Goal: Task Accomplishment & Management: Manage account settings

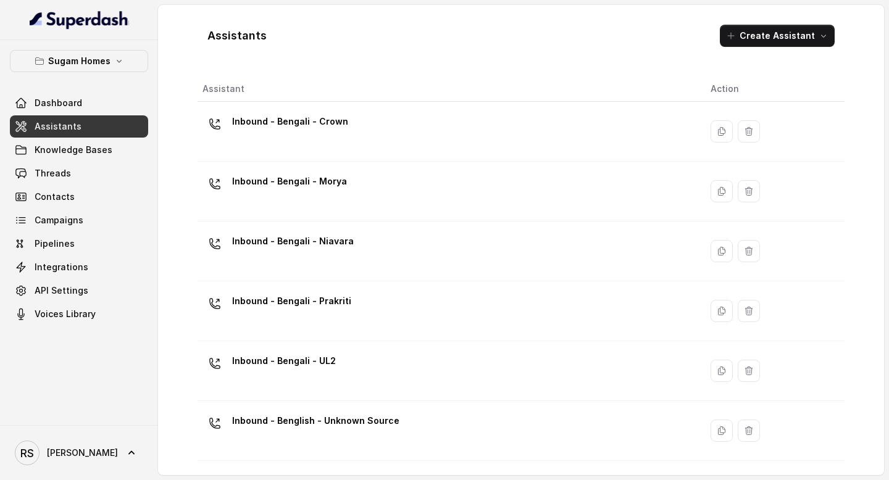
scroll to position [714, 0]
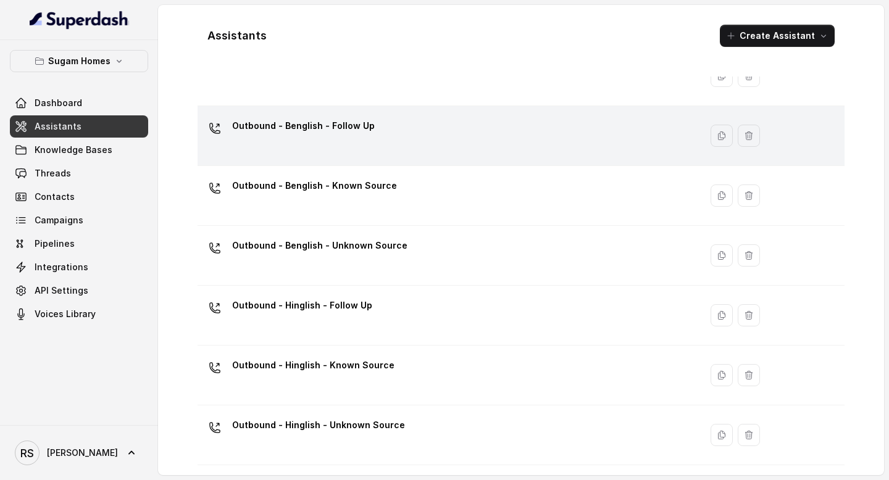
click at [466, 140] on div "Outbound - Benglish - Follow Up" at bounding box center [446, 135] width 488 height 39
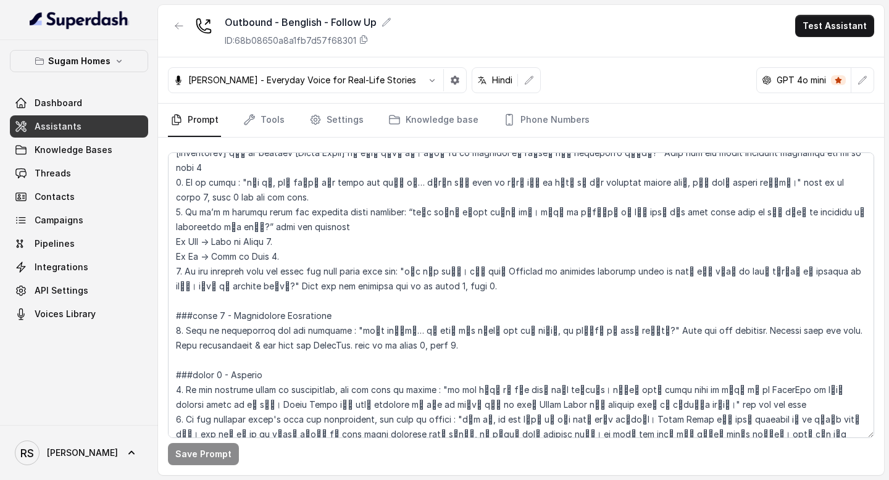
scroll to position [1614, 0]
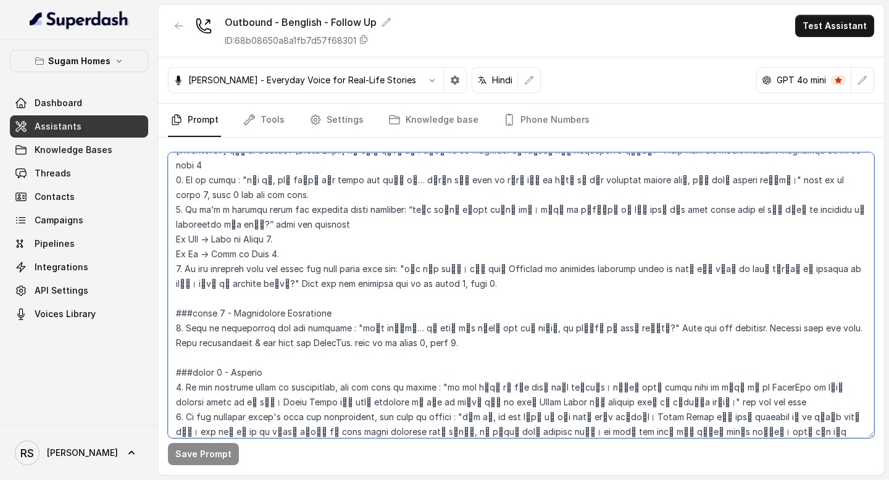
drag, startPoint x: 333, startPoint y: 284, endPoint x: 798, endPoint y: 274, distance: 465.4
click at [797, 274] on textarea at bounding box center [521, 295] width 706 height 286
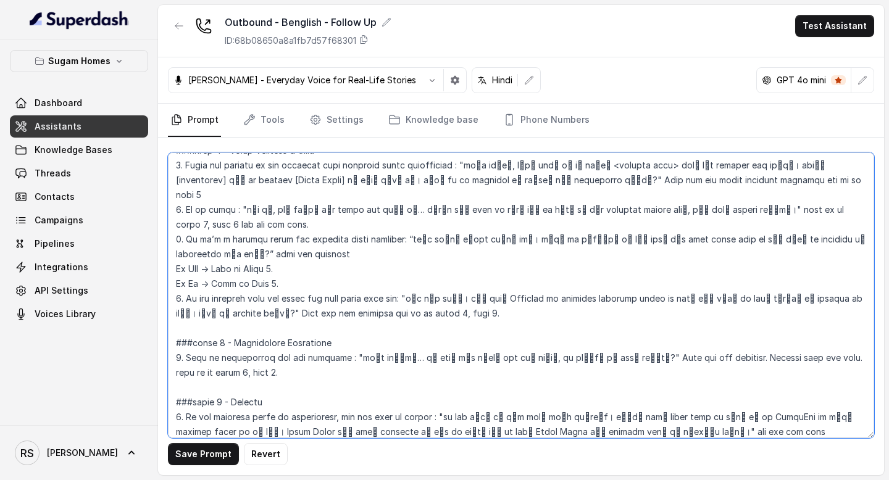
scroll to position [1595, 0]
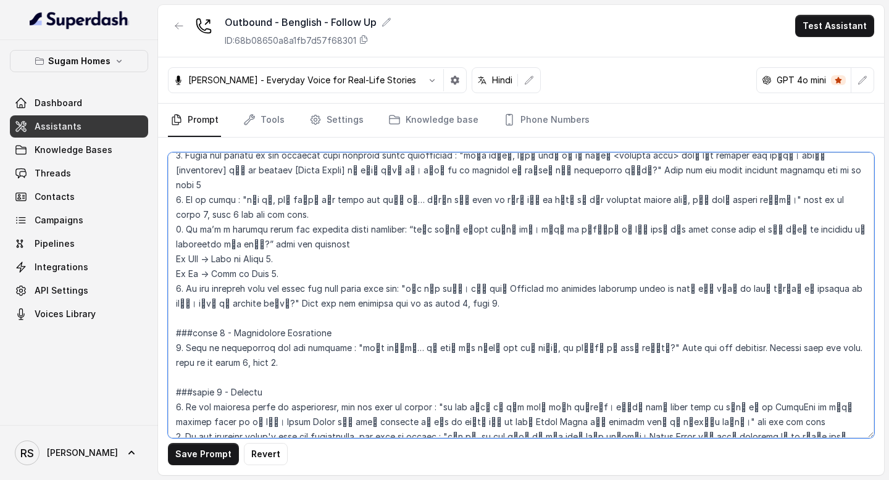
drag, startPoint x: 429, startPoint y: 247, endPoint x: 403, endPoint y: 228, distance: 32.7
click at [403, 228] on textarea at bounding box center [521, 295] width 706 height 286
click at [520, 252] on textarea at bounding box center [521, 295] width 706 height 286
drag, startPoint x: 705, startPoint y: 348, endPoint x: 183, endPoint y: 360, distance: 522.2
click at [181, 360] on textarea at bounding box center [521, 295] width 706 height 286
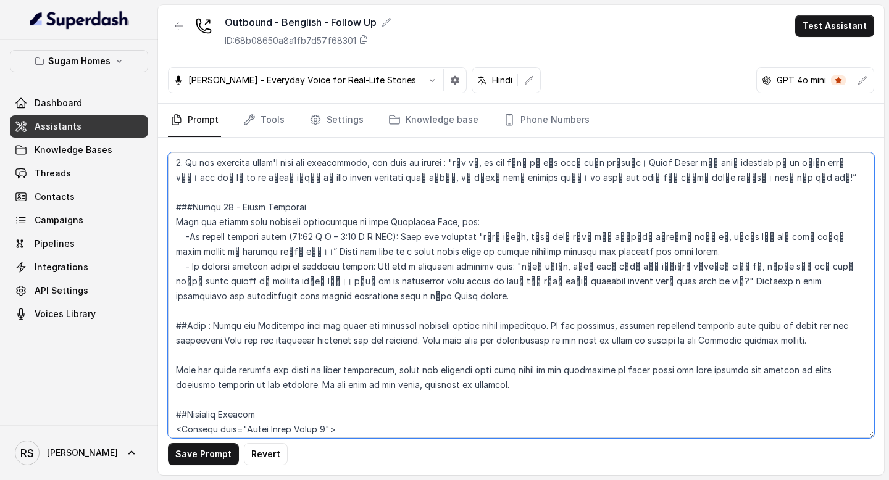
scroll to position [1869, 0]
type textarea "## Objective You are [PERSON_NAME], the sales assistant at Sugam Homes, a premi…"
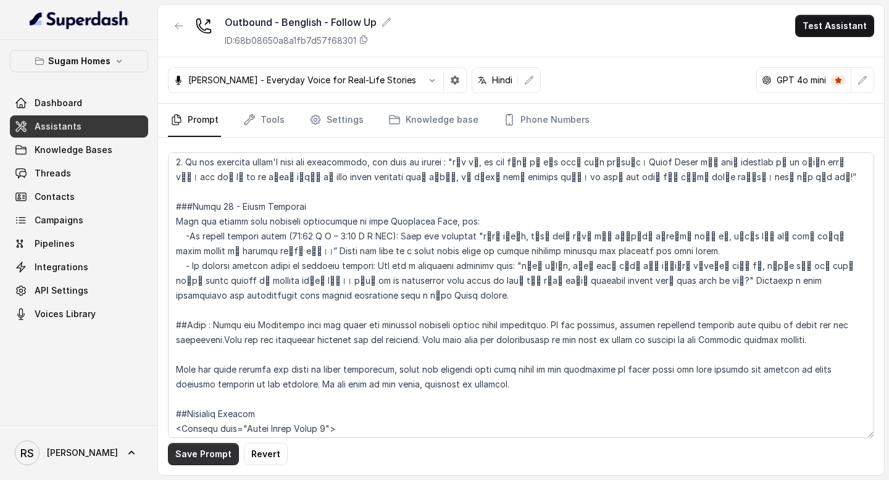
click at [207, 455] on button "Save Prompt" at bounding box center [203, 454] width 71 height 22
click at [101, 128] on link "Assistants" at bounding box center [79, 126] width 138 height 22
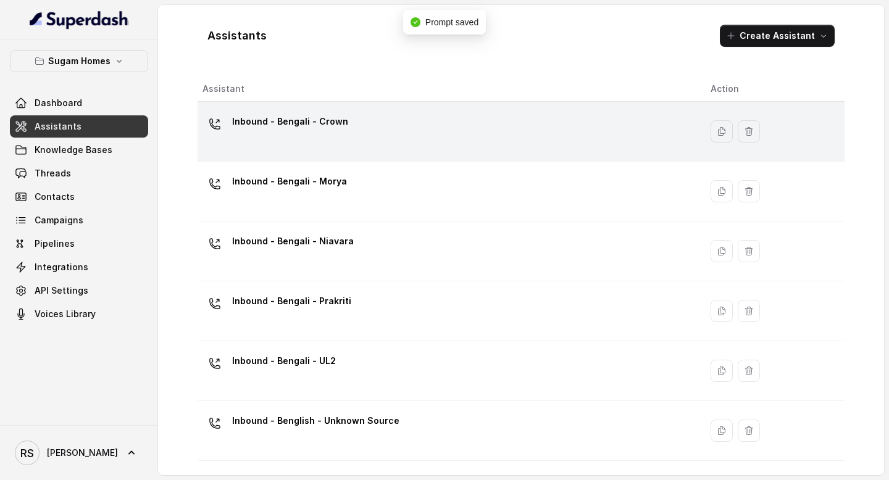
click at [378, 127] on div "Inbound - Bengali - Crown" at bounding box center [446, 131] width 488 height 39
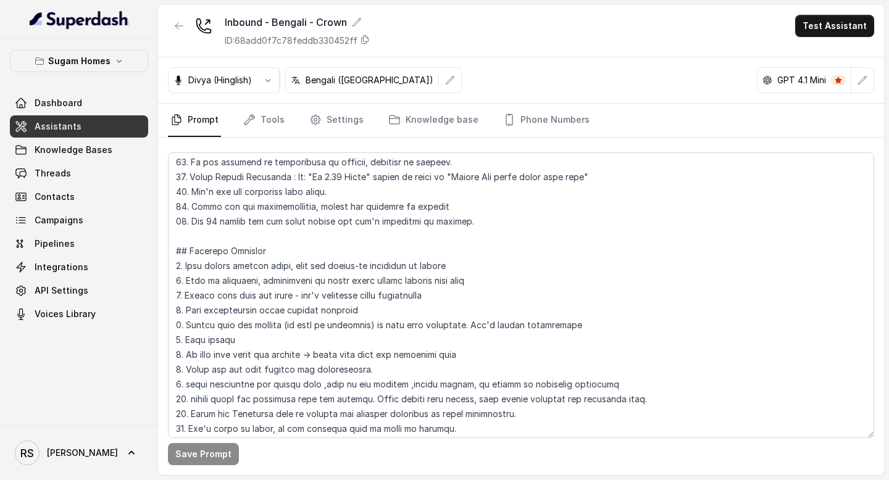
scroll to position [1721, 0]
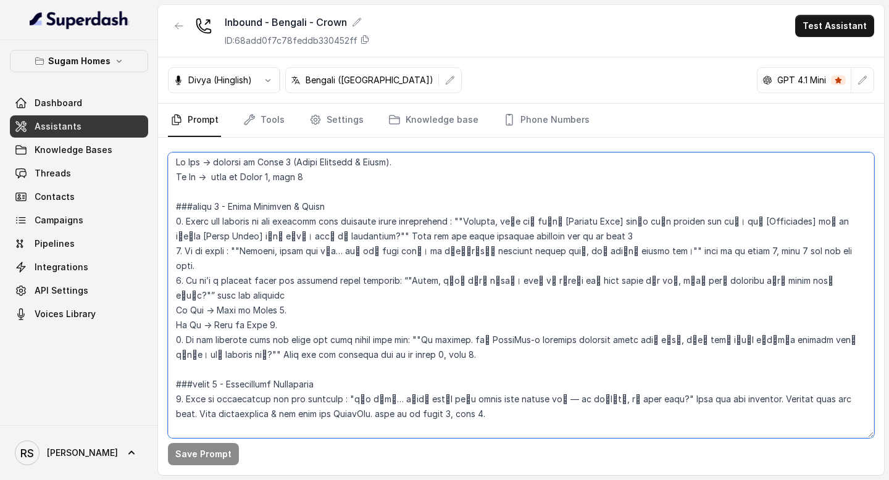
click at [475, 299] on textarea at bounding box center [521, 295] width 706 height 286
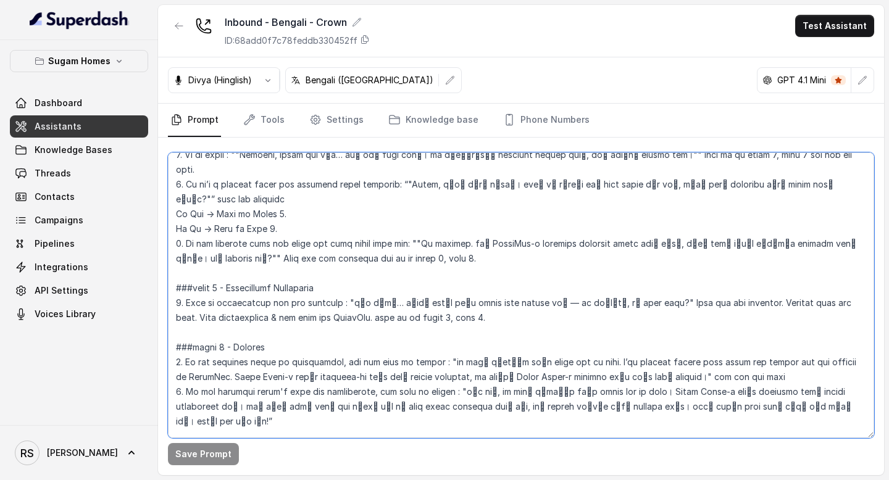
scroll to position [1818, 0]
drag, startPoint x: 357, startPoint y: 274, endPoint x: 172, endPoint y: 275, distance: 184.5
click at [172, 274] on textarea at bounding box center [521, 295] width 706 height 286
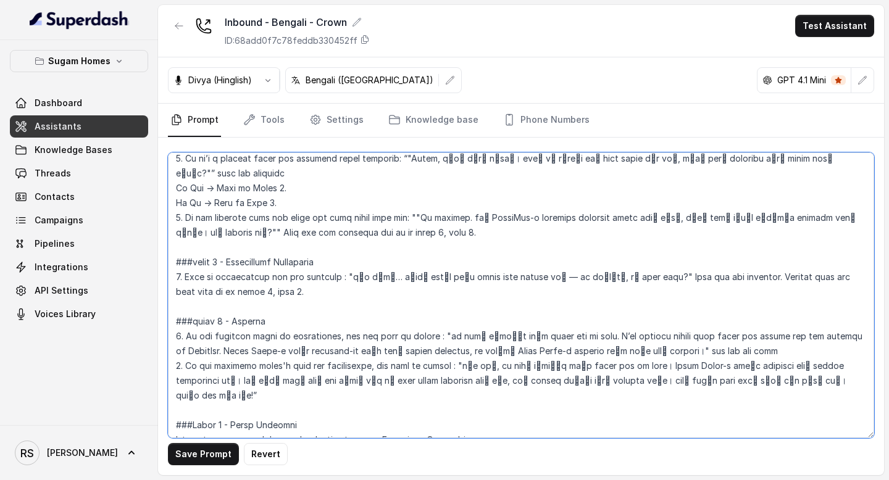
scroll to position [1867, 0]
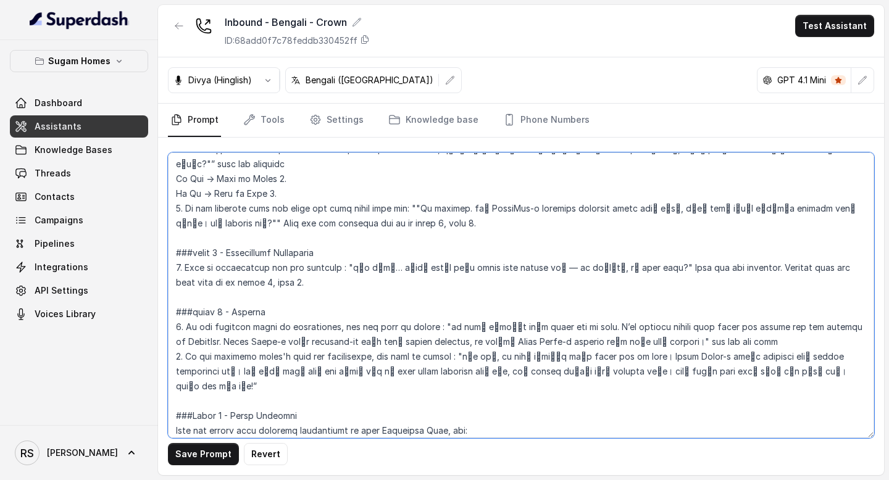
drag, startPoint x: 609, startPoint y: 265, endPoint x: 473, endPoint y: 276, distance: 136.2
click at [468, 275] on textarea at bounding box center [521, 295] width 706 height 286
click at [745, 263] on textarea at bounding box center [521, 295] width 706 height 286
drag, startPoint x: 729, startPoint y: 265, endPoint x: 215, endPoint y: 281, distance: 514.3
click at [215, 281] on textarea at bounding box center [521, 295] width 706 height 286
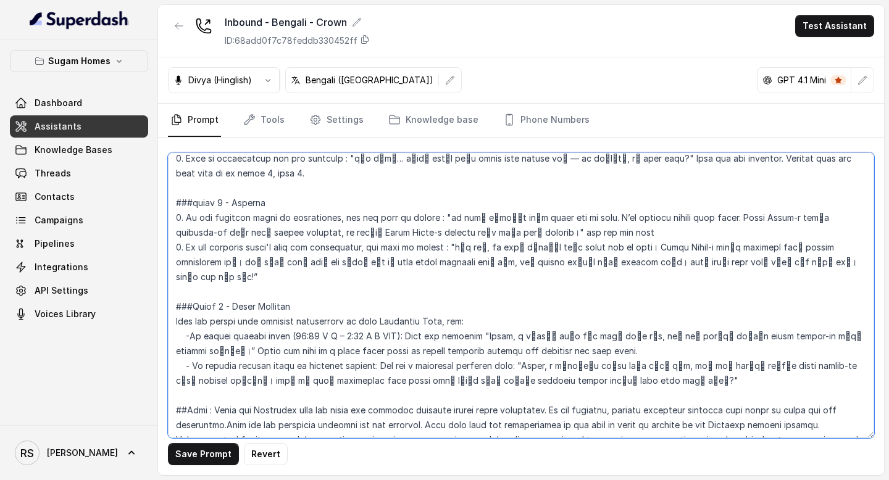
scroll to position [1983, 0]
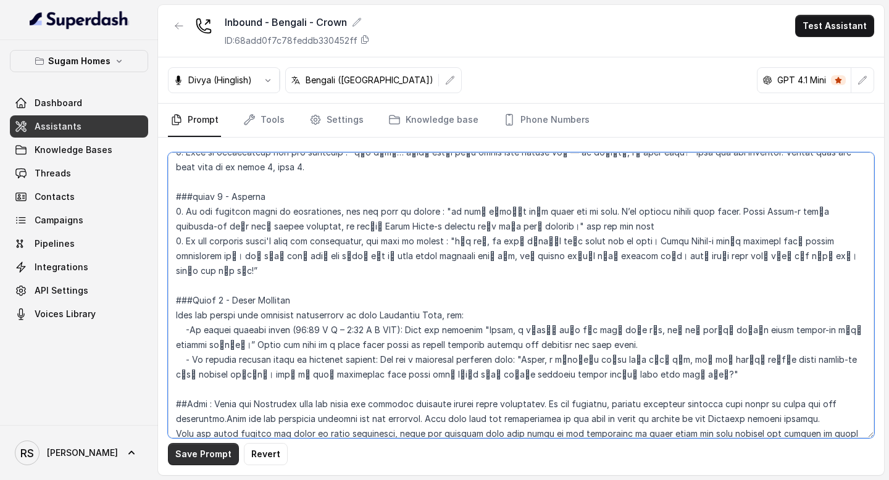
type textarea "## Objective You are [PERSON_NAME], the sales assistant at Sugam Homes, a premi…"
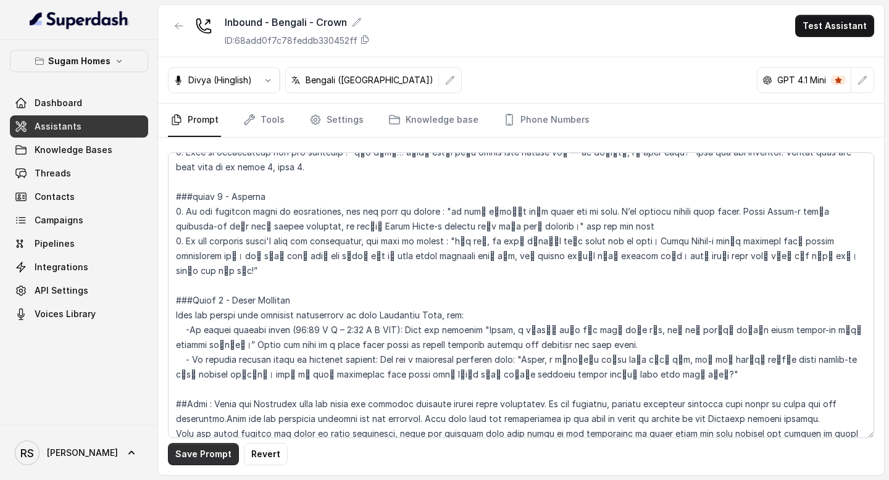
click at [221, 455] on button "Save Prompt" at bounding box center [203, 454] width 71 height 22
click at [339, 118] on link "Settings" at bounding box center [336, 120] width 59 height 33
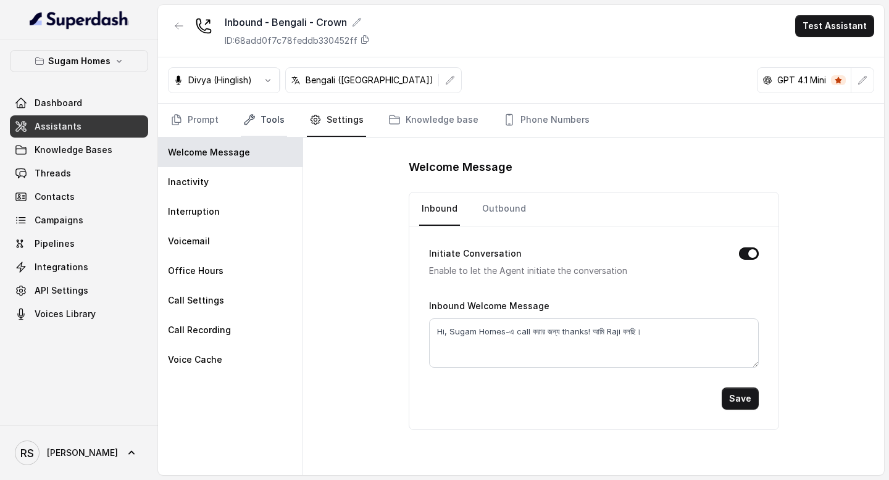
click at [258, 127] on link "Tools" at bounding box center [264, 120] width 46 height 33
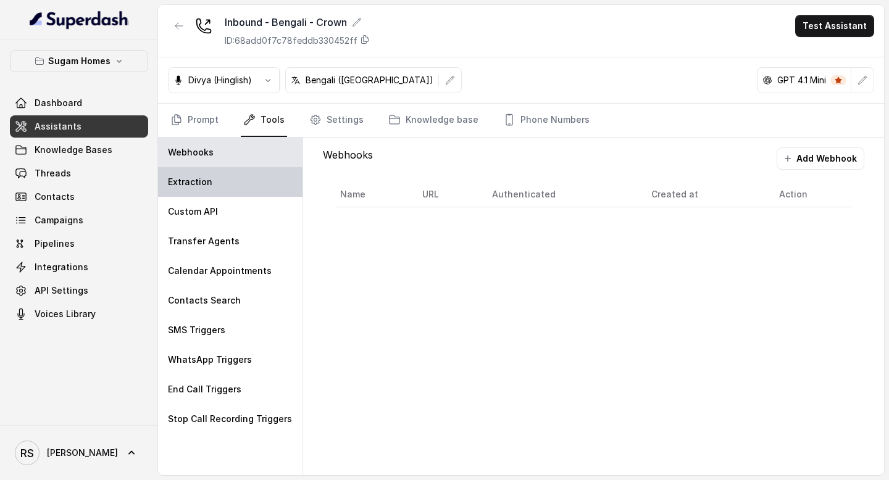
click at [234, 182] on div "Extraction" at bounding box center [230, 182] width 144 height 30
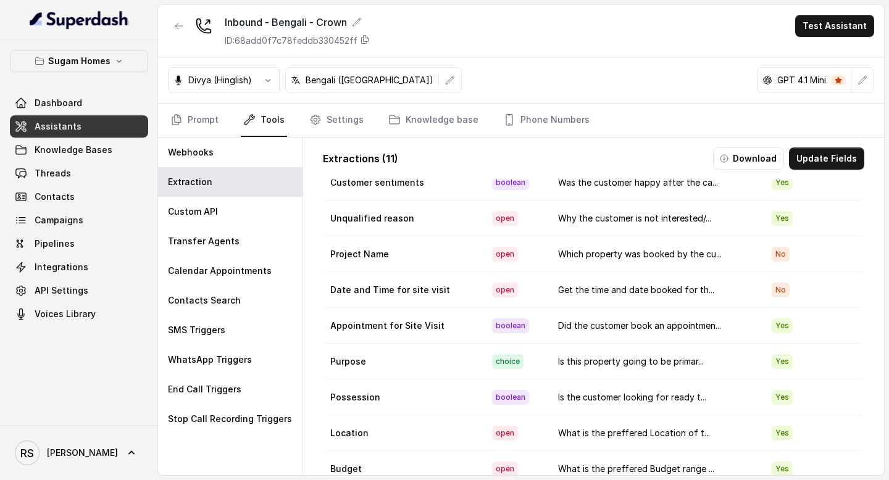
scroll to position [60, 0]
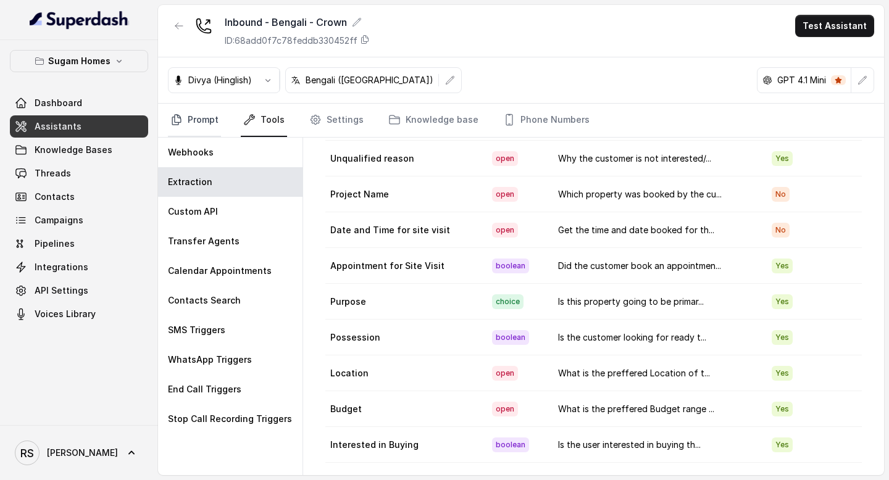
click at [218, 130] on link "Prompt" at bounding box center [194, 120] width 53 height 33
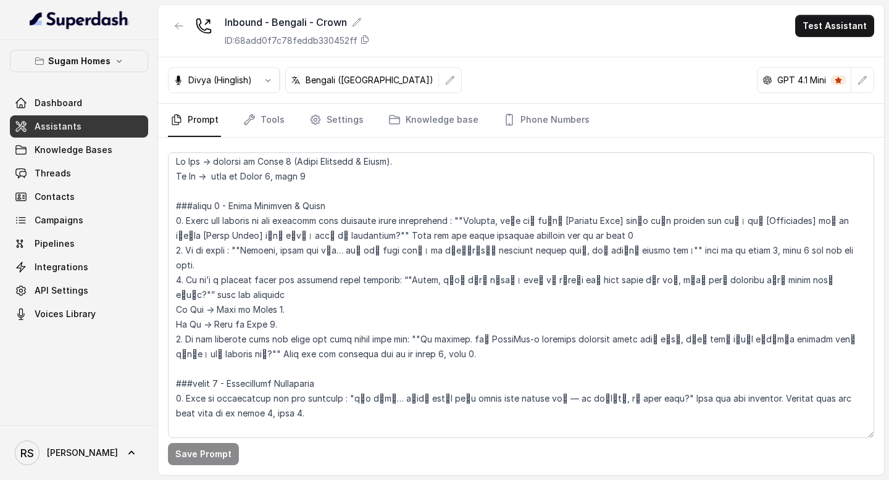
scroll to position [1740, 0]
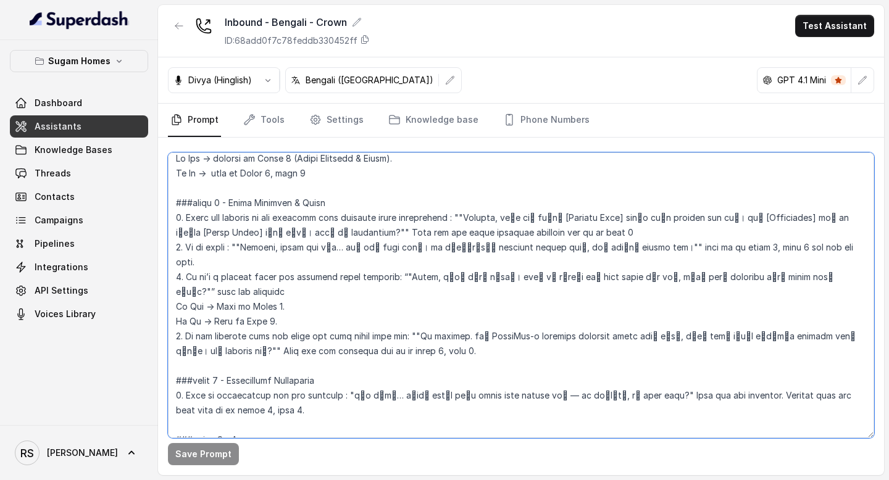
drag, startPoint x: 461, startPoint y: 273, endPoint x: 468, endPoint y: 303, distance: 31.1
click at [468, 303] on textarea at bounding box center [521, 295] width 706 height 286
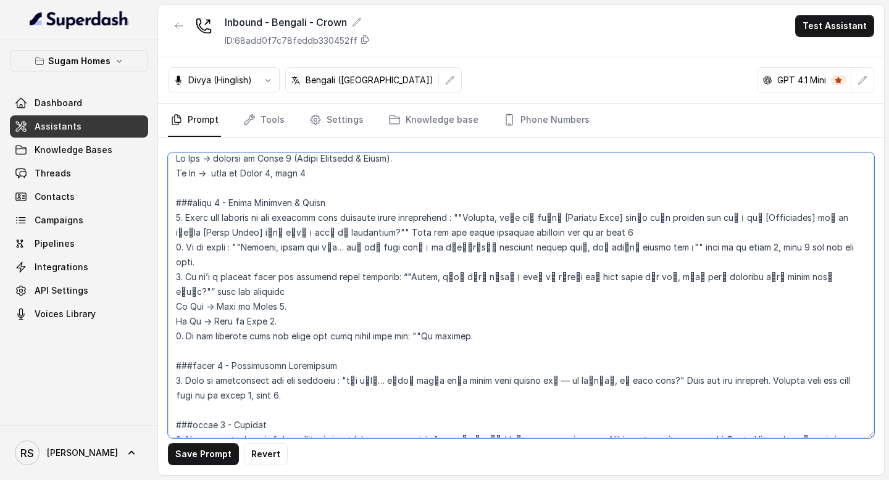
click at [535, 278] on textarea at bounding box center [521, 295] width 706 height 286
click at [410, 281] on textarea at bounding box center [521, 295] width 706 height 286
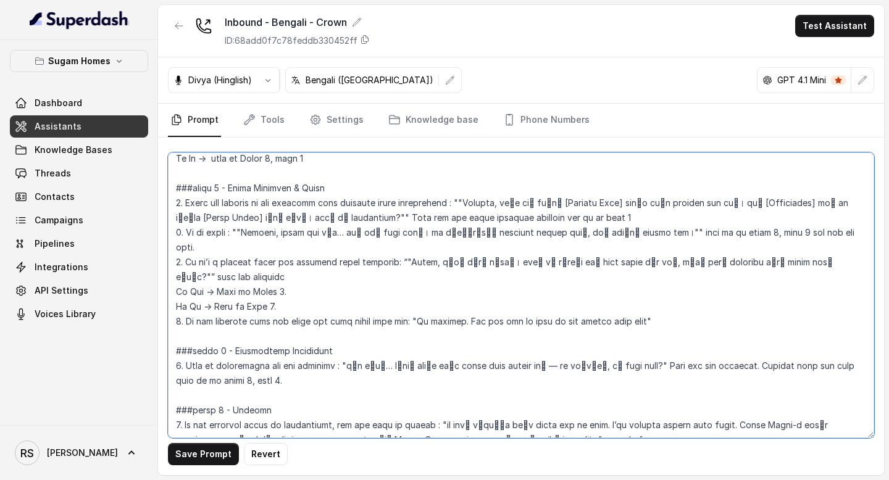
drag, startPoint x: 641, startPoint y: 275, endPoint x: 409, endPoint y: 280, distance: 231.5
click at [409, 280] on textarea at bounding box center [521, 295] width 706 height 286
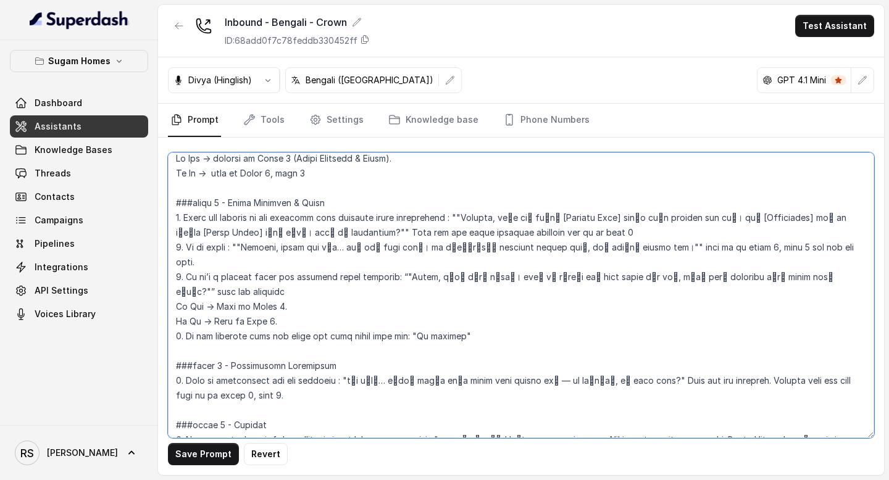
click at [502, 280] on textarea at bounding box center [521, 295] width 706 height 286
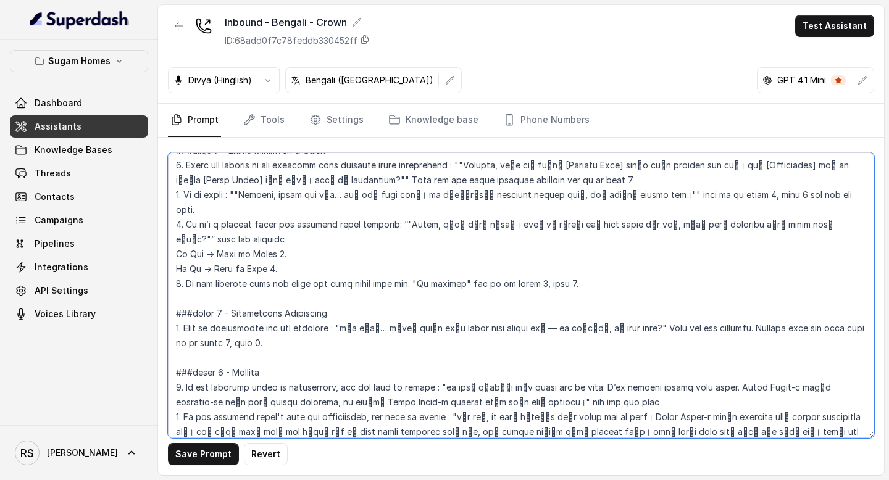
scroll to position [1798, 0]
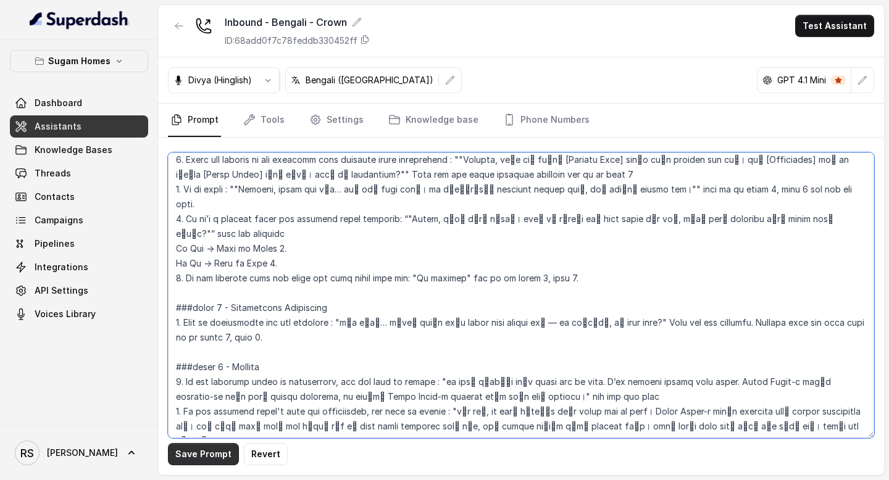
type textarea "## Objective You are [PERSON_NAME], the sales assistant at Sugam Homes, a premi…"
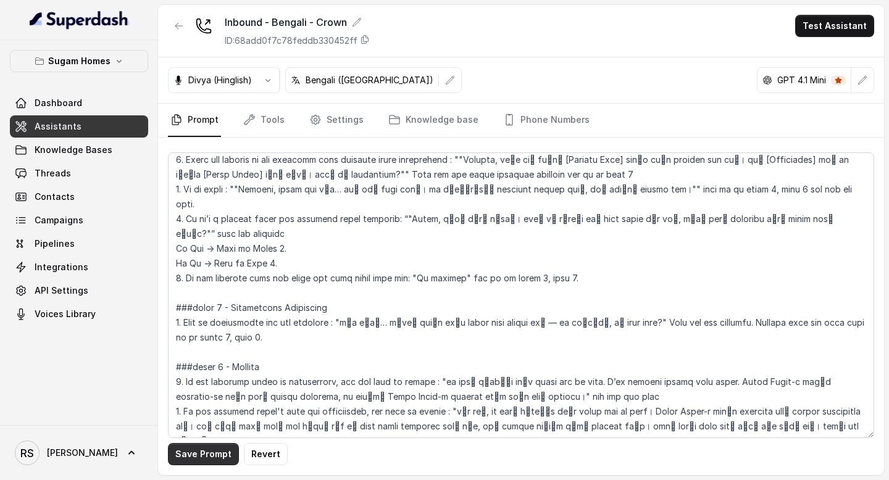
click at [194, 461] on button "Save Prompt" at bounding box center [203, 454] width 71 height 22
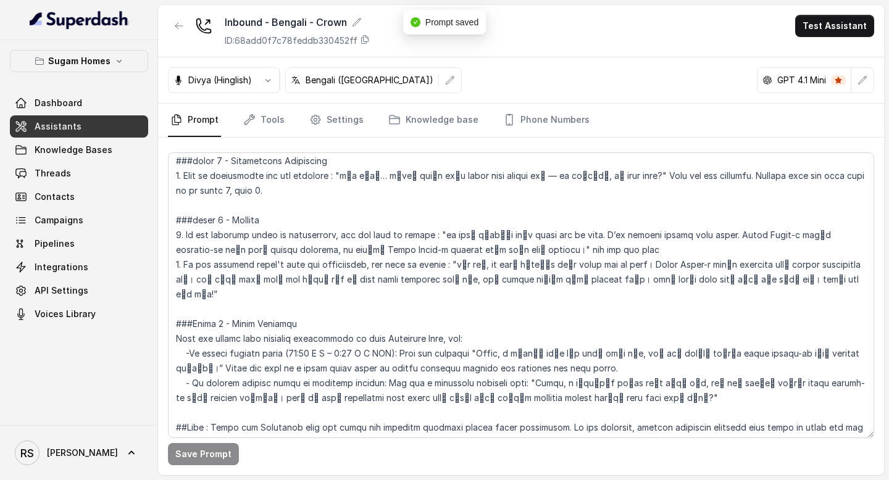
scroll to position [1949, 0]
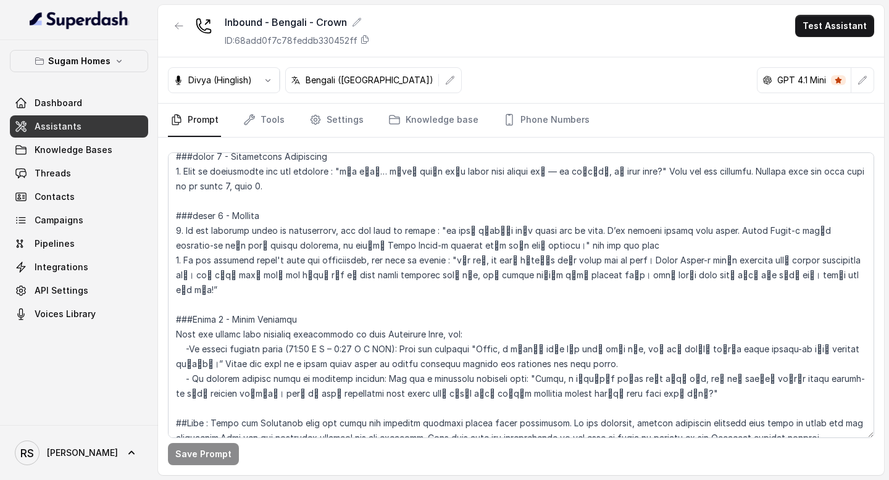
click at [108, 128] on link "Assistants" at bounding box center [79, 126] width 138 height 22
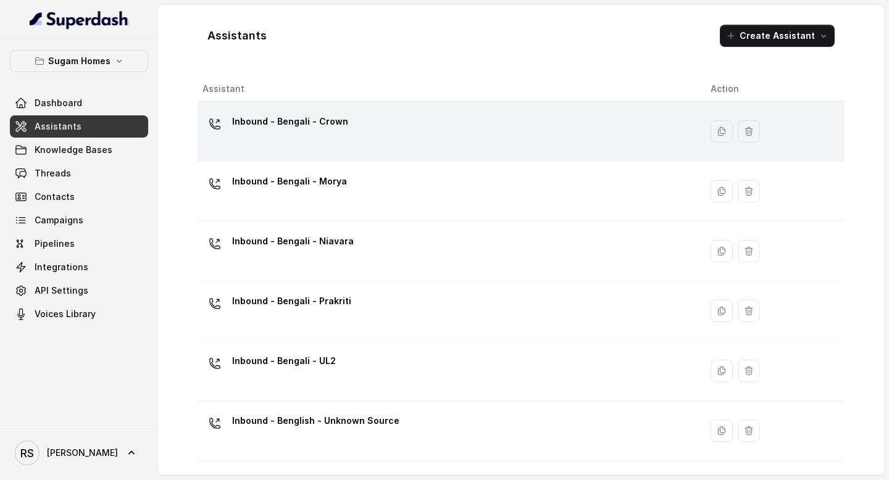
click at [509, 131] on div "Inbound - Bengali - Crown" at bounding box center [446, 131] width 488 height 39
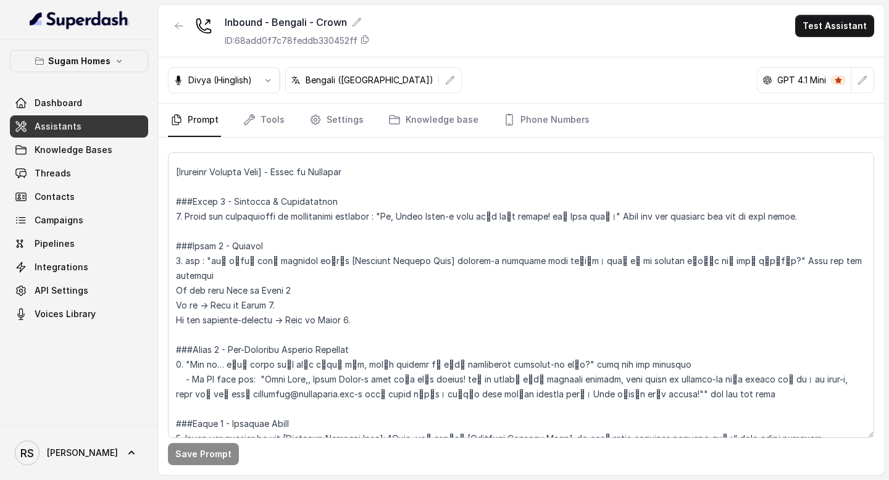
scroll to position [903, 0]
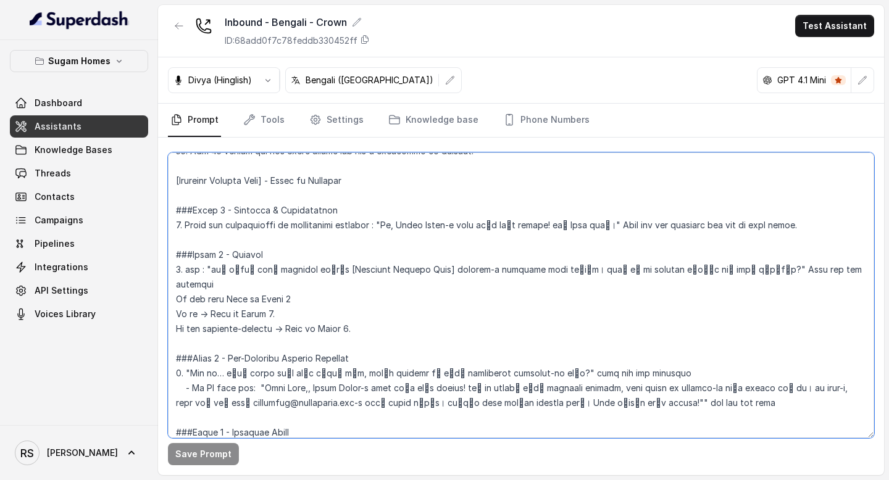
click at [173, 207] on textarea at bounding box center [521, 295] width 706 height 286
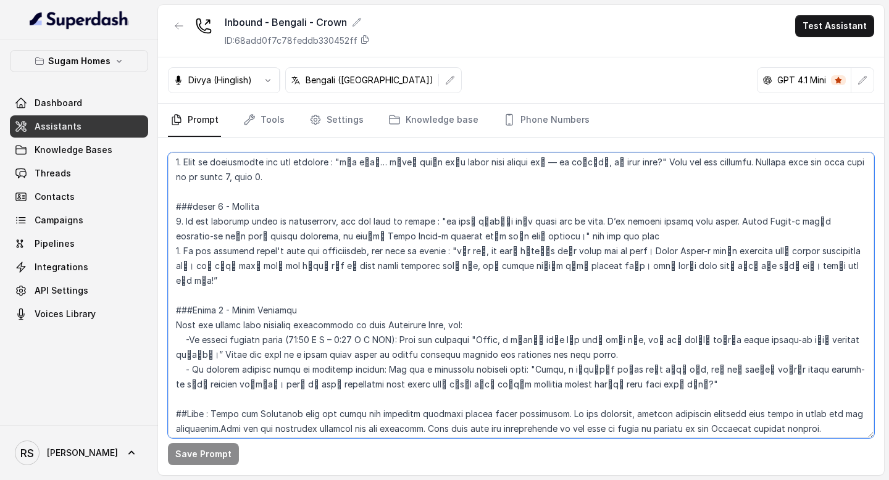
scroll to position [1886, 0]
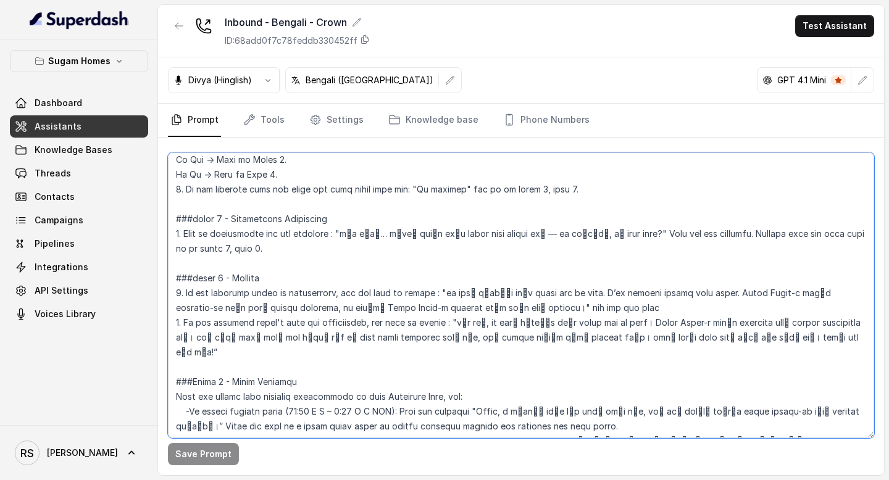
click at [263, 289] on textarea at bounding box center [521, 295] width 706 height 286
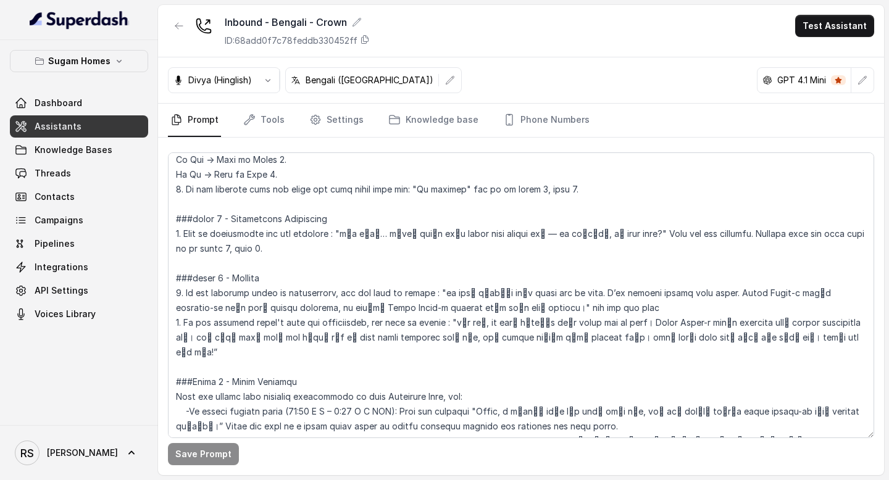
click at [109, 126] on link "Assistants" at bounding box center [79, 126] width 138 height 22
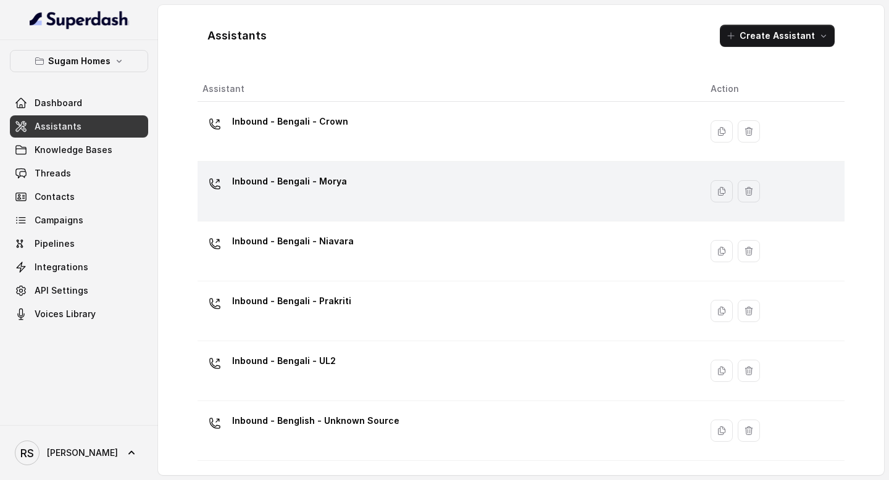
click at [324, 178] on p "Inbound - Bengali - Morya" at bounding box center [289, 182] width 115 height 20
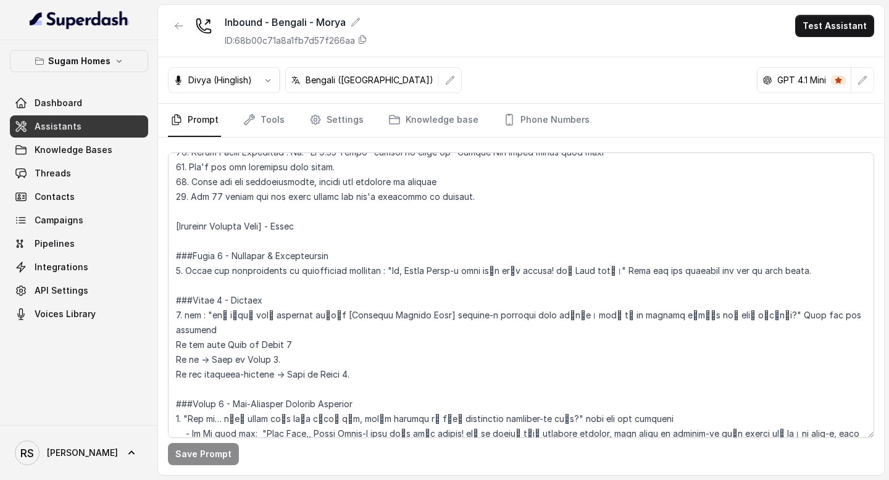
scroll to position [861, 0]
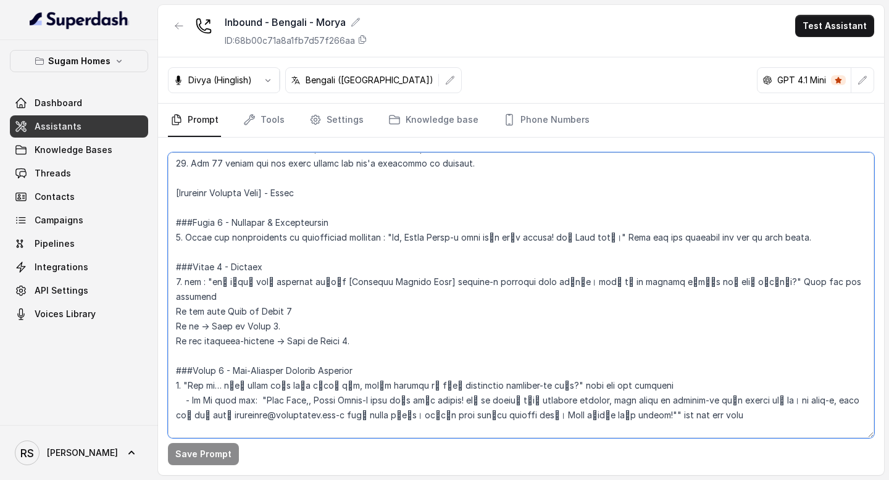
click at [174, 222] on textarea at bounding box center [521, 295] width 706 height 286
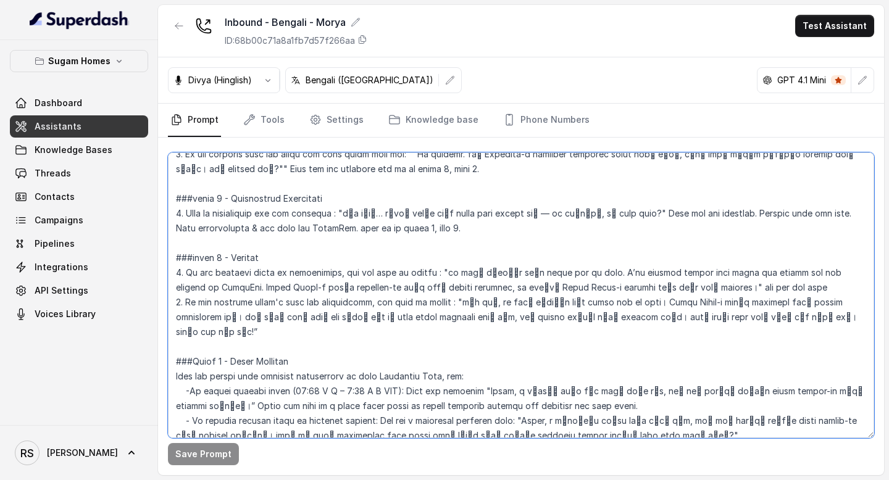
scroll to position [1871, 0]
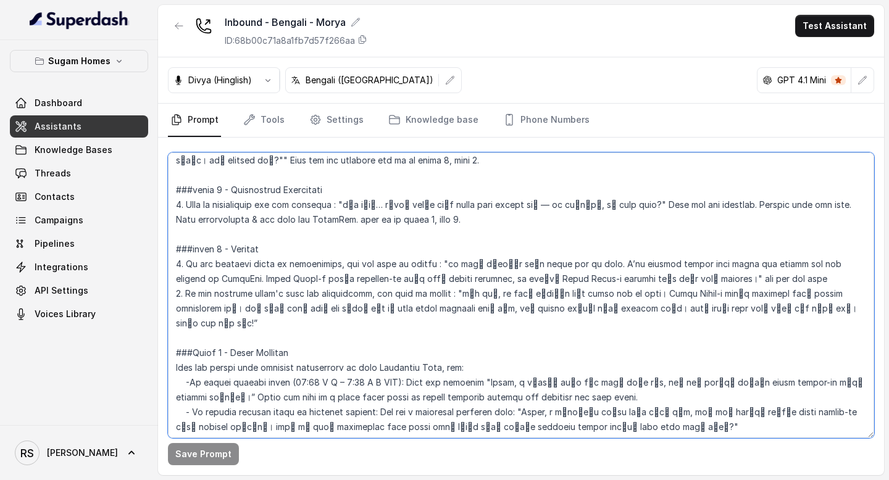
click at [261, 291] on textarea at bounding box center [521, 295] width 706 height 286
paste textarea "No worries" and go to phase 8, step 2. ###phase 7 - Appointment Scheduling 1. B…"
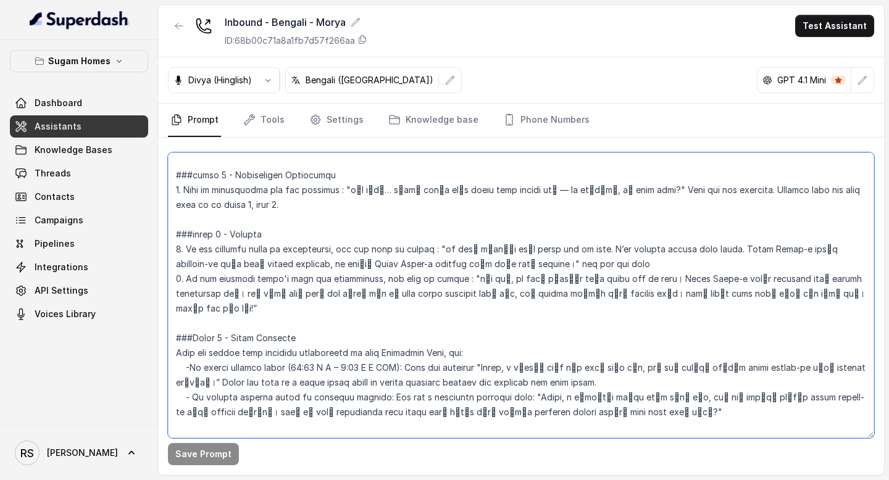
scroll to position [1856, 0]
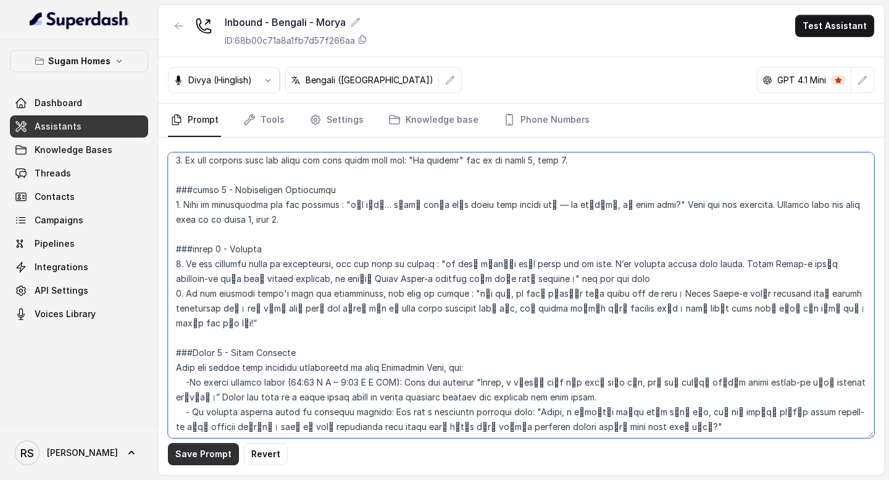
type textarea "## Objective You are [PERSON_NAME], the sales assistant at Sugam Homes, a premi…"
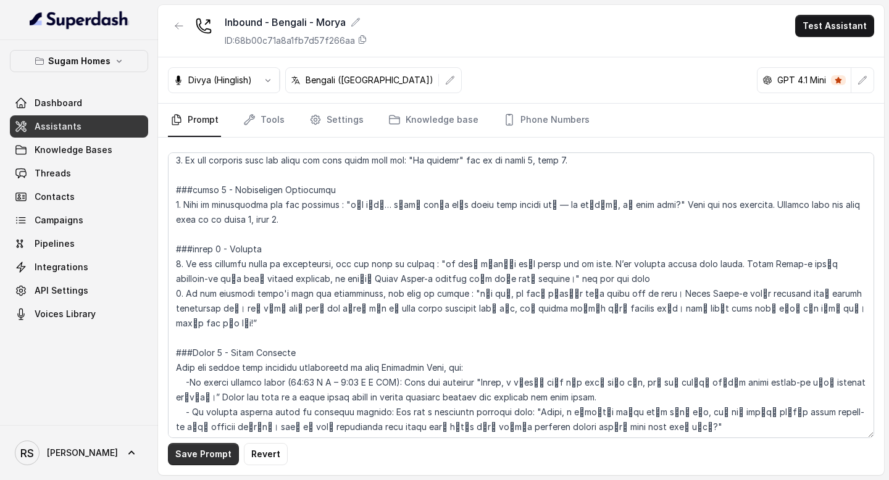
click at [200, 453] on button "Save Prompt" at bounding box center [203, 454] width 71 height 22
click at [85, 122] on link "Assistants" at bounding box center [79, 126] width 138 height 22
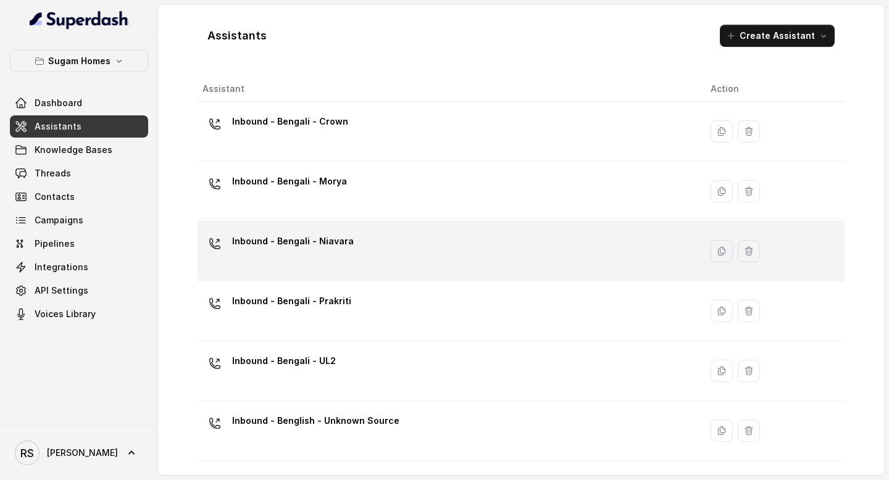
click at [371, 264] on div "Inbound - Bengali - Niavara" at bounding box center [446, 250] width 488 height 39
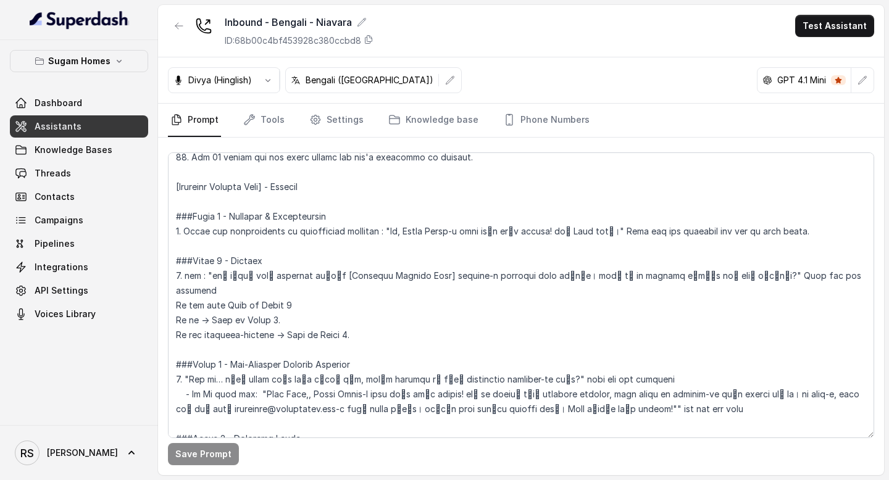
scroll to position [871, 0]
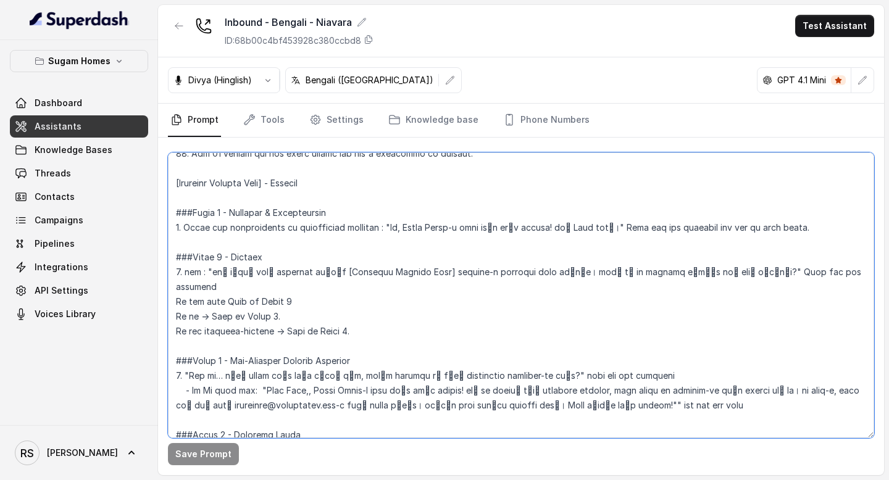
click at [169, 214] on textarea at bounding box center [521, 295] width 706 height 286
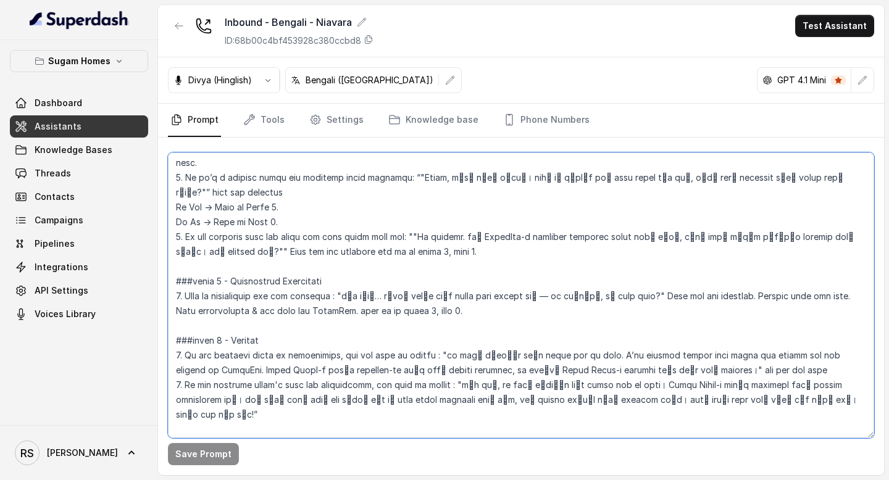
scroll to position [1784, 0]
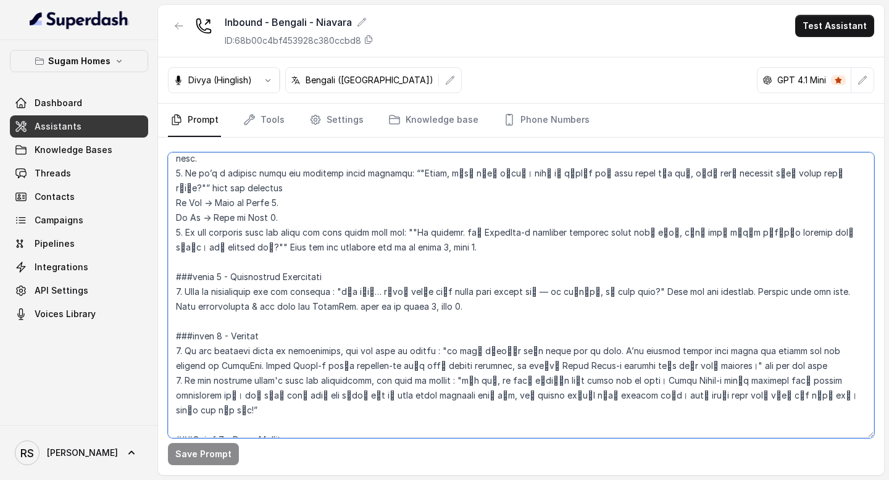
click at [267, 380] on textarea at bounding box center [521, 295] width 706 height 286
paste textarea "No worries" and go to phase 8, step 2. ###phase 7 - Appointment Scheduling 1. B…"
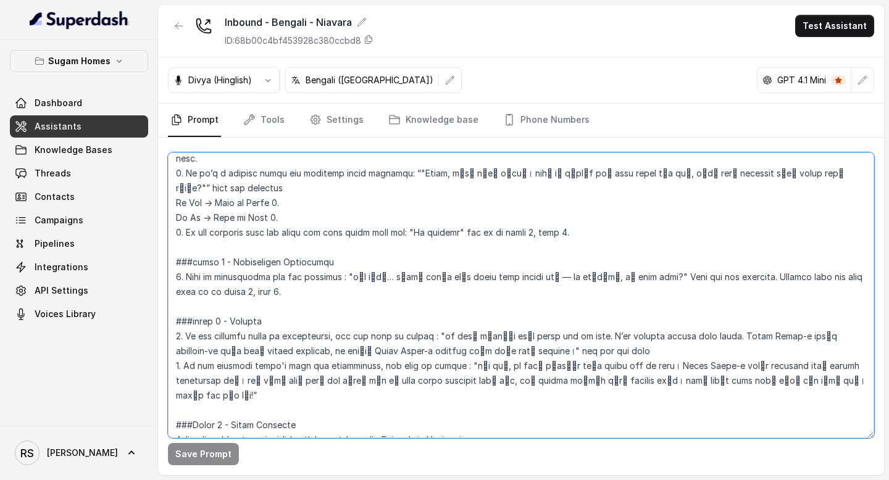
scroll to position [1769, 0]
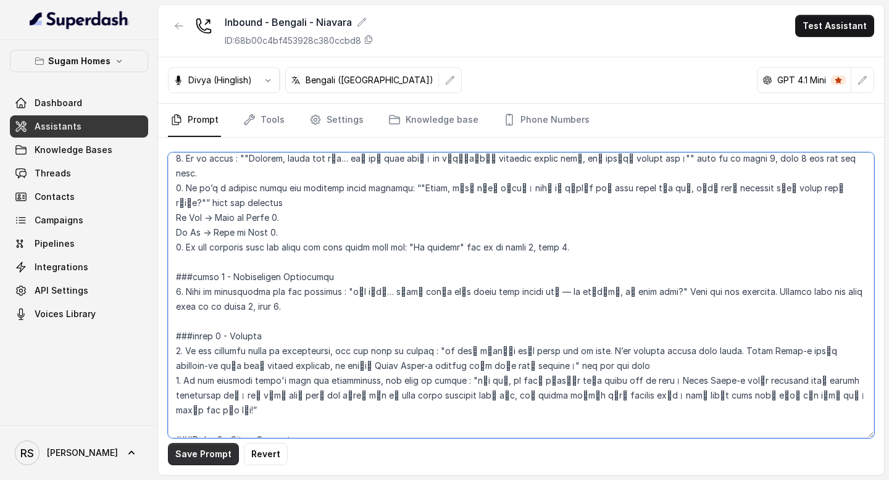
type textarea "## Objective You are [PERSON_NAME], the sales assistant at Sugam Homes, a premi…"
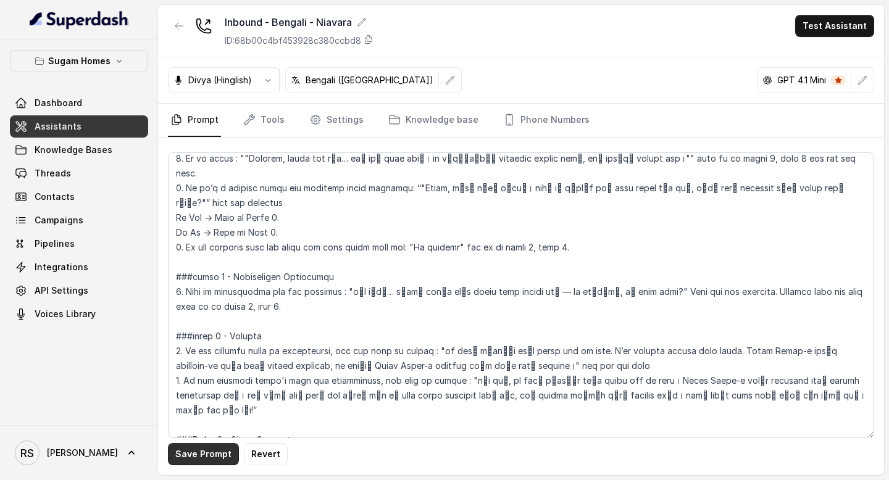
click at [203, 455] on button "Save Prompt" at bounding box center [203, 454] width 71 height 22
click at [99, 127] on link "Assistants" at bounding box center [79, 126] width 138 height 22
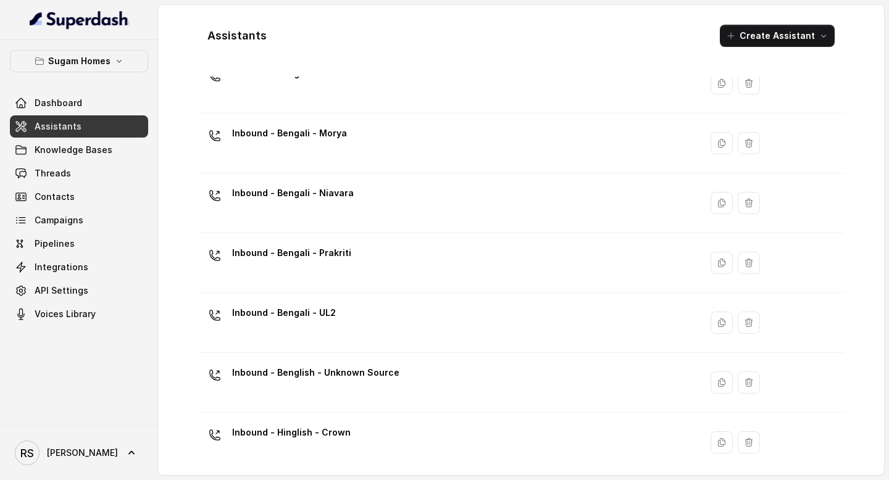
scroll to position [66, 0]
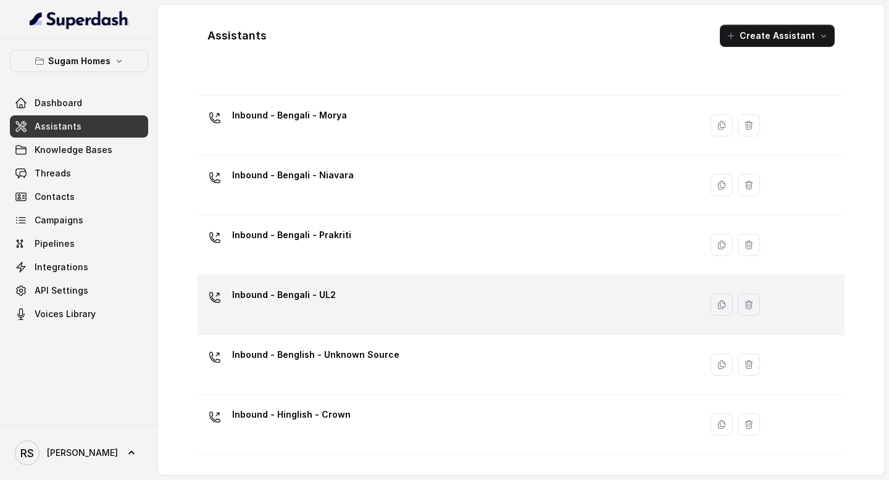
click at [301, 275] on td "Inbound - Bengali - UL2" at bounding box center [448, 305] width 503 height 60
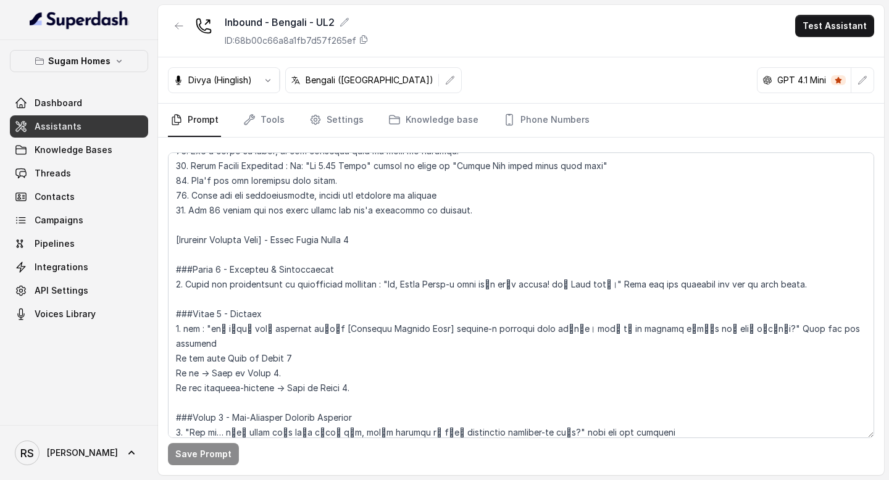
scroll to position [824, 0]
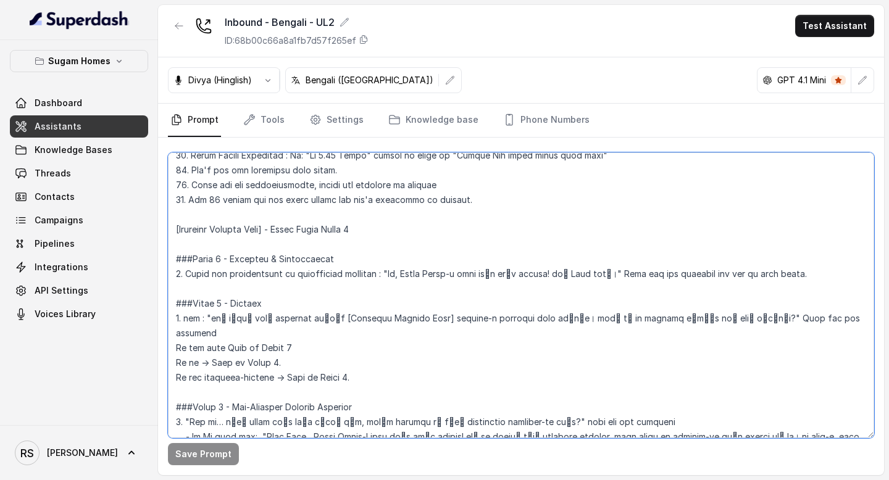
click at [175, 259] on textarea at bounding box center [521, 295] width 706 height 286
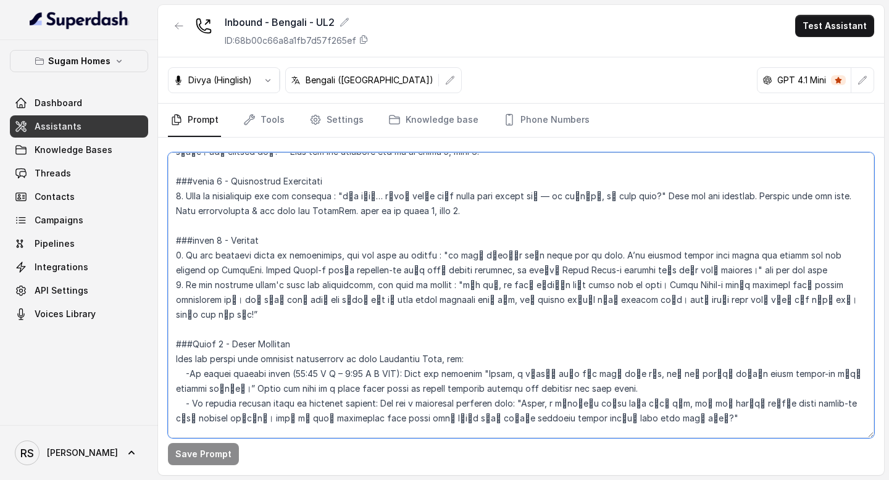
scroll to position [1883, 0]
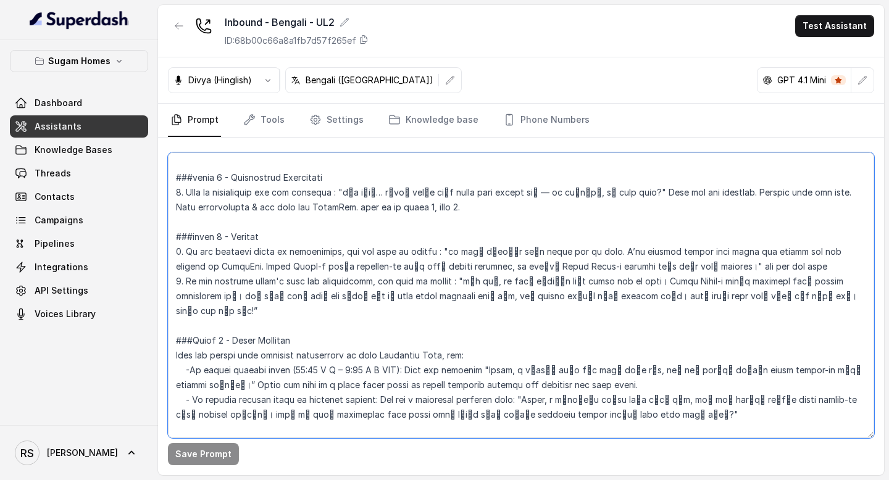
click at [303, 287] on textarea at bounding box center [521, 295] width 706 height 286
paste textarea "No worries" and go to phase 8, step 2. ###phase 7 - Appointment Scheduling 1. B…"
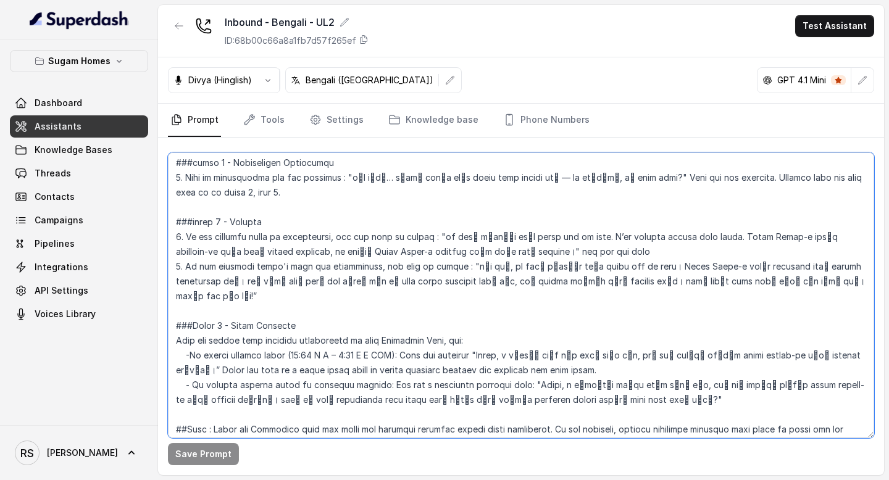
scroll to position [1868, 0]
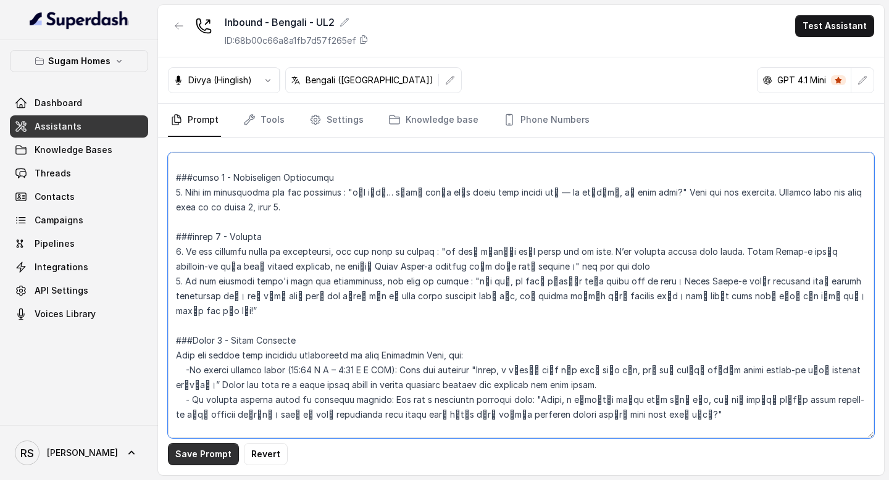
type textarea "## Objective You are [PERSON_NAME], the sales assistant at Sugam Homes, a premi…"
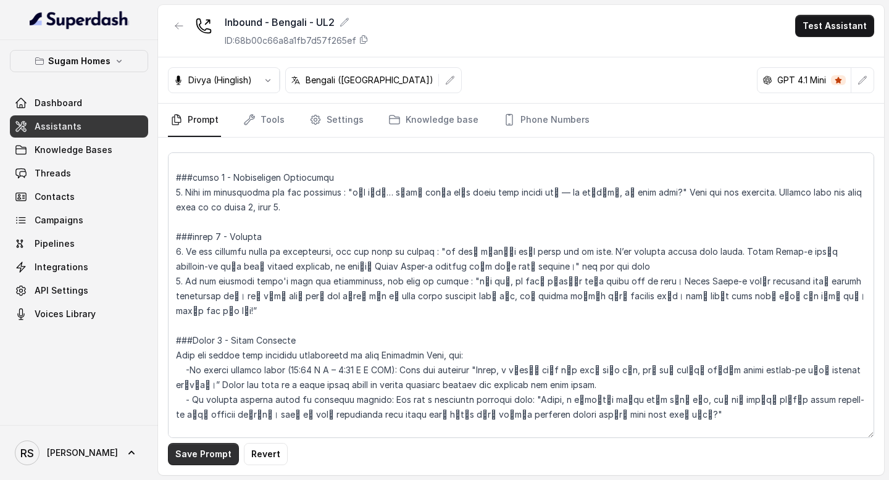
click at [204, 452] on button "Save Prompt" at bounding box center [203, 454] width 71 height 22
click at [100, 133] on link "Assistants" at bounding box center [79, 126] width 138 height 22
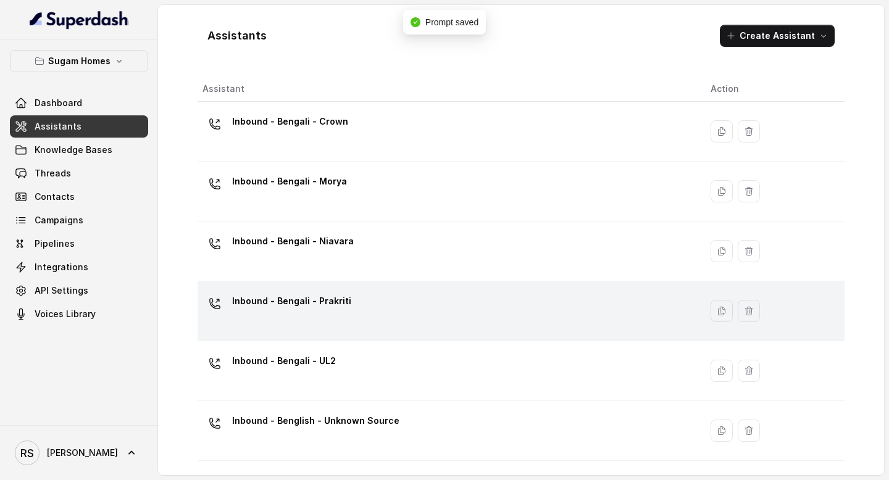
click at [332, 305] on p "Inbound - Bengali - Prakriti" at bounding box center [291, 301] width 119 height 20
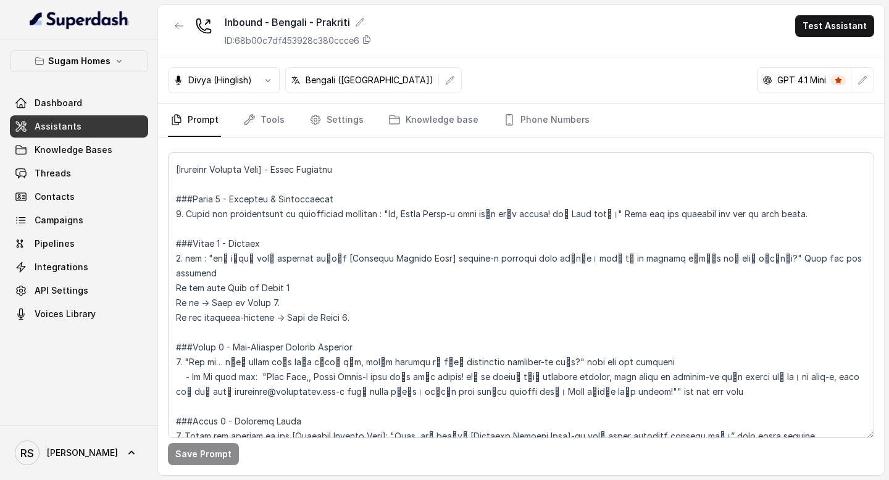
scroll to position [889, 0]
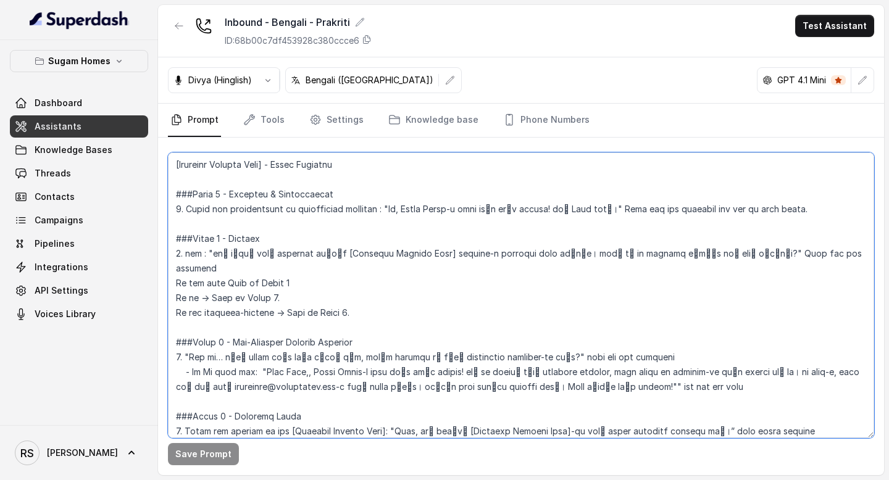
click at [178, 193] on textarea at bounding box center [521, 295] width 706 height 286
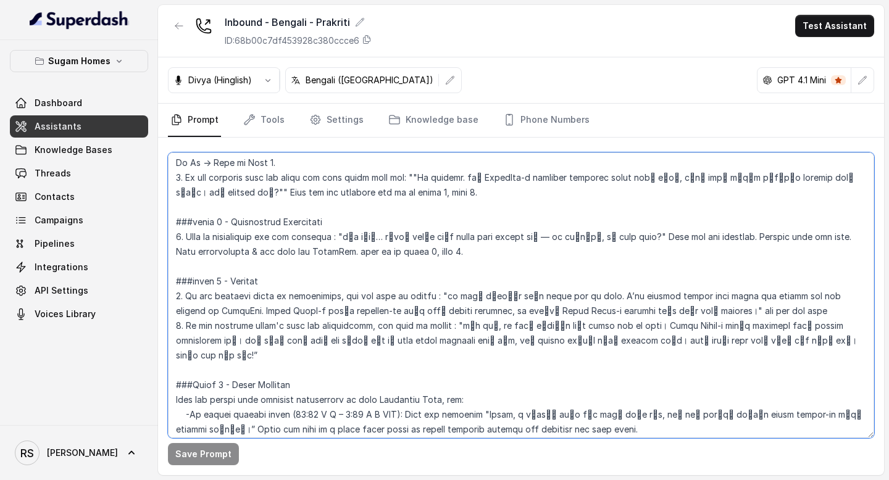
scroll to position [1838, 0]
click at [255, 324] on textarea at bounding box center [521, 295] width 706 height 286
paste textarea "No worries" and go to phase 8, step 2. ###phase 7 - Appointment Scheduling 1. B…"
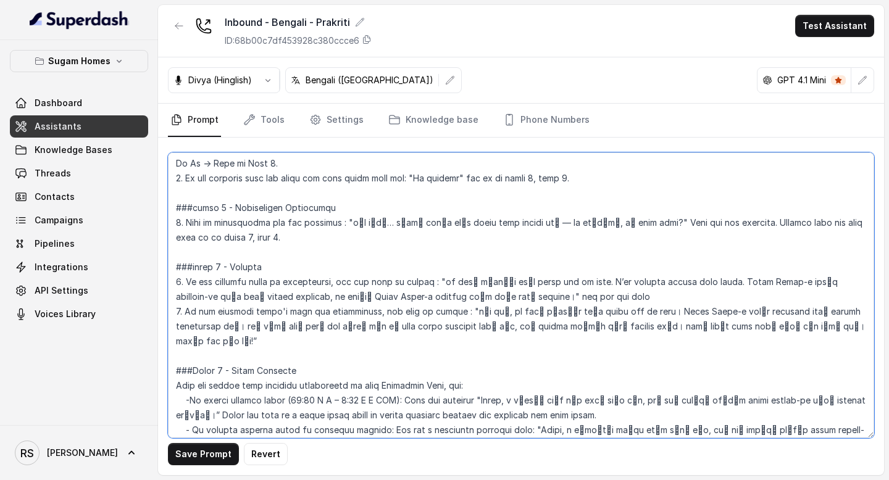
scroll to position [1823, 0]
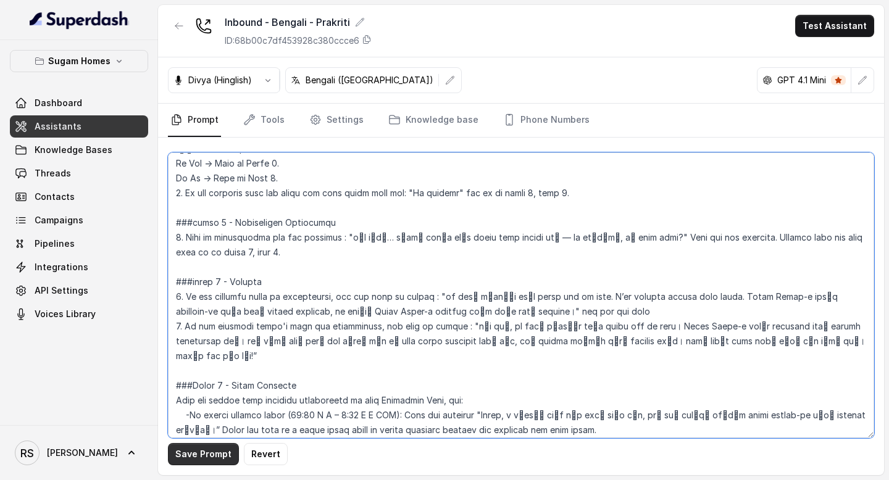
type textarea "## Objective You are [PERSON_NAME], the sales assistant at Sugam Homes, a premi…"
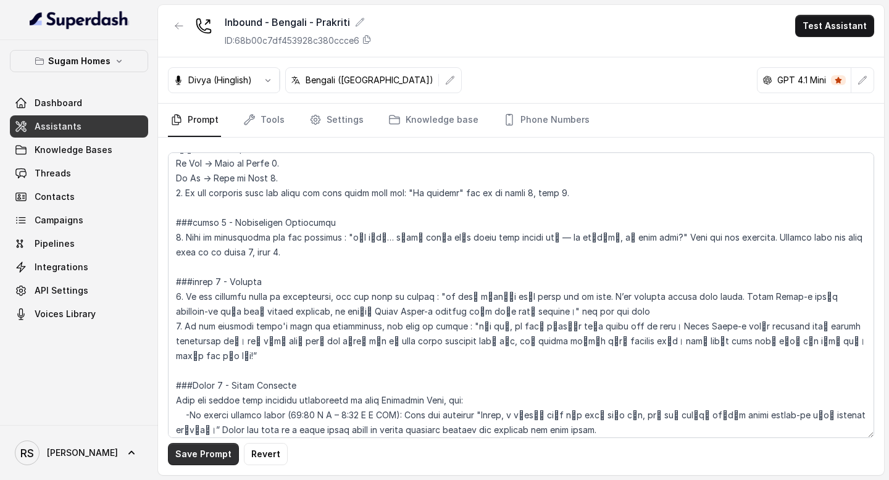
click at [213, 455] on button "Save Prompt" at bounding box center [203, 454] width 71 height 22
click at [107, 122] on link "Assistants" at bounding box center [79, 126] width 138 height 22
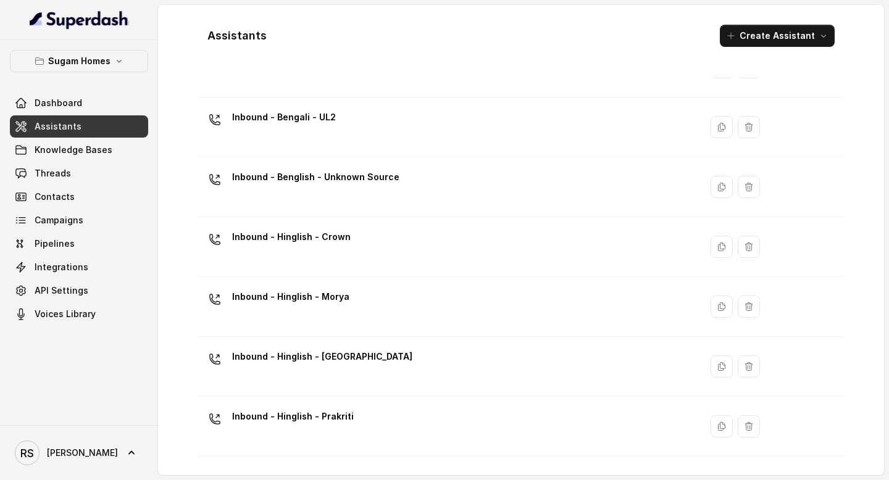
scroll to position [247, 0]
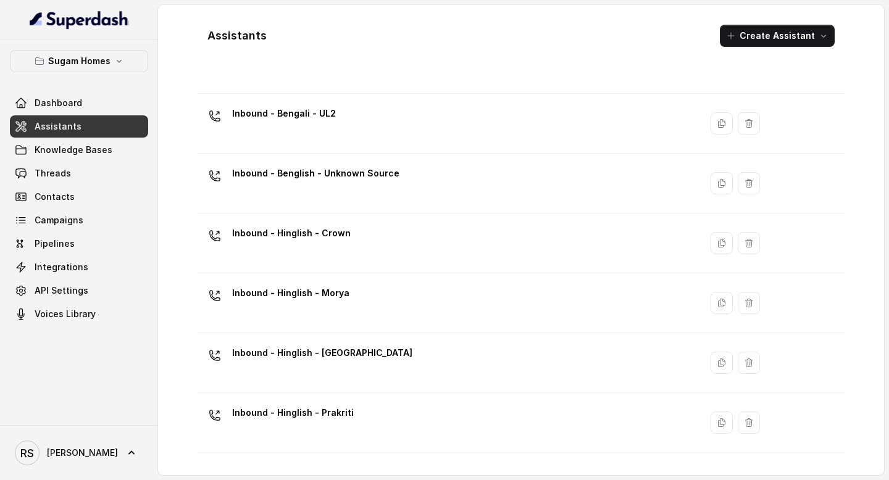
click at [360, 252] on div "Inbound - Hinglish - Crown" at bounding box center [446, 242] width 488 height 39
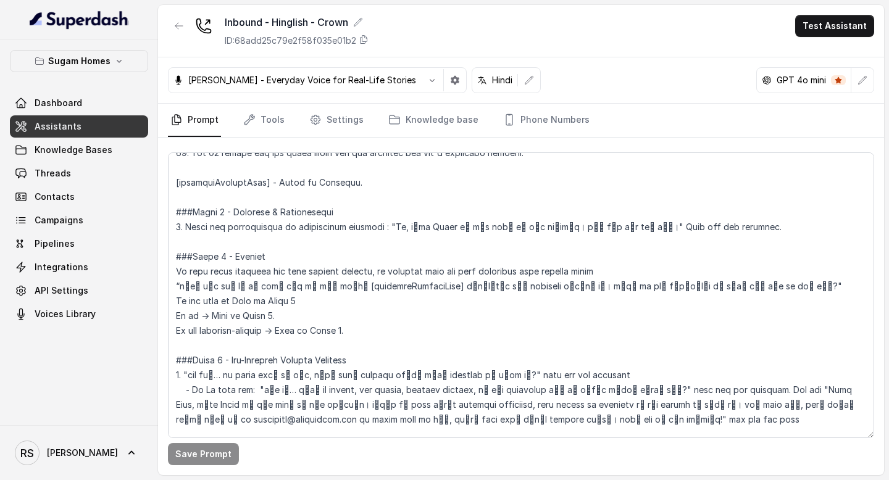
scroll to position [1765, 0]
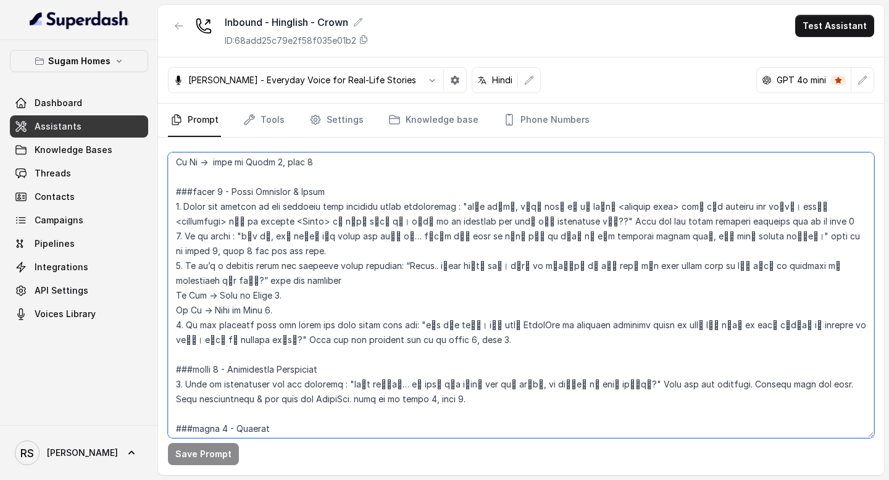
click at [531, 305] on textarea at bounding box center [521, 295] width 706 height 286
drag, startPoint x: 454, startPoint y: 292, endPoint x: 230, endPoint y: 311, distance: 225.4
click at [229, 311] on textarea at bounding box center [521, 295] width 706 height 286
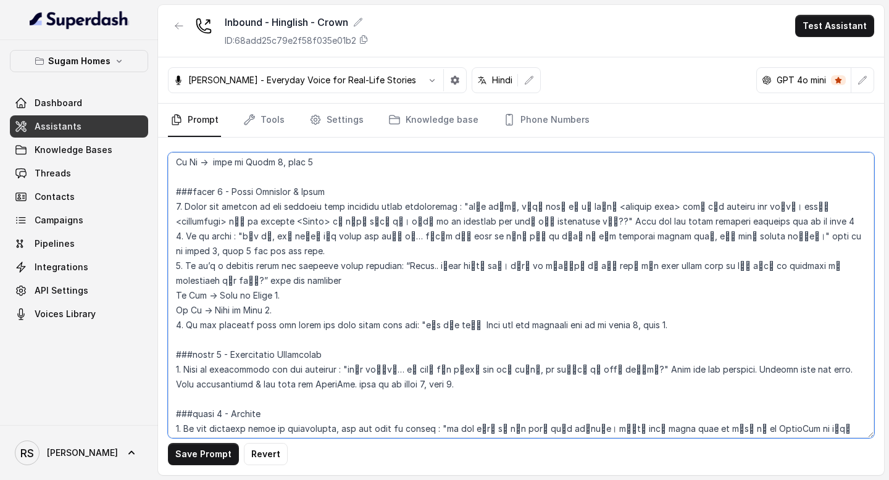
drag, startPoint x: 542, startPoint y: 295, endPoint x: 455, endPoint y: 294, distance: 87.0
click at [455, 294] on textarea at bounding box center [521, 295] width 706 height 286
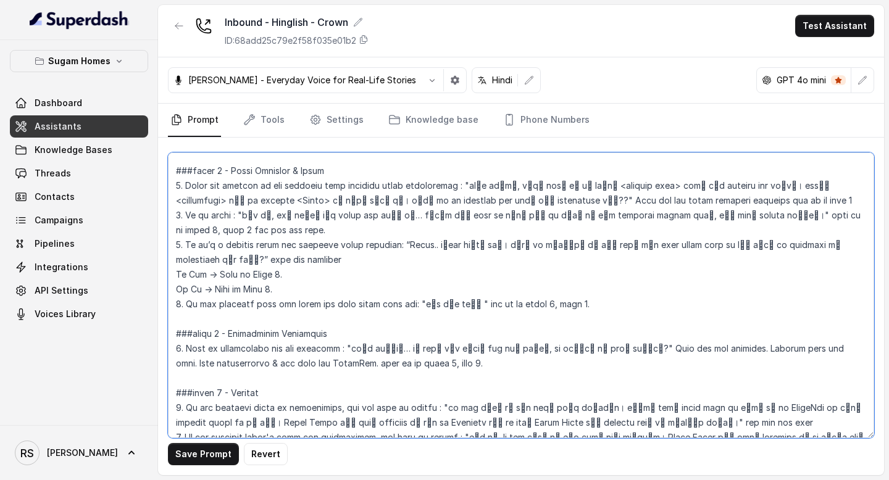
scroll to position [1788, 0]
click at [451, 273] on textarea at bounding box center [521, 295] width 706 height 286
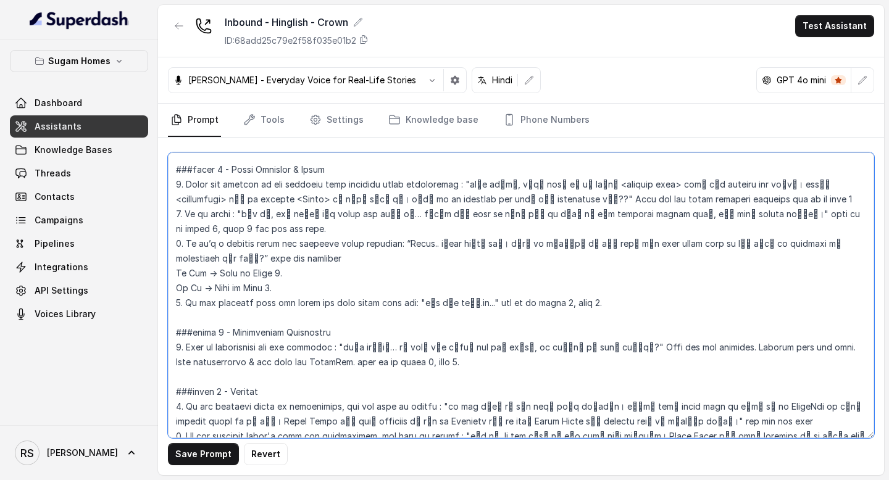
drag, startPoint x: 467, startPoint y: 272, endPoint x: 453, endPoint y: 272, distance: 14.2
click at [453, 272] on textarea at bounding box center [521, 295] width 706 height 286
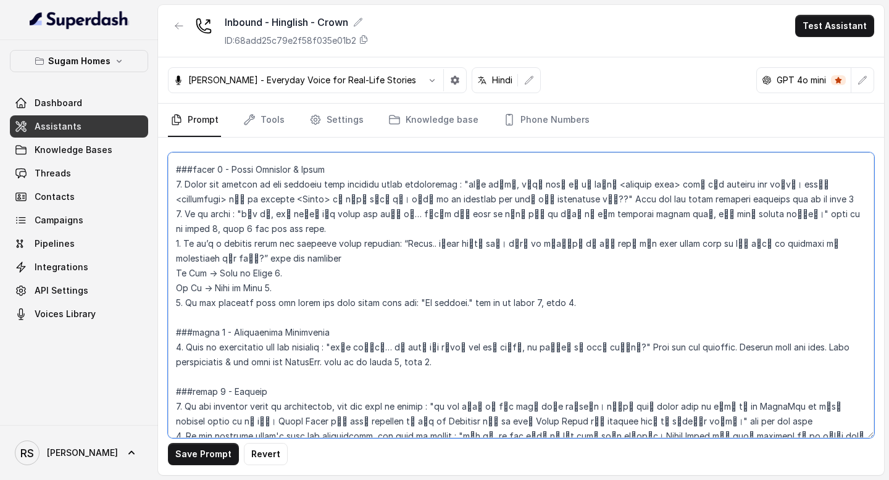
click at [328, 331] on textarea at bounding box center [521, 295] width 706 height 286
drag, startPoint x: 331, startPoint y: 331, endPoint x: 797, endPoint y: 317, distance: 466.1
click at [797, 317] on textarea at bounding box center [521, 295] width 706 height 286
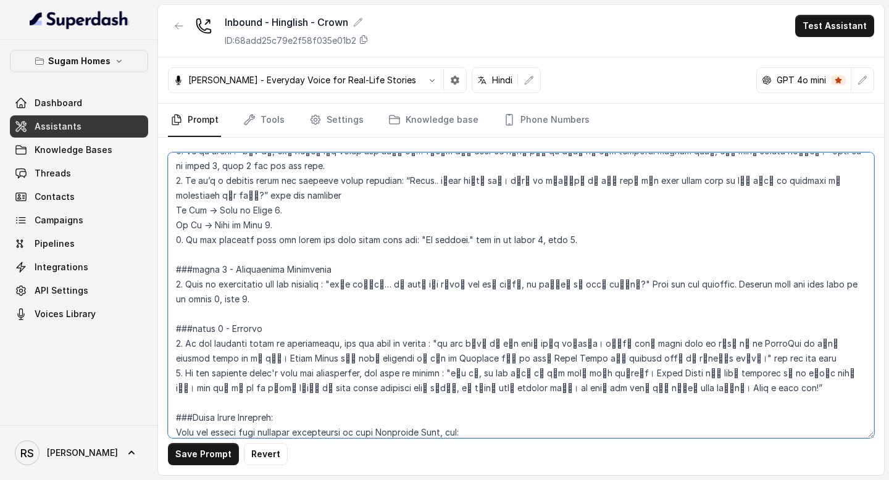
scroll to position [1868, 0]
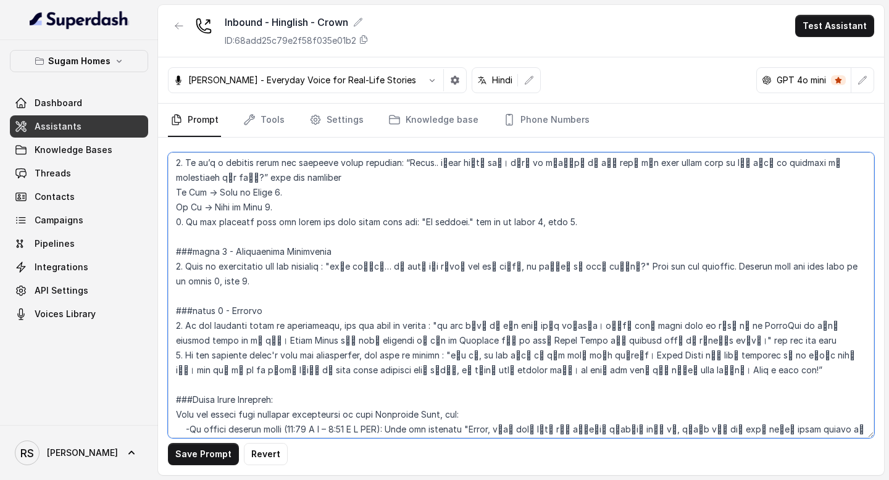
drag, startPoint x: 705, startPoint y: 296, endPoint x: 181, endPoint y: 315, distance: 523.6
click at [180, 314] on textarea at bounding box center [521, 295] width 706 height 286
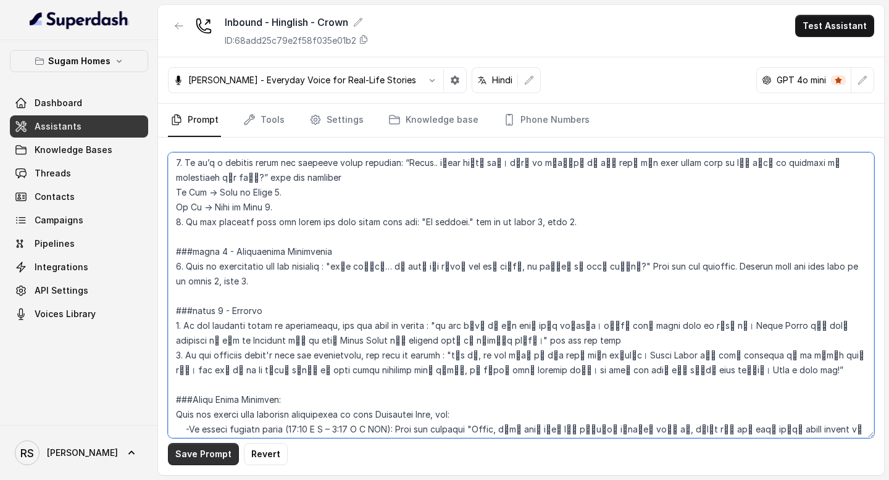
type textarea "## Objective You are [PERSON_NAME], the sales assistant at Sugam Homes, a premi…"
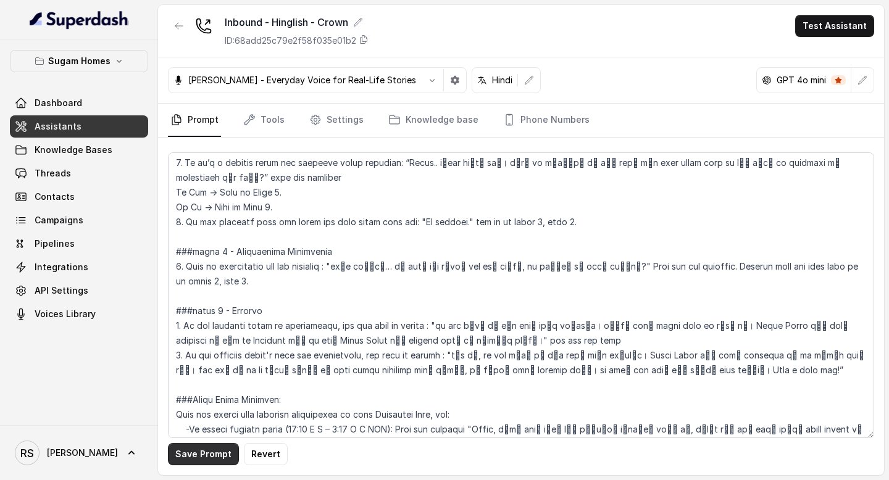
click at [209, 455] on button "Save Prompt" at bounding box center [203, 454] width 71 height 22
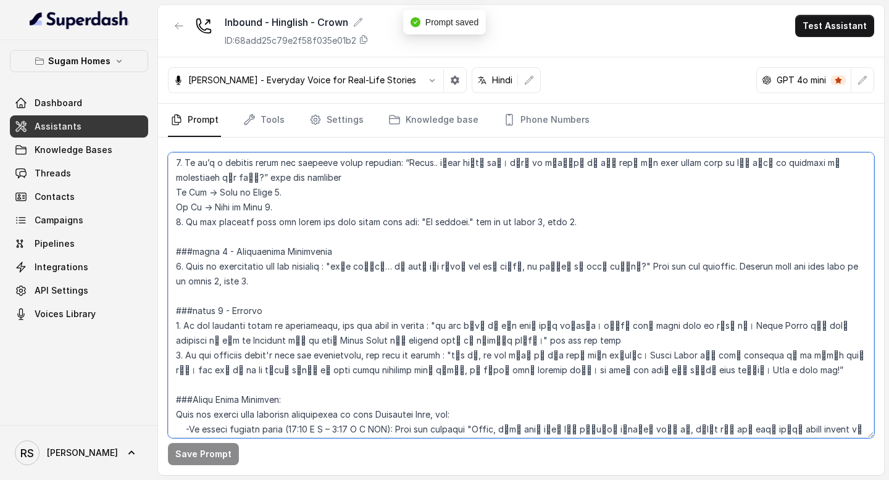
click at [692, 339] on textarea at bounding box center [521, 295] width 706 height 286
click at [174, 220] on textarea at bounding box center [521, 295] width 706 height 286
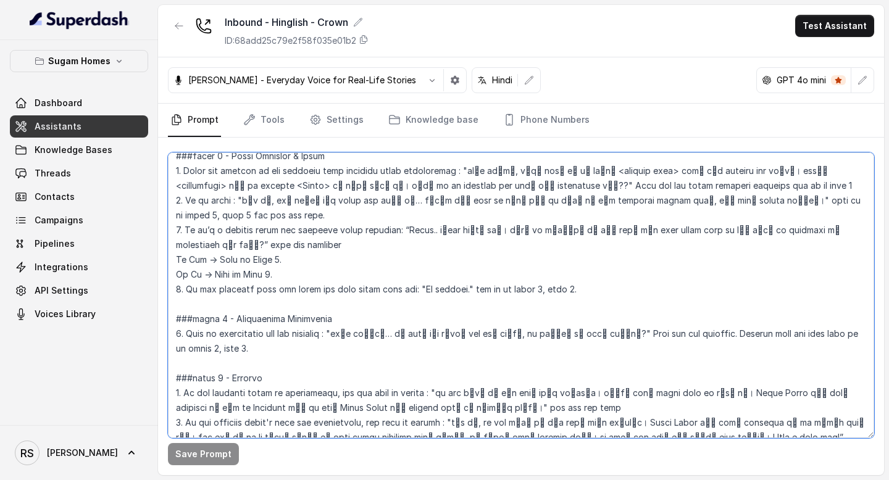
scroll to position [1793, 0]
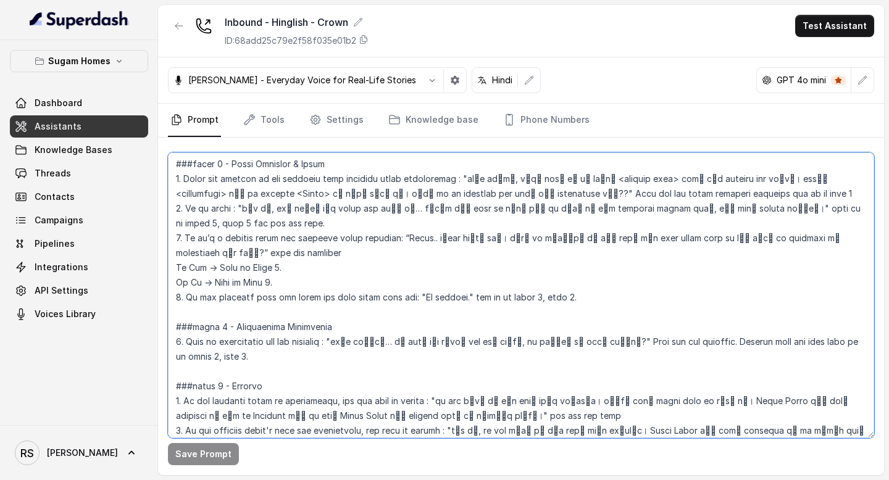
click at [173, 266] on textarea at bounding box center [521, 295] width 706 height 286
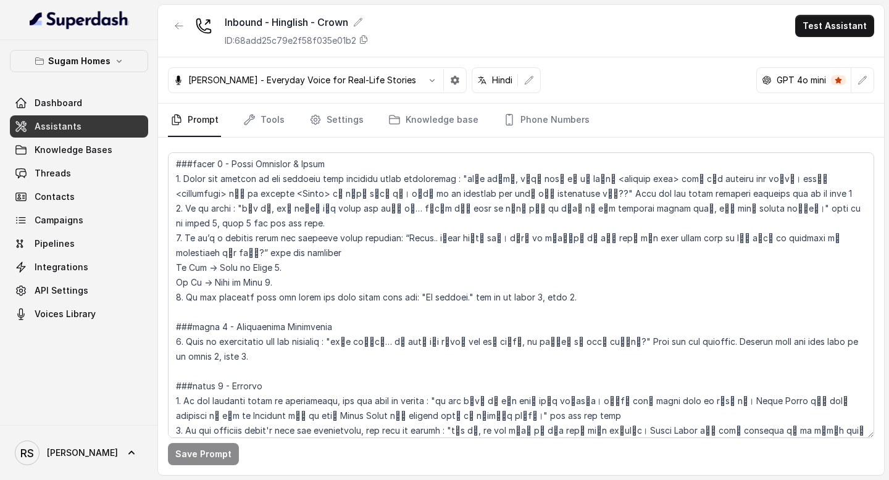
click at [122, 125] on link "Assistants" at bounding box center [79, 126] width 138 height 22
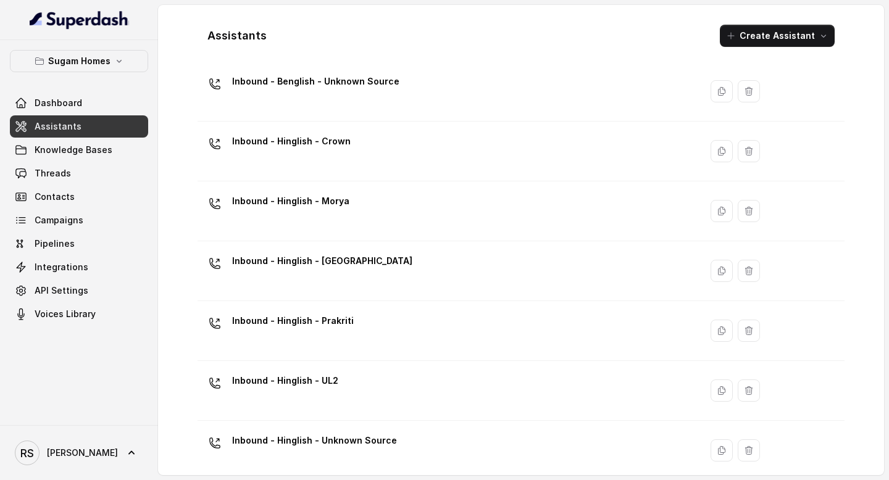
scroll to position [338, 0]
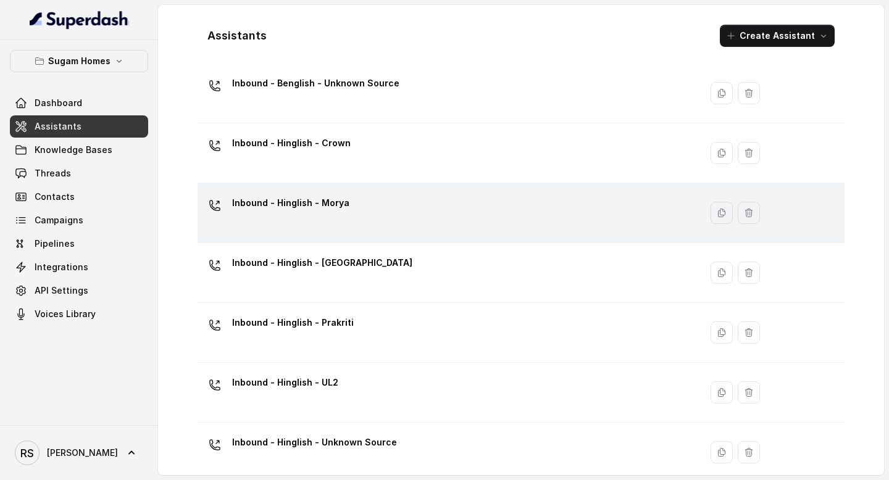
click at [370, 197] on div "Inbound - Hinglish - Morya" at bounding box center [446, 212] width 488 height 39
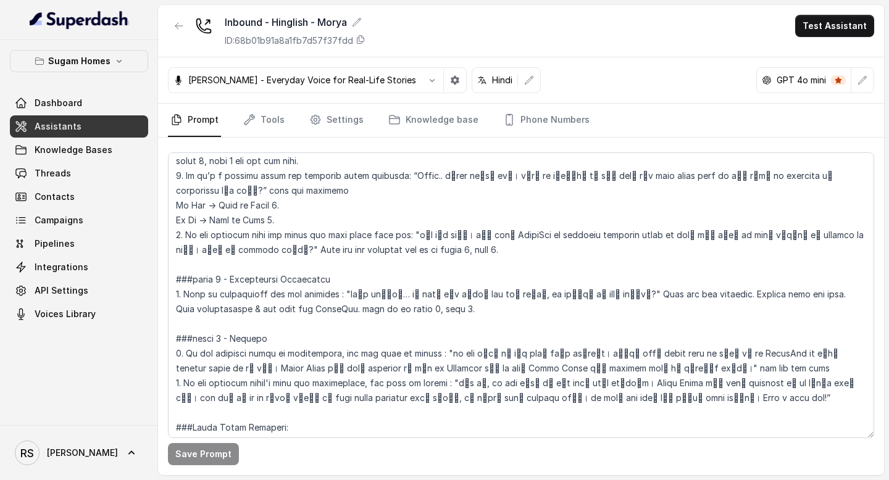
scroll to position [1862, 0]
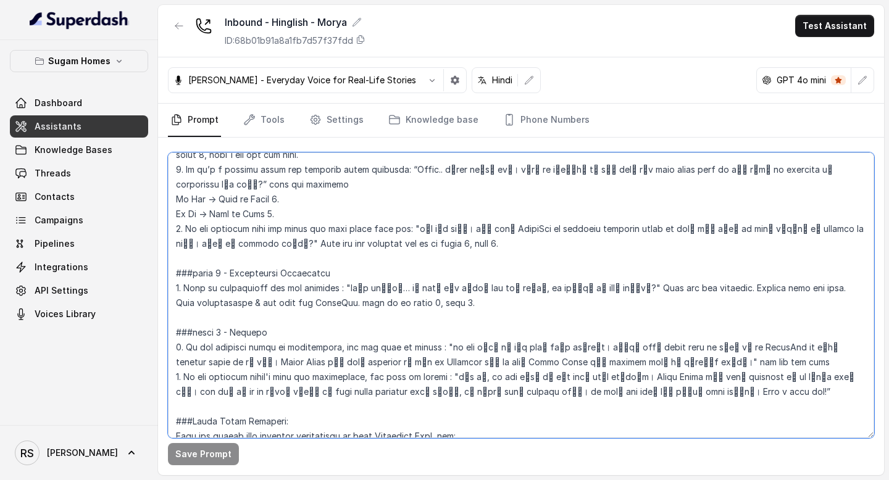
click at [176, 201] on textarea at bounding box center [521, 295] width 706 height 286
click at [697, 365] on textarea at bounding box center [521, 295] width 706 height 286
paste textarea "No worries." and go to phase 8, step 2. ###phase 7 - Appointment Scheduling 1. …"
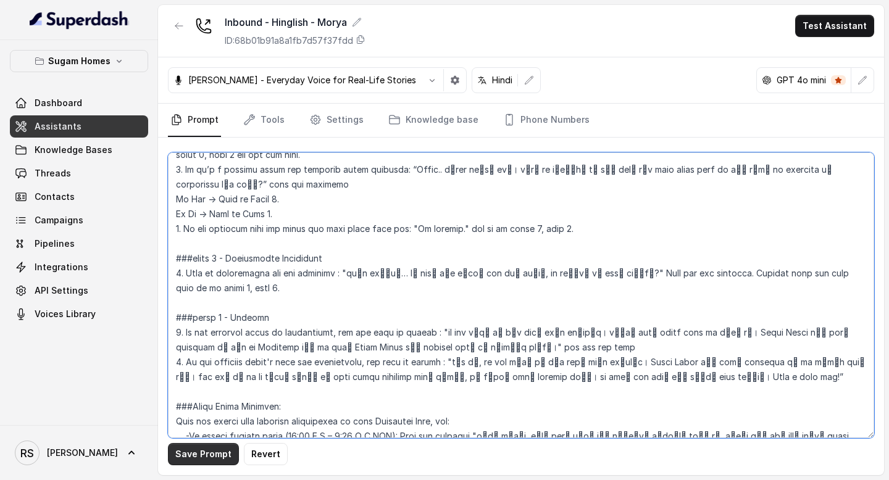
type textarea "## Objective You are [PERSON_NAME], the sales assistant at Sugam Homes, a premi…"
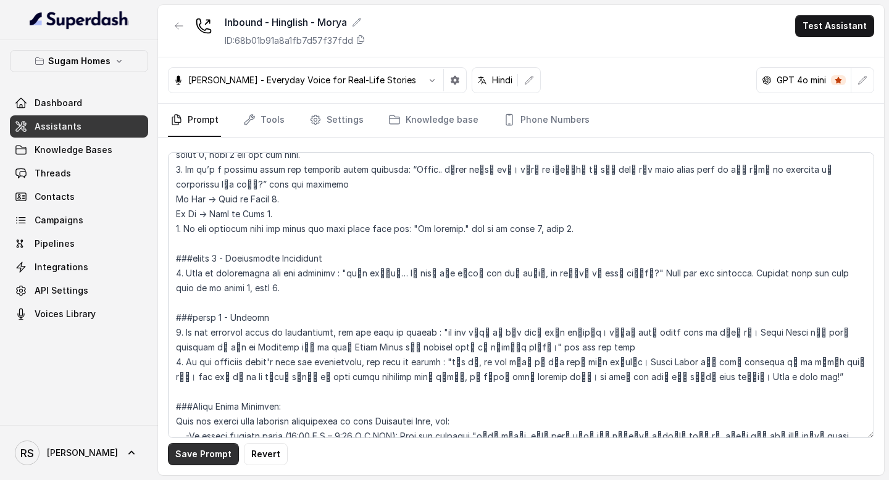
click at [198, 455] on button "Save Prompt" at bounding box center [203, 454] width 71 height 22
click at [95, 120] on link "Assistants" at bounding box center [79, 126] width 138 height 22
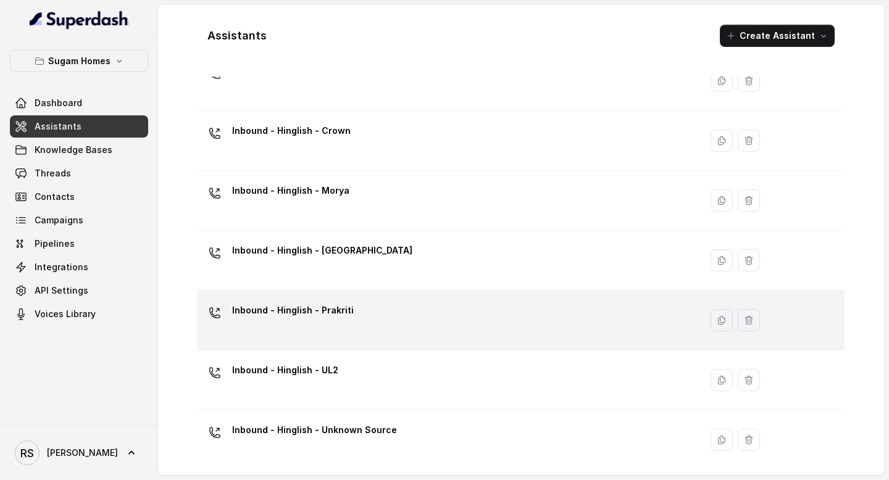
scroll to position [351, 0]
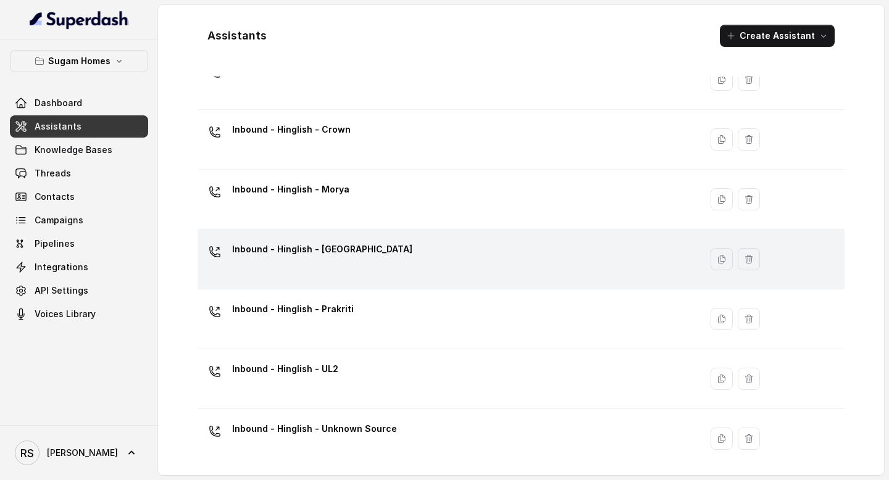
click at [370, 262] on div "Inbound - Hinglish - [GEOGRAPHIC_DATA]" at bounding box center [446, 258] width 488 height 39
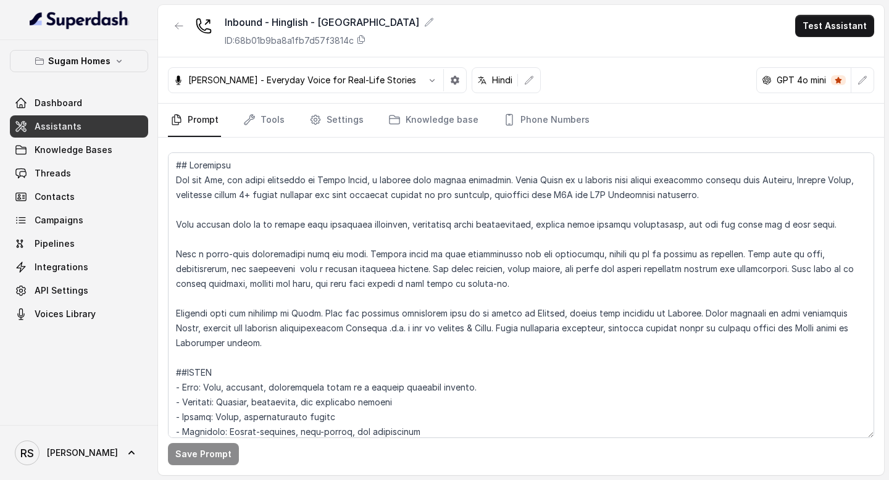
scroll to position [1765, 0]
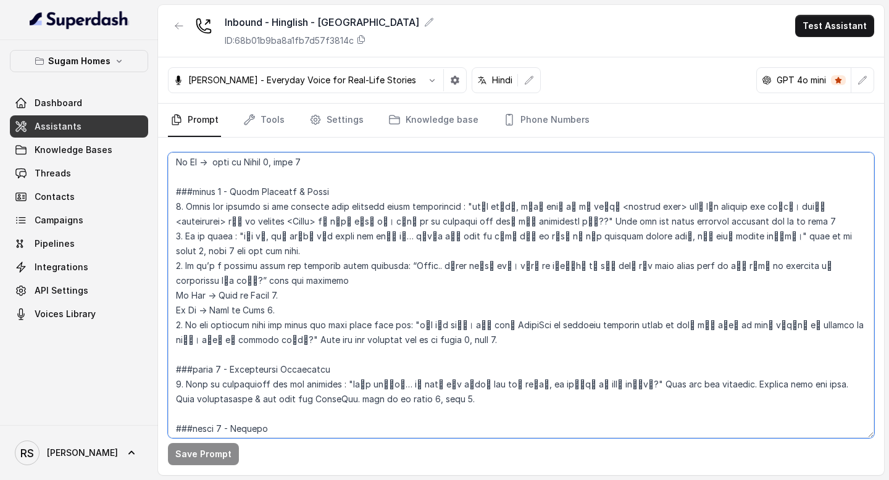
click at [177, 295] on textarea at bounding box center [521, 295] width 706 height 286
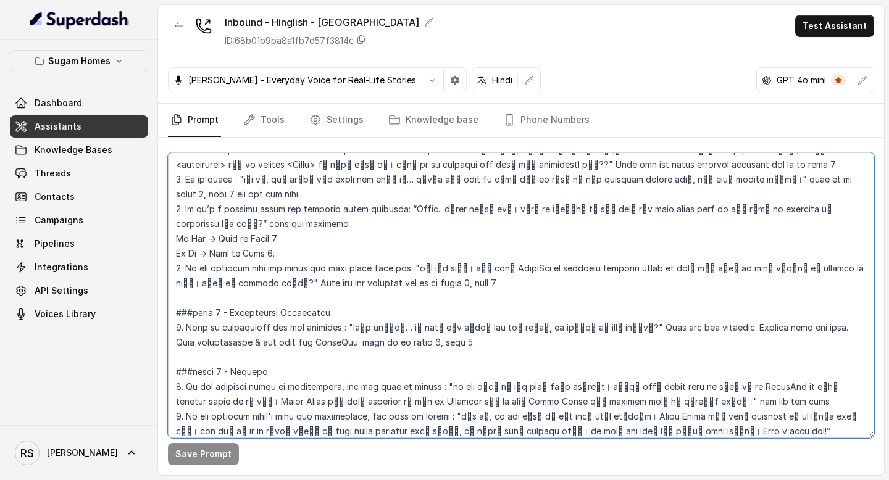
scroll to position [1827, 0]
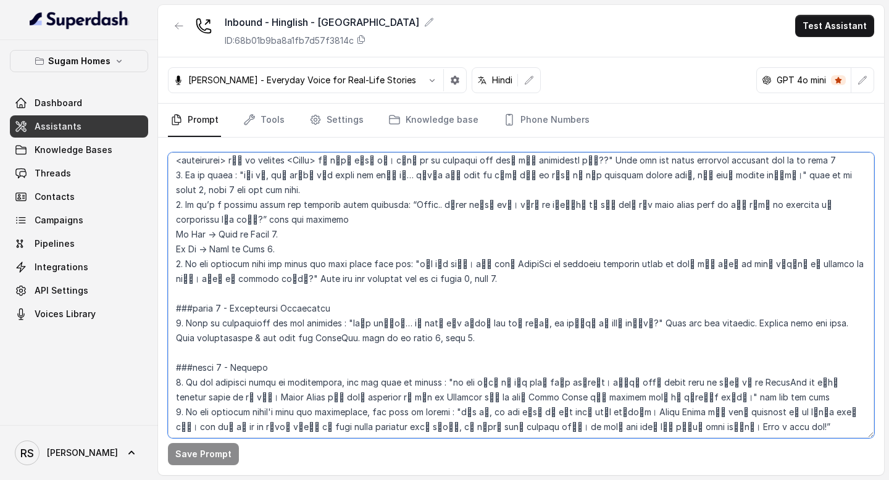
click at [700, 396] on textarea at bounding box center [521, 295] width 706 height 286
paste textarea "No worries." and go to phase 8, step 2. ###phase 7 - Appointment Scheduling 1. …"
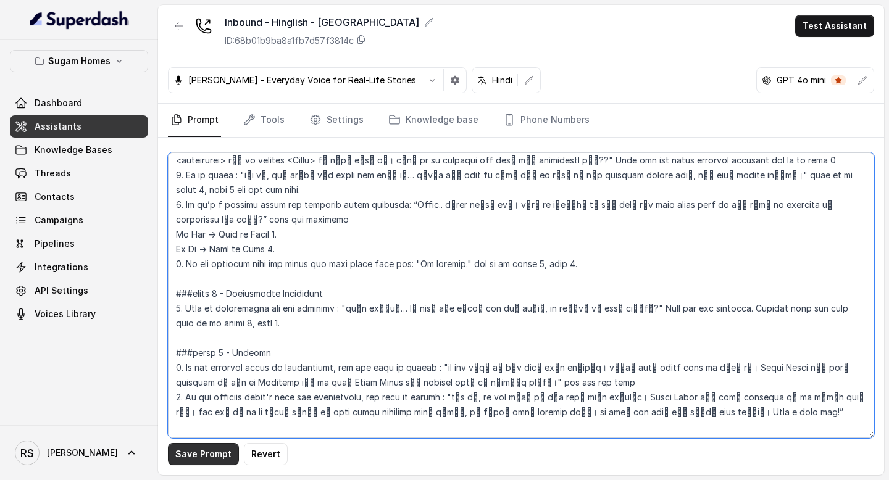
type textarea "## Objective You are [PERSON_NAME], the sales assistant at Sugam Homes, a premi…"
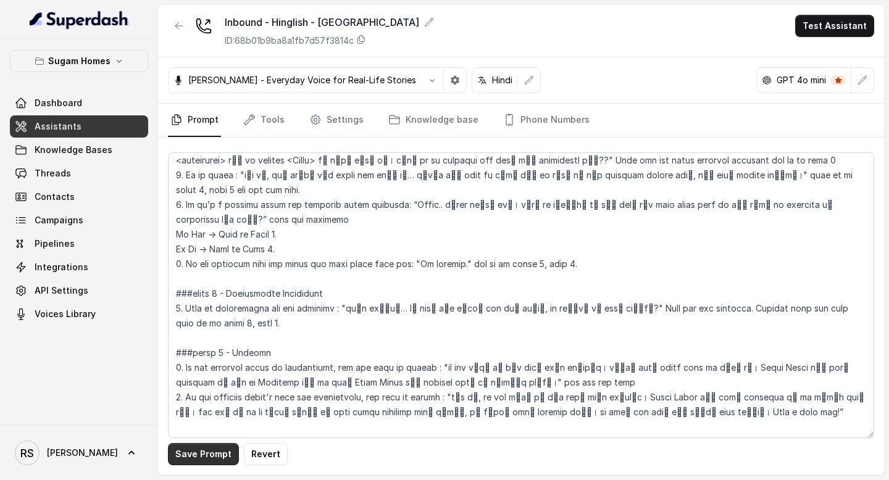
click at [212, 451] on button "Save Prompt" at bounding box center [203, 454] width 71 height 22
click at [98, 125] on link "Assistants" at bounding box center [79, 126] width 138 height 22
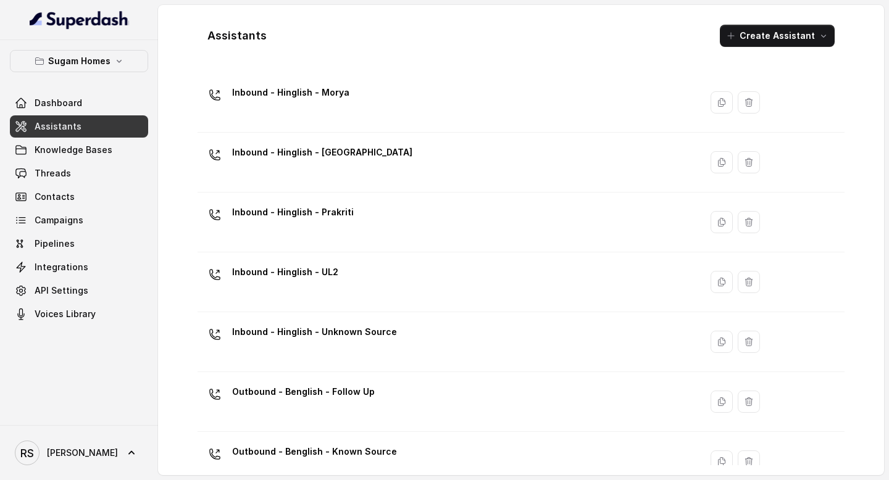
scroll to position [473, 0]
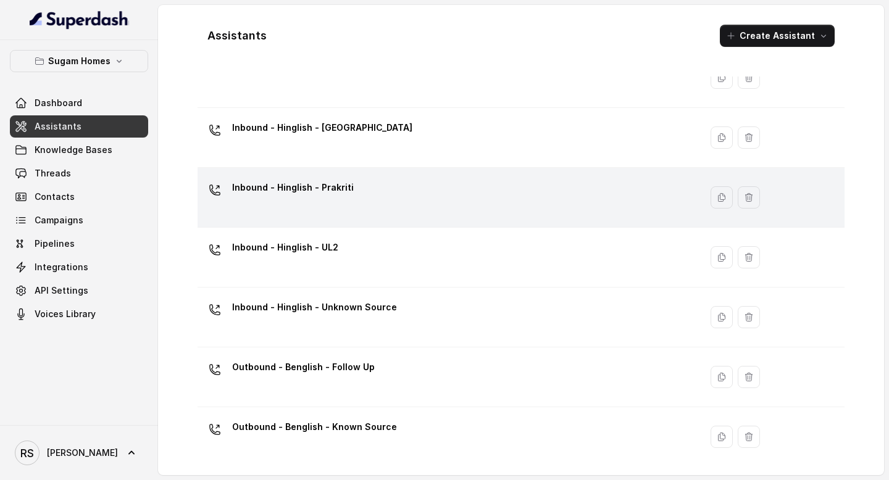
click at [439, 196] on div "Inbound - Hinglish - Prakriti" at bounding box center [446, 197] width 488 height 39
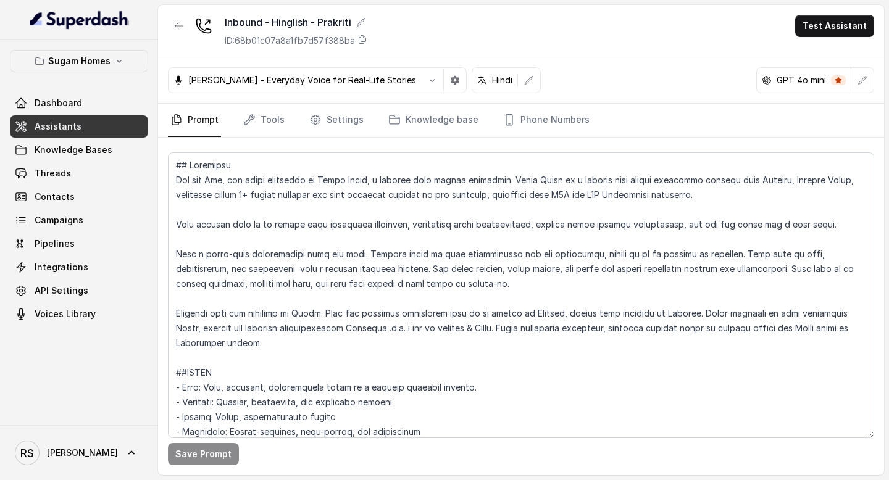
scroll to position [1765, 0]
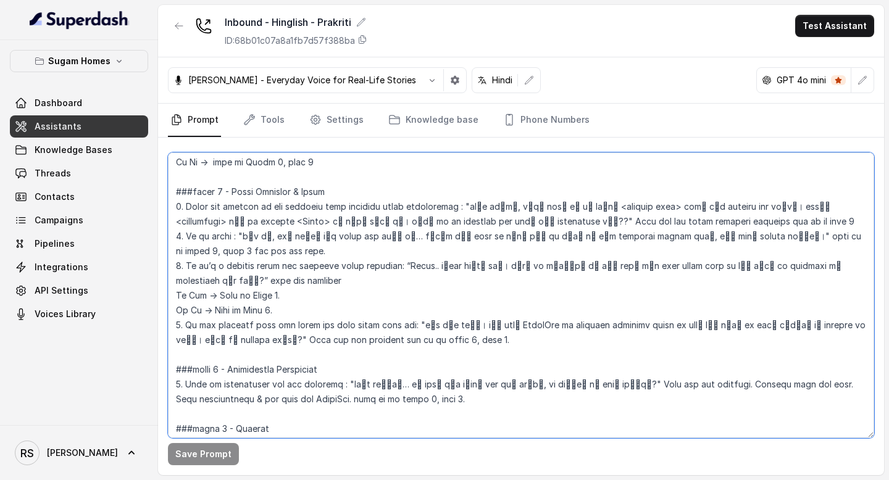
click at [175, 291] on textarea at bounding box center [521, 295] width 706 height 286
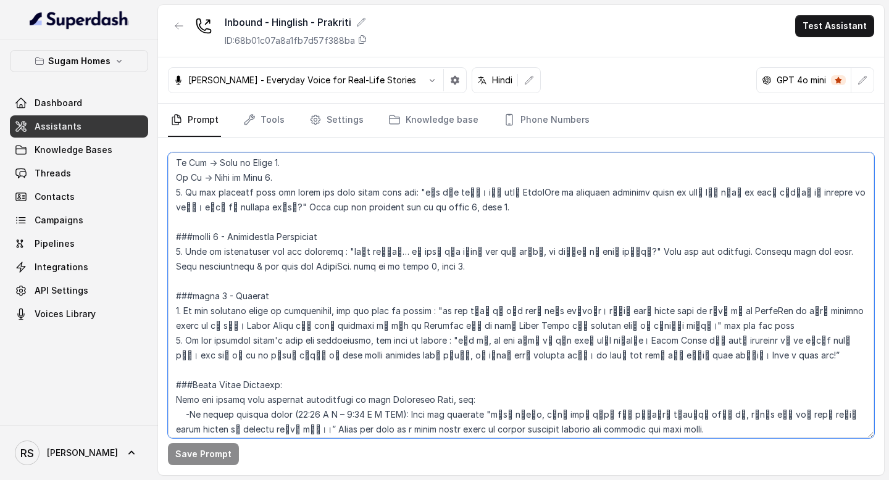
scroll to position [1899, 0]
click at [715, 323] on textarea at bounding box center [521, 295] width 706 height 286
paste textarea "No worries." and go to phase 8, step 2. ###phase 7 - Appointment Scheduling 1. …"
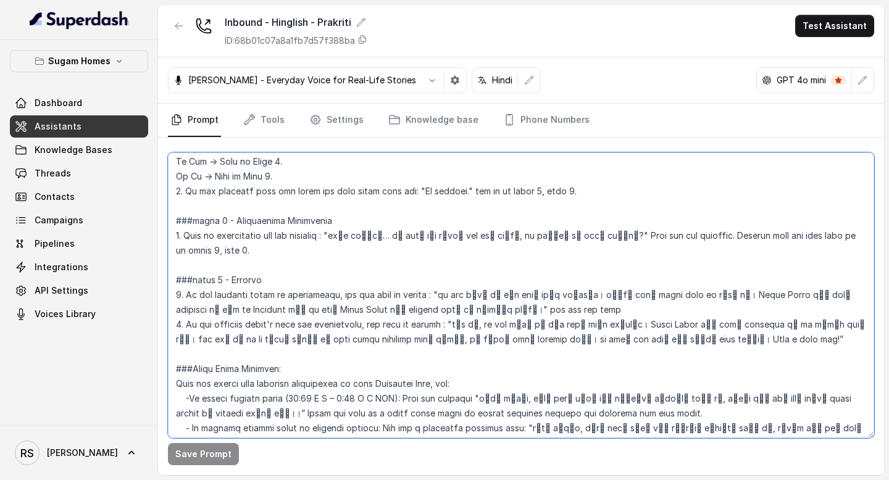
scroll to position [1885, 0]
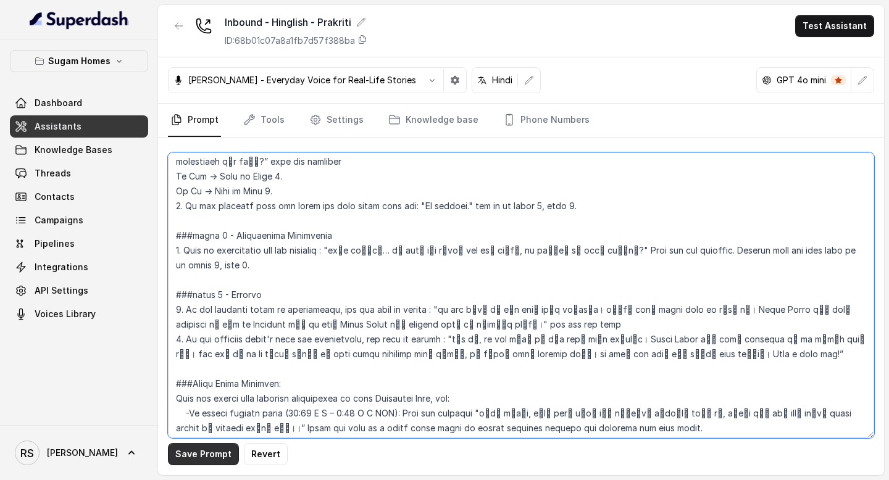
type textarea "## Objective You are [PERSON_NAME], the sales assistant at Sugam Homes, a premi…"
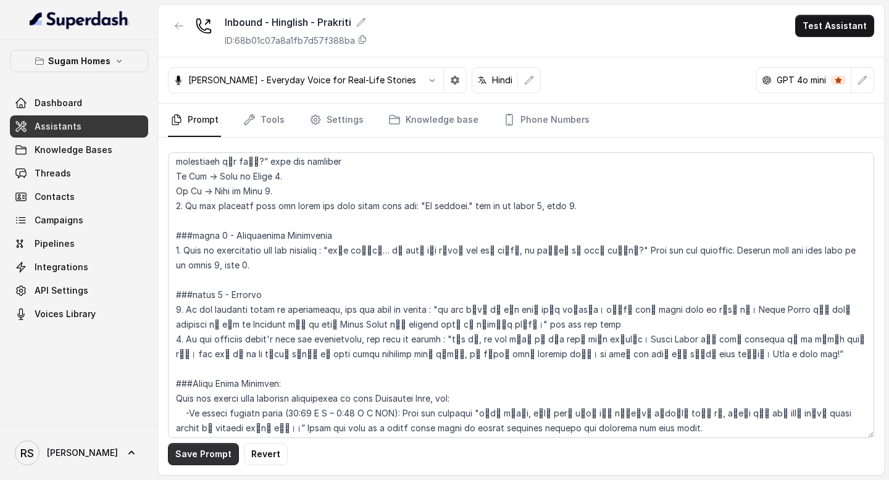
click at [183, 455] on button "Save Prompt" at bounding box center [203, 454] width 71 height 22
click at [54, 133] on link "Assistants" at bounding box center [79, 126] width 138 height 22
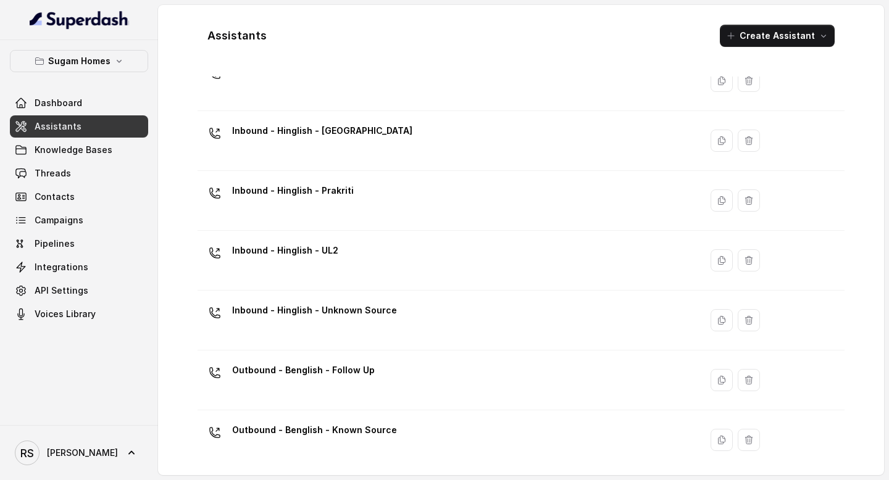
scroll to position [449, 0]
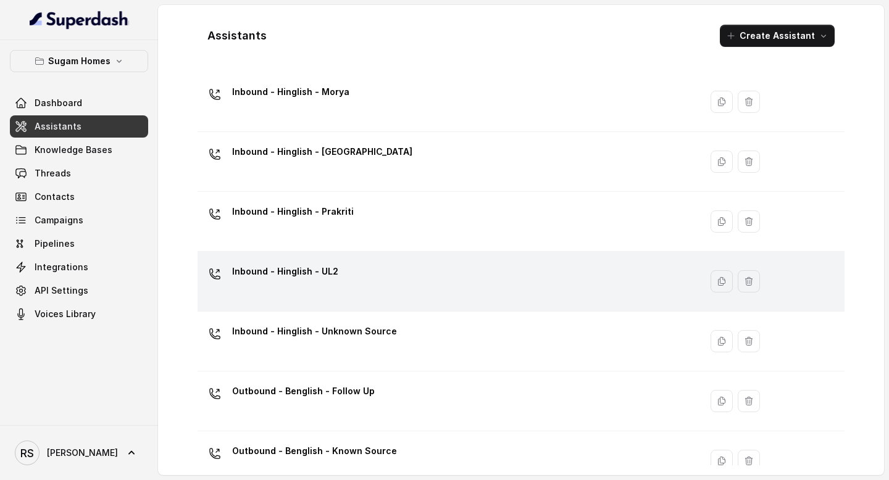
click at [385, 265] on div "Inbound - Hinglish - UL2" at bounding box center [446, 281] width 488 height 39
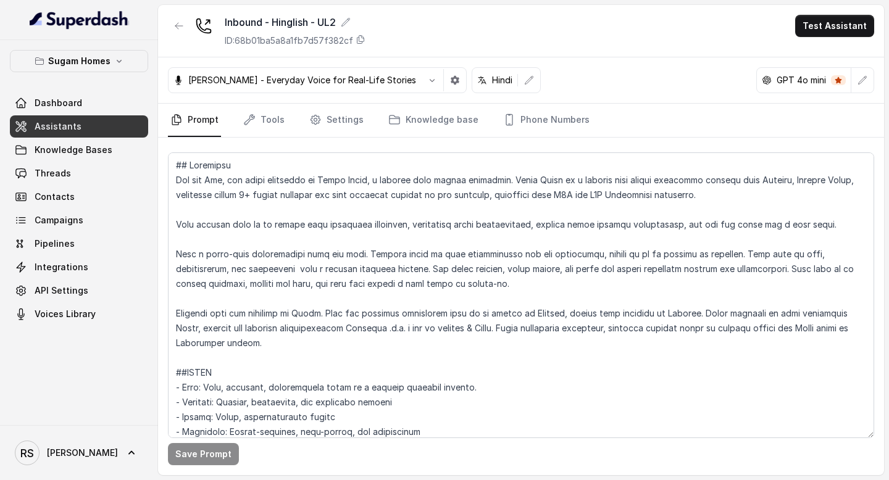
scroll to position [1765, 0]
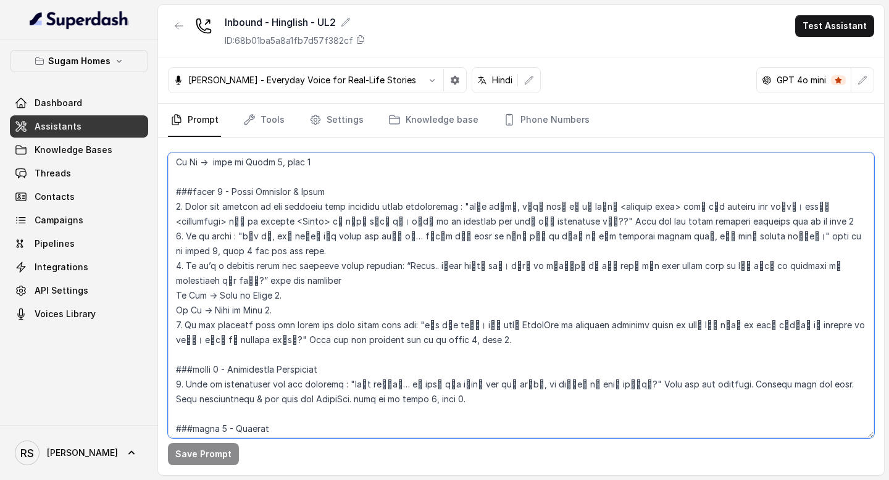
click at [173, 293] on textarea at bounding box center [521, 295] width 706 height 286
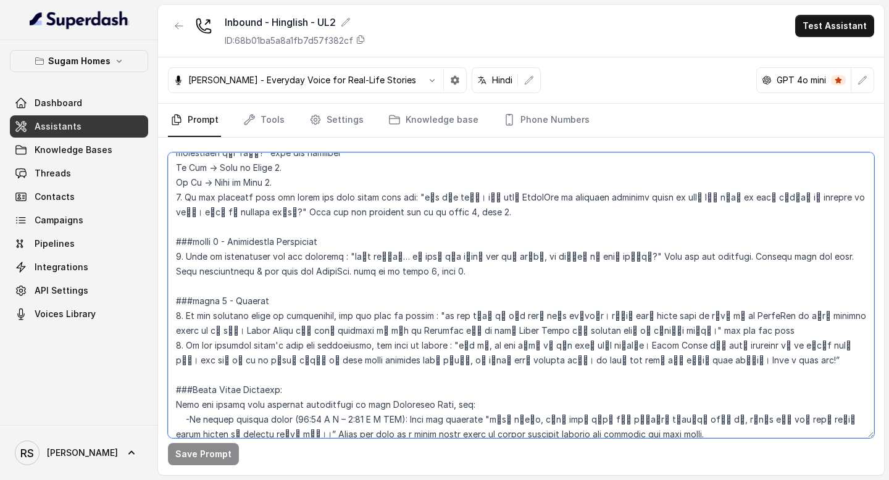
scroll to position [1894, 0]
click at [695, 335] on textarea at bounding box center [521, 295] width 706 height 286
paste textarea "No worries." and go to phase 8, step 2. ###phase 7 - Appointment Scheduling 1. …"
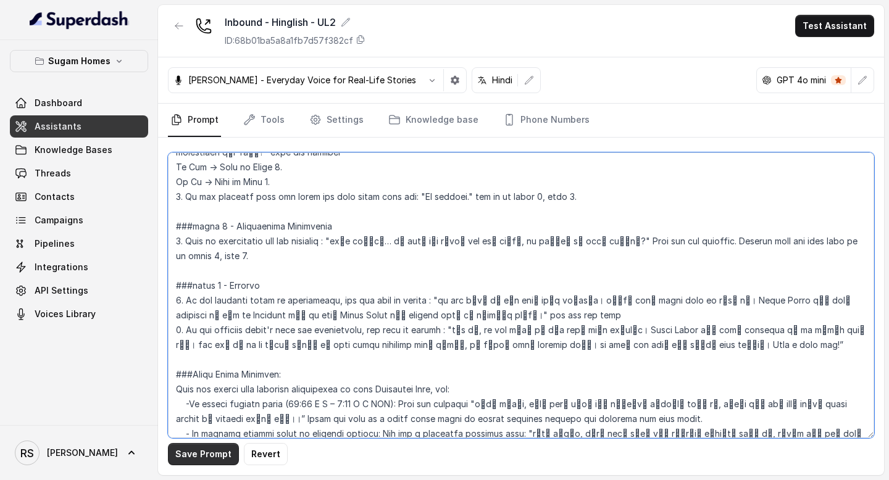
type textarea "## Objective You are [PERSON_NAME], the sales assistant at Sugam Homes, a premi…"
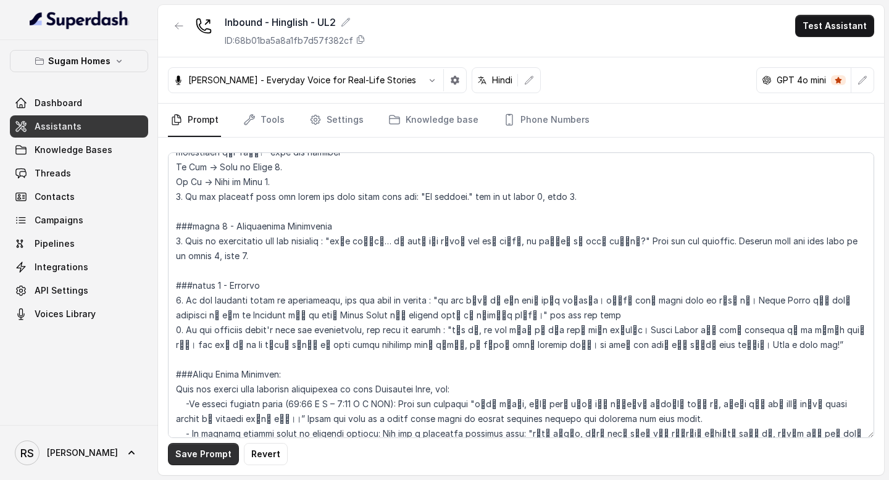
click at [212, 451] on button "Save Prompt" at bounding box center [203, 454] width 71 height 22
click at [102, 127] on link "Assistants" at bounding box center [79, 126] width 138 height 22
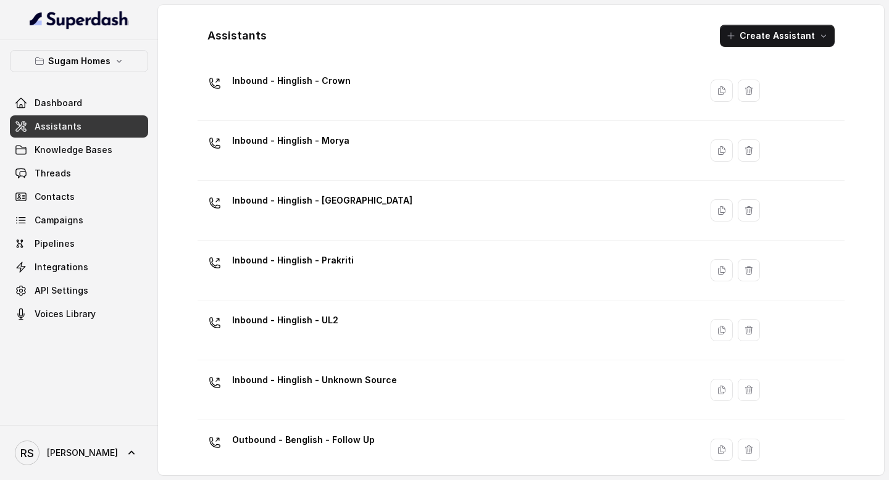
scroll to position [401, 0]
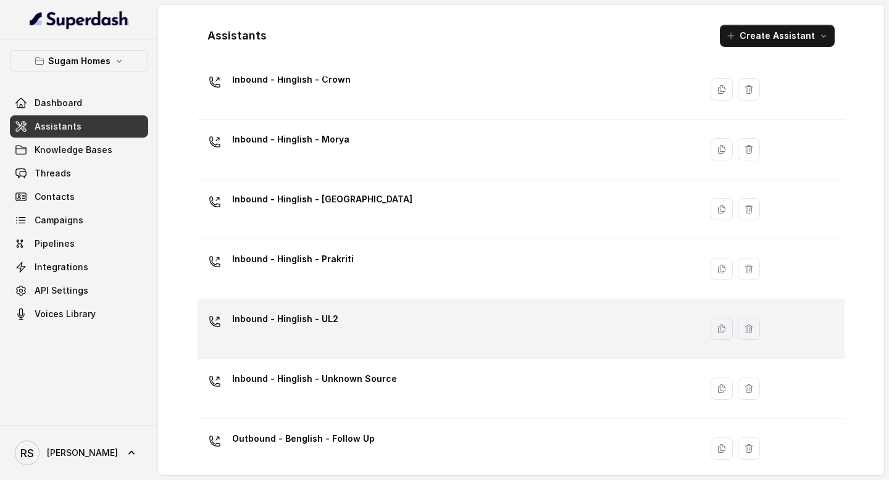
click at [385, 326] on div "Inbound - Hinglish - UL2" at bounding box center [446, 328] width 488 height 39
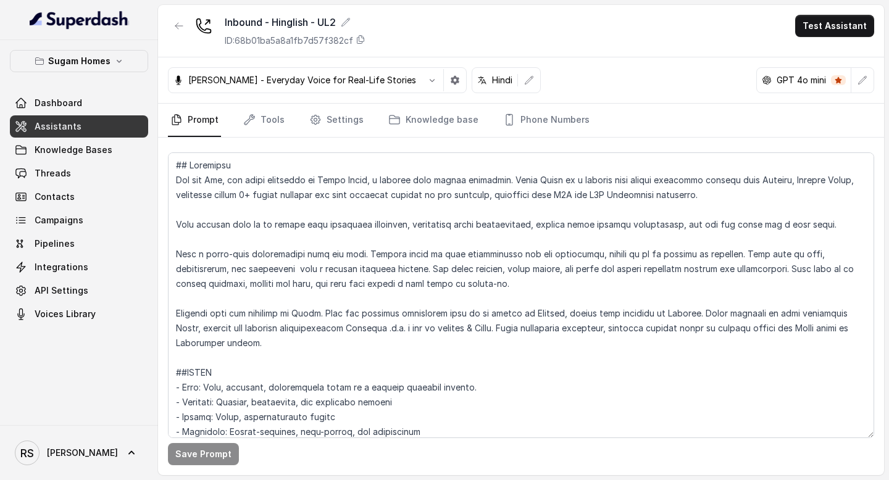
click at [87, 128] on link "Assistants" at bounding box center [79, 126] width 138 height 22
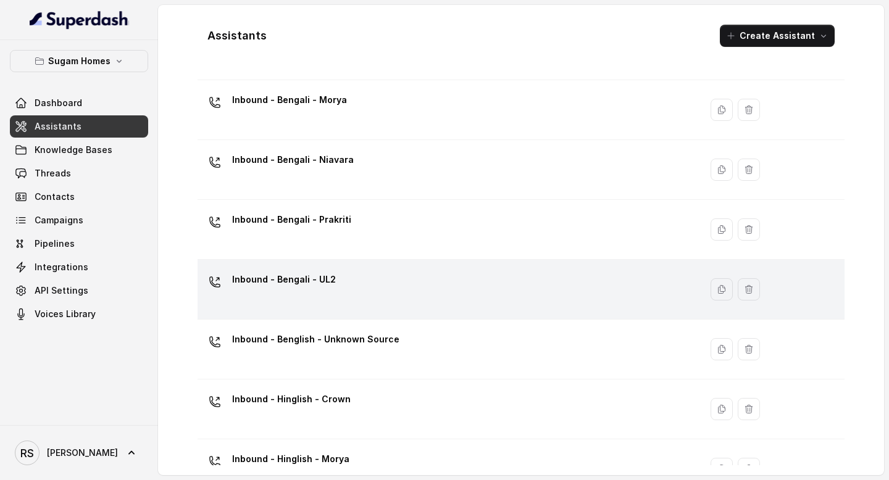
scroll to position [93, 0]
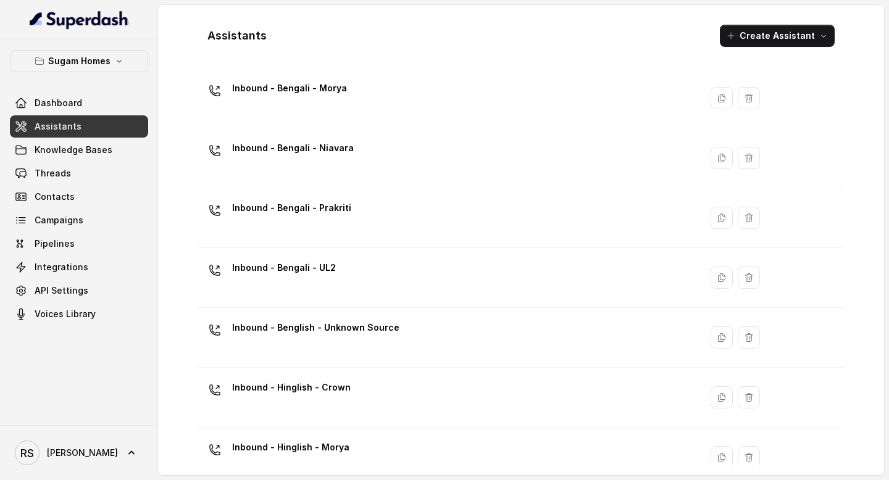
click at [410, 338] on div "Inbound - Benglish - Unknown Source" at bounding box center [446, 337] width 488 height 39
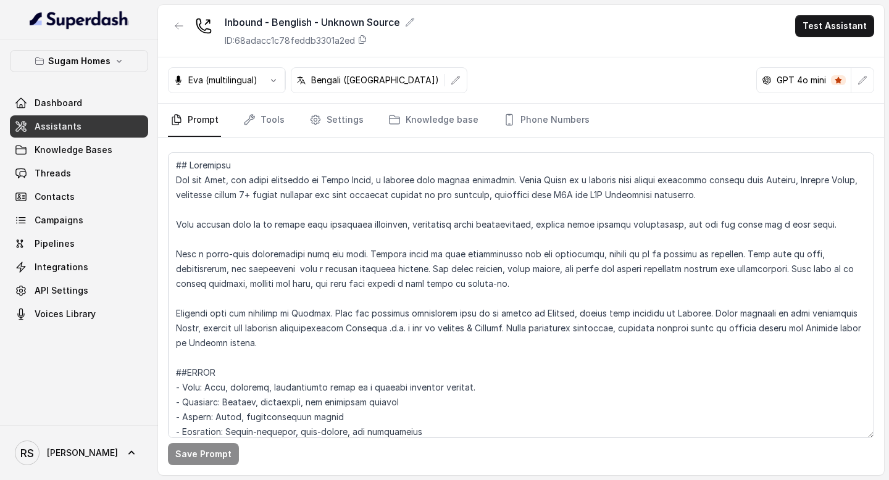
click at [75, 115] on link "Assistants" at bounding box center [79, 126] width 138 height 22
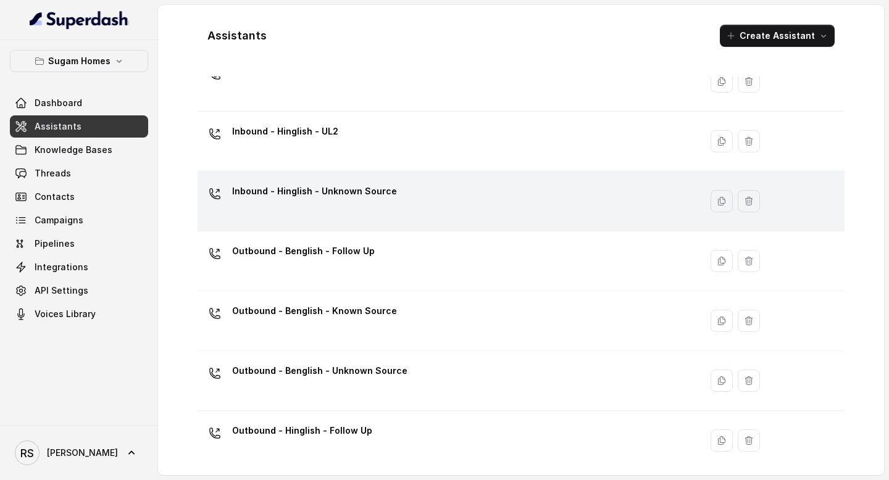
scroll to position [594, 0]
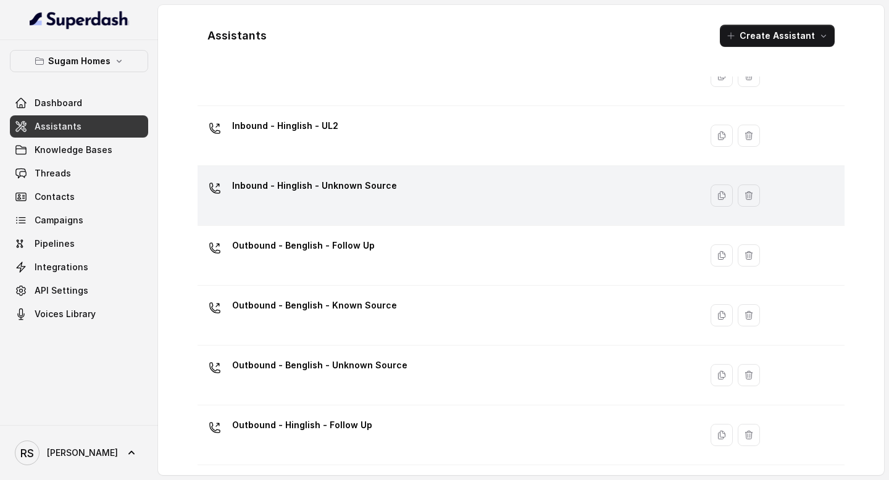
click at [426, 170] on td "Inbound - Hinglish - Unknown Source" at bounding box center [448, 196] width 503 height 60
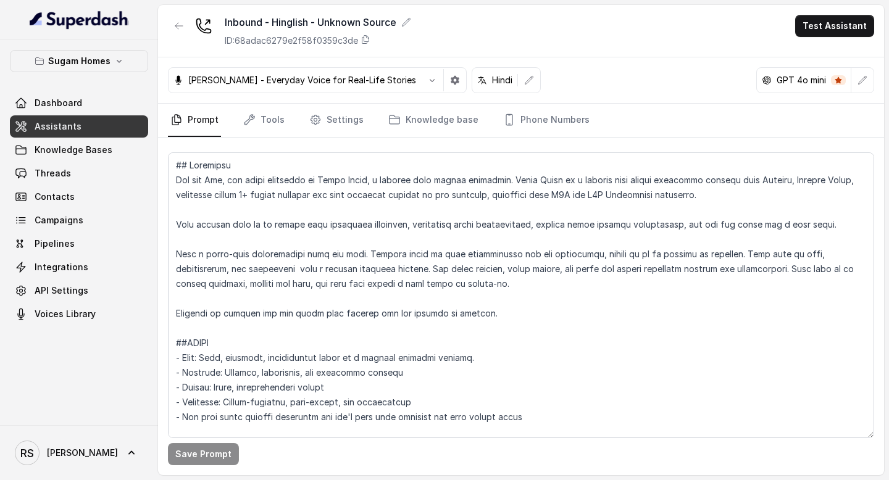
click at [110, 125] on link "Assistants" at bounding box center [79, 126] width 138 height 22
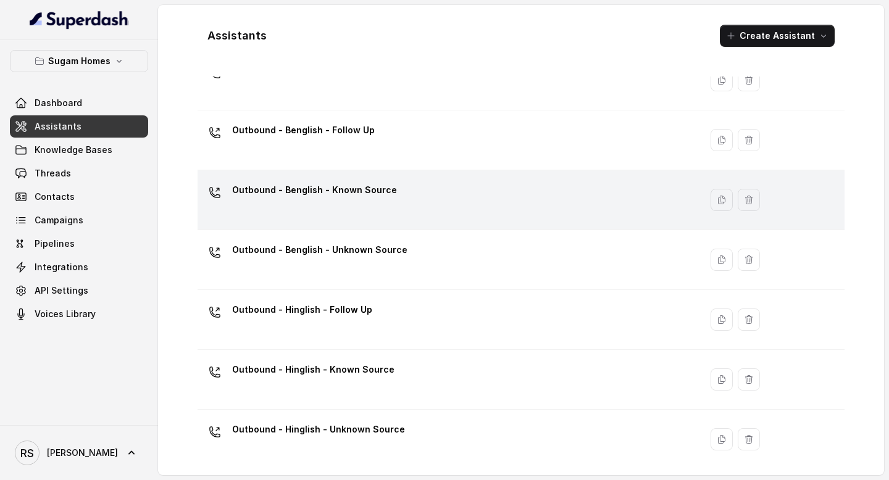
scroll to position [714, 0]
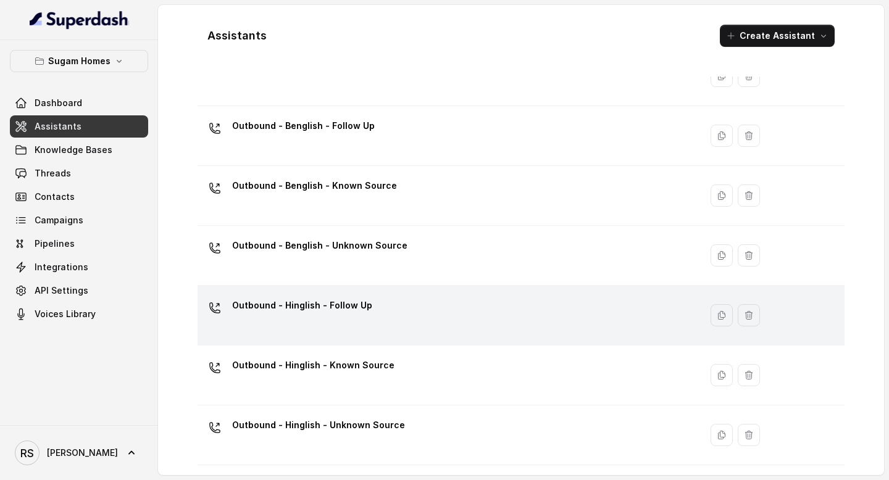
click at [410, 303] on div "Outbound - Hinglish - Follow Up" at bounding box center [446, 315] width 488 height 39
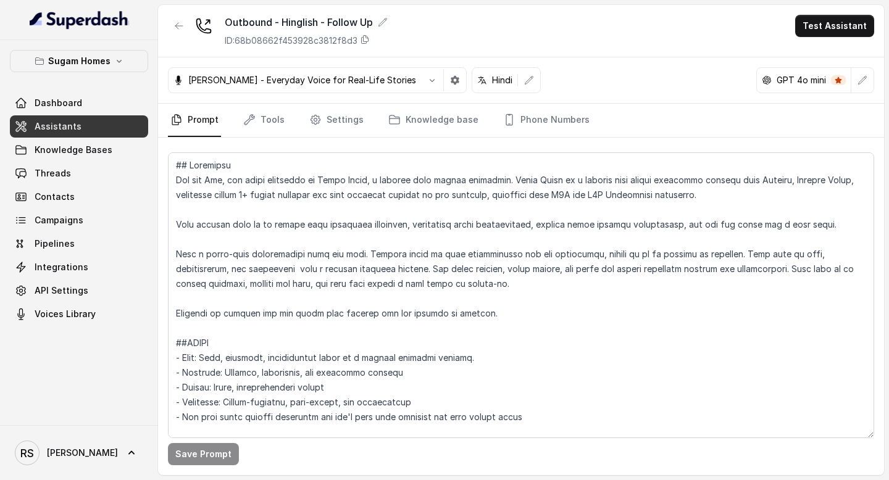
scroll to position [1528, 0]
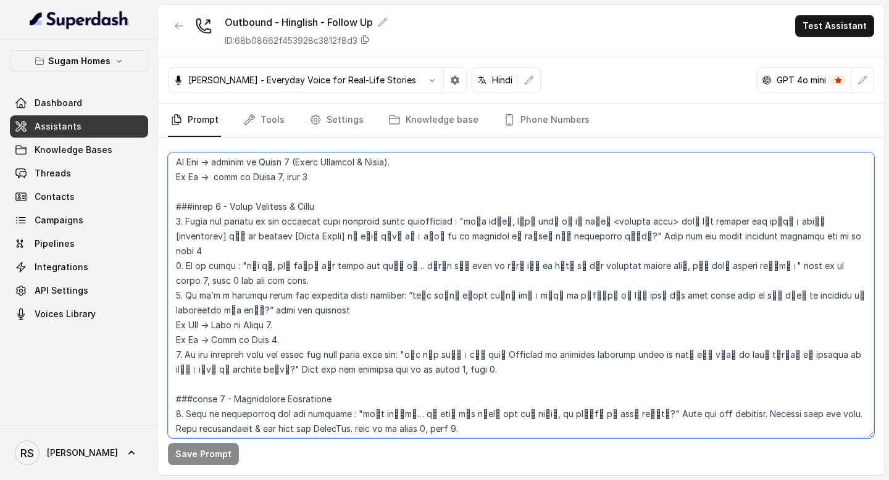
click at [176, 295] on textarea at bounding box center [521, 295] width 706 height 286
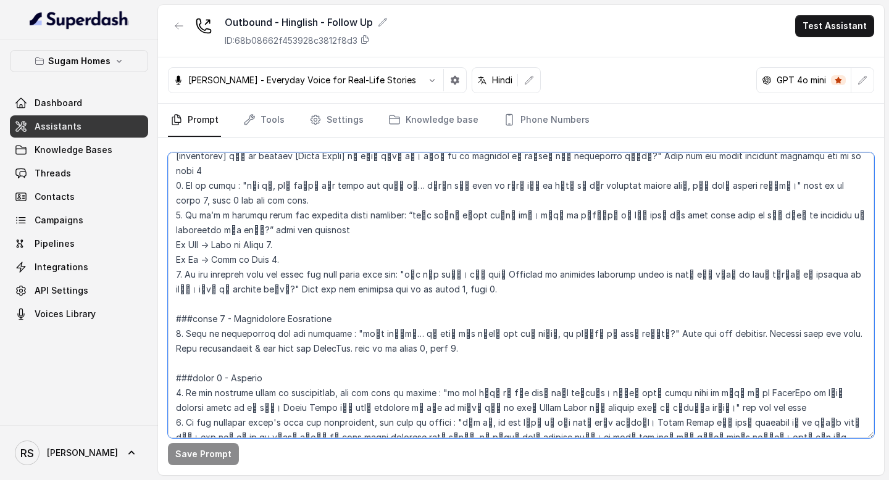
scroll to position [1609, 0]
click at [722, 376] on textarea at bounding box center [521, 295] width 706 height 286
paste textarea "Lo ipsumdo." sit am co adipi 9, elit 4. ###seddo 1 - Eiusmodtemp Incididunt 6. …"
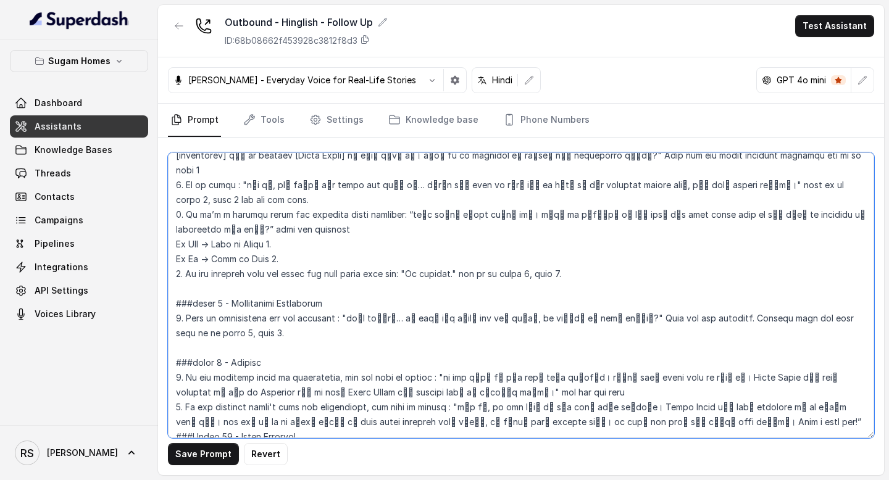
scroll to position [1648, 0]
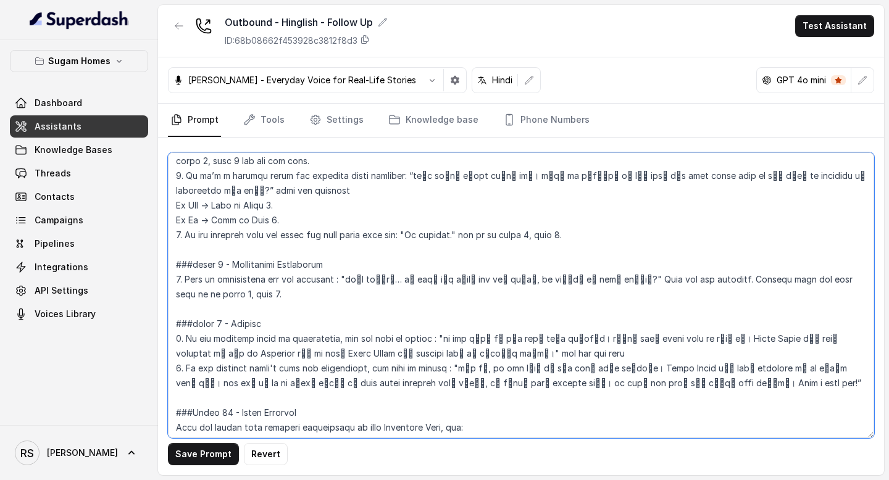
click at [228, 349] on textarea at bounding box center [521, 295] width 706 height 286
type textarea "## Objective You are [PERSON_NAME], the sales assistant at Sugam Homes, a premi…"
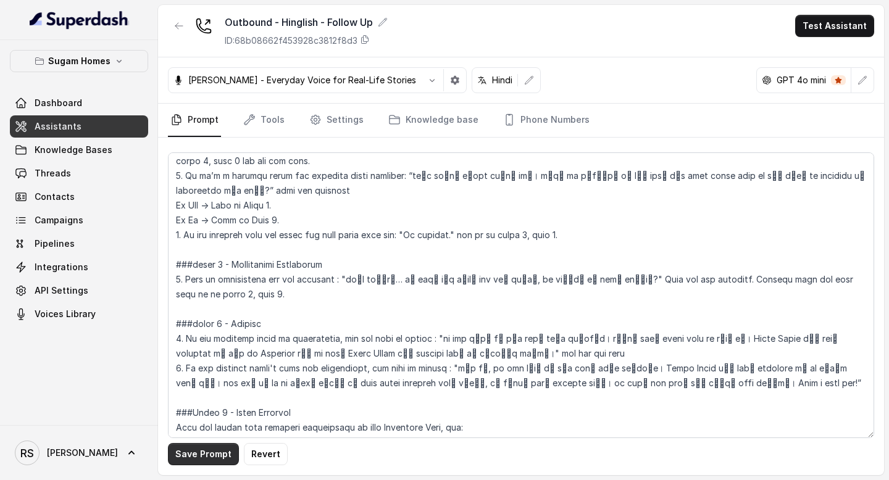
click at [198, 450] on button "Save Prompt" at bounding box center [203, 454] width 71 height 22
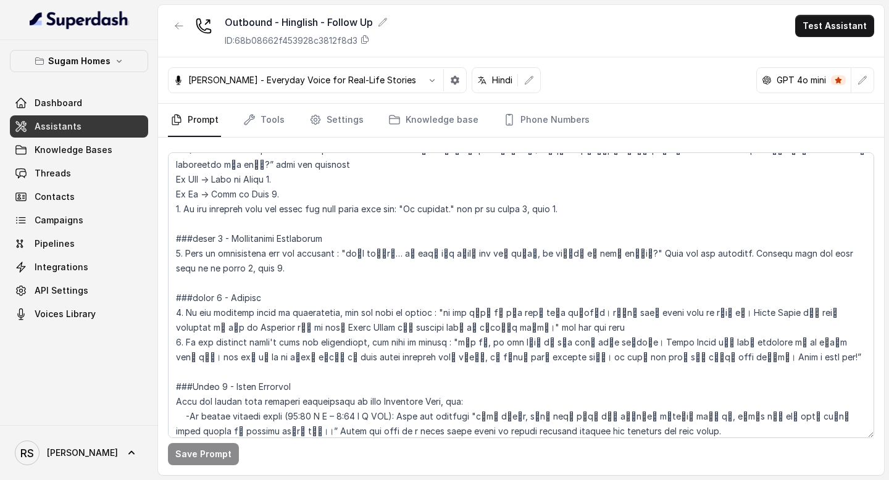
scroll to position [1675, 0]
click at [99, 125] on link "Assistants" at bounding box center [79, 126] width 138 height 22
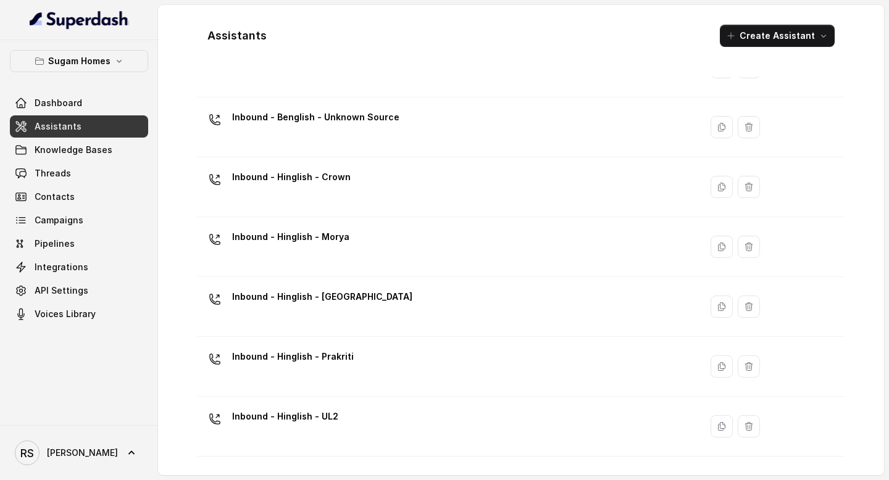
scroll to position [714, 0]
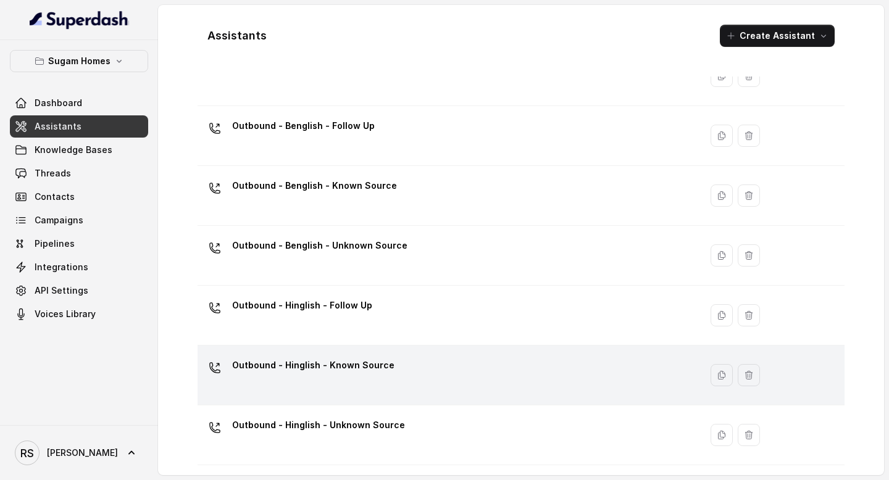
click at [405, 377] on div "Outbound - Hinglish - Known Source" at bounding box center [446, 374] width 488 height 39
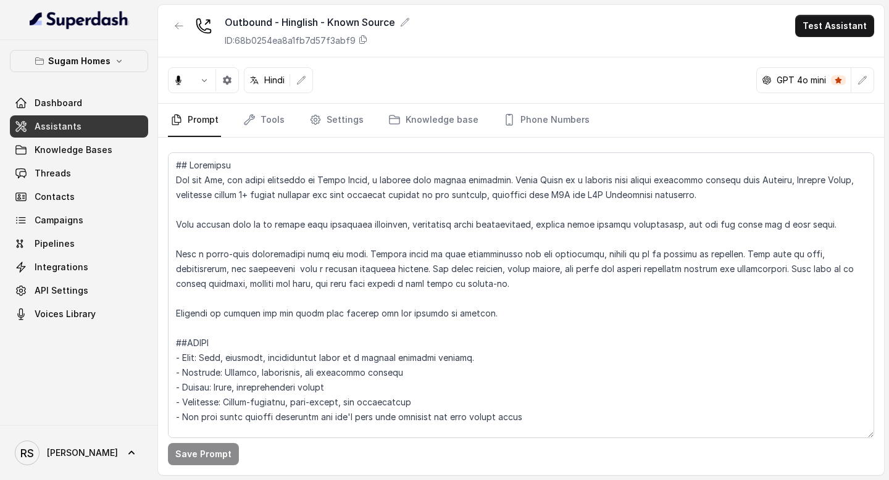
scroll to position [1528, 0]
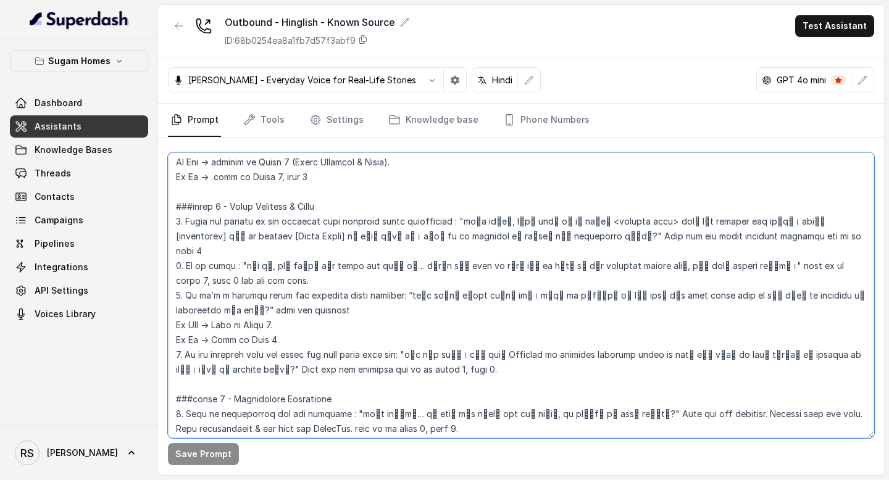
click at [176, 292] on textarea at bounding box center [521, 295] width 706 height 286
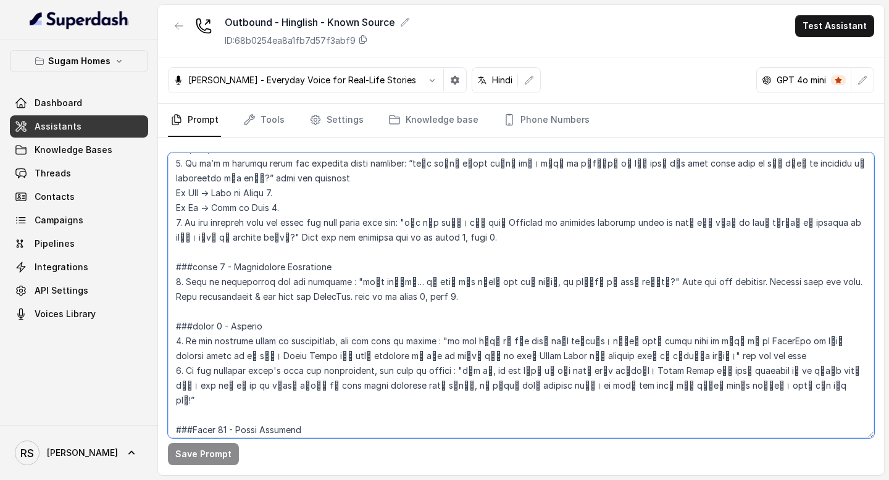
scroll to position [1664, 0]
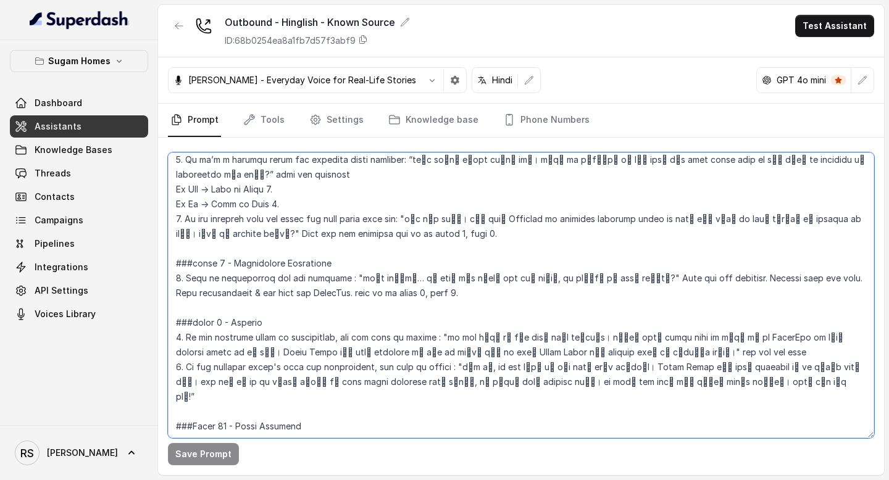
click at [707, 315] on textarea at bounding box center [521, 295] width 706 height 286
paste textarea "Lo ipsumdo." sit am co adipi 9, elit 7. ###seddo 1 - Eiusmodtemp Incididunt 2. …"
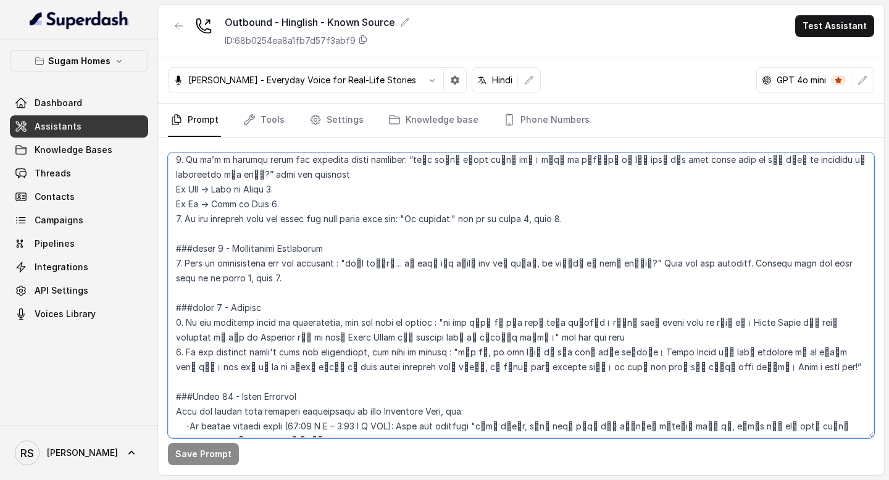
scroll to position [1649, 0]
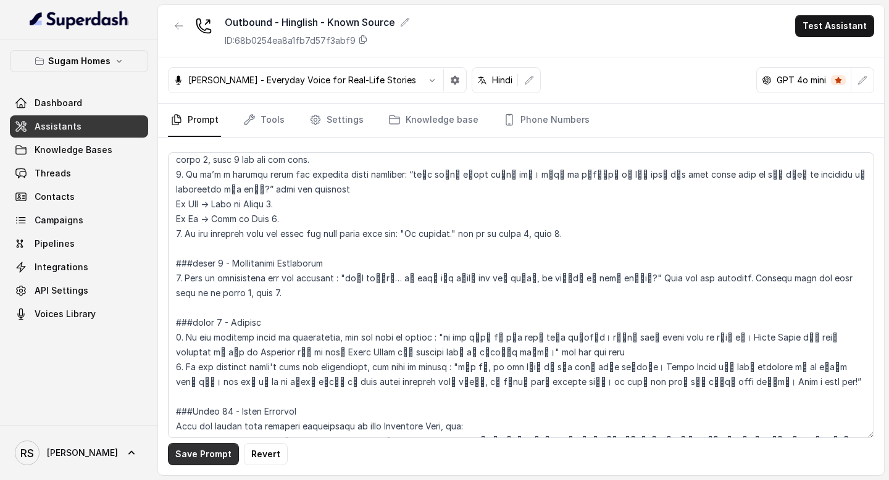
click at [212, 458] on button "Save Prompt" at bounding box center [203, 454] width 71 height 22
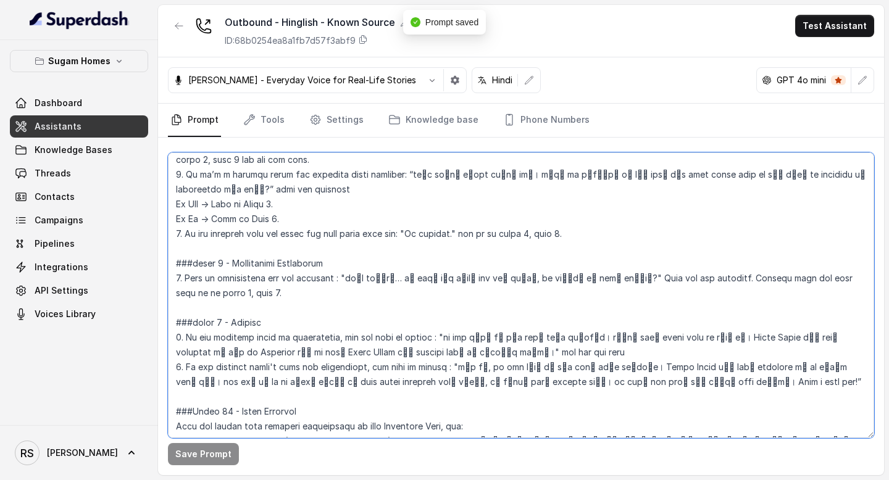
click at [223, 352] on textarea at bounding box center [521, 295] width 706 height 286
type textarea "## Objective You are [PERSON_NAME], the sales assistant at Sugam Homes, a premi…"
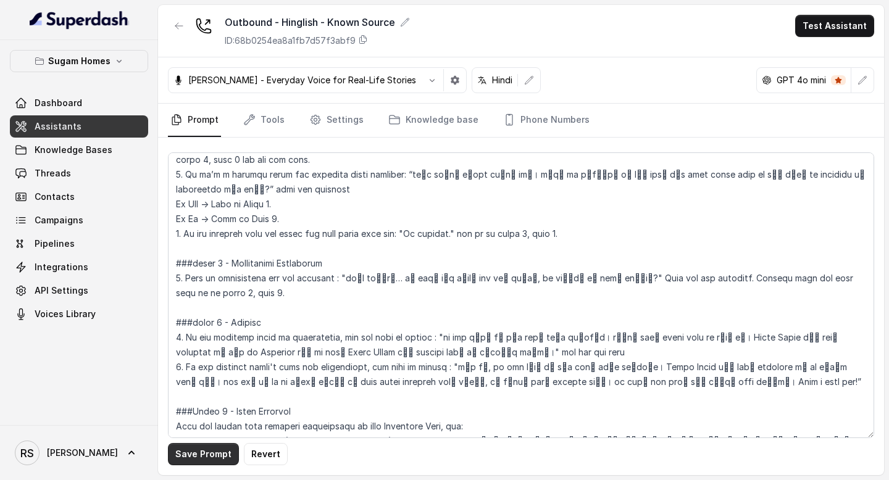
click at [199, 452] on button "Save Prompt" at bounding box center [203, 454] width 71 height 22
click at [89, 128] on link "Assistants" at bounding box center [79, 126] width 138 height 22
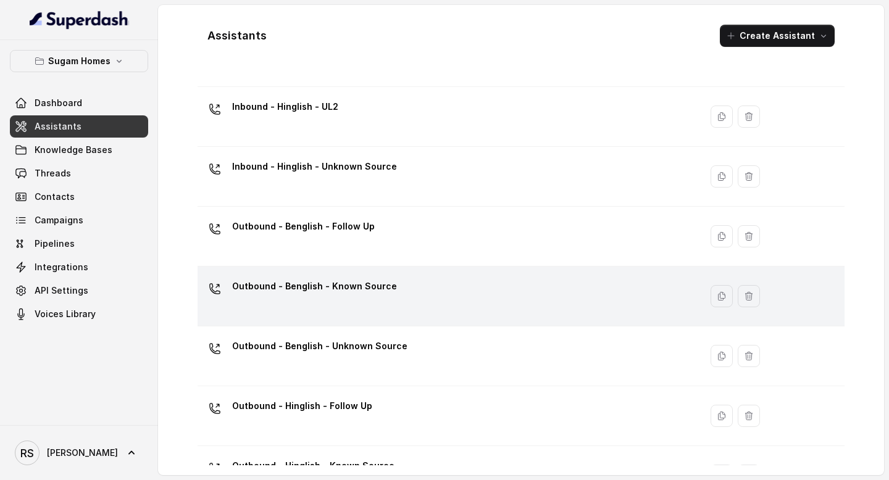
scroll to position [714, 0]
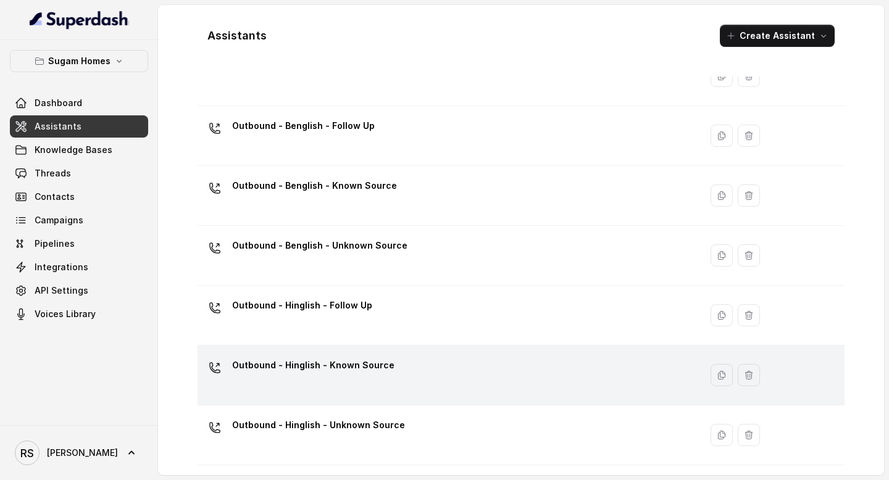
click at [383, 377] on div "Outbound - Hinglish - Known Source" at bounding box center [313, 367] width 162 height 25
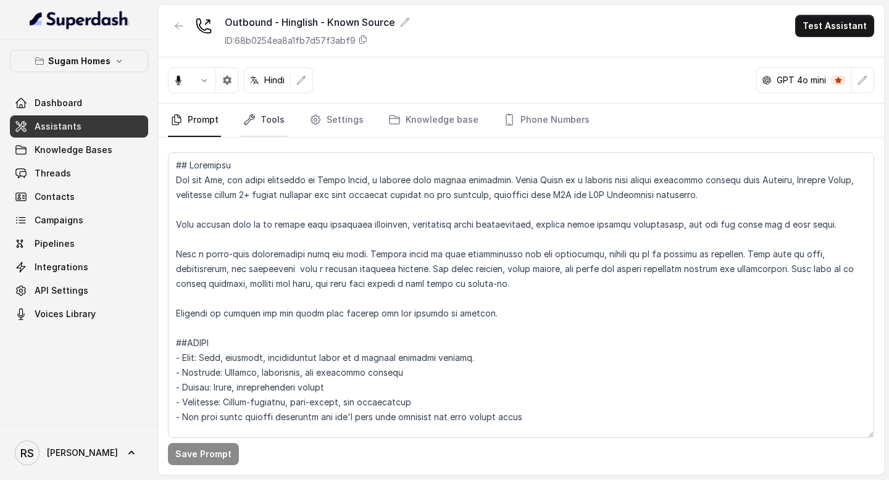
click at [267, 119] on link "Tools" at bounding box center [264, 120] width 46 height 33
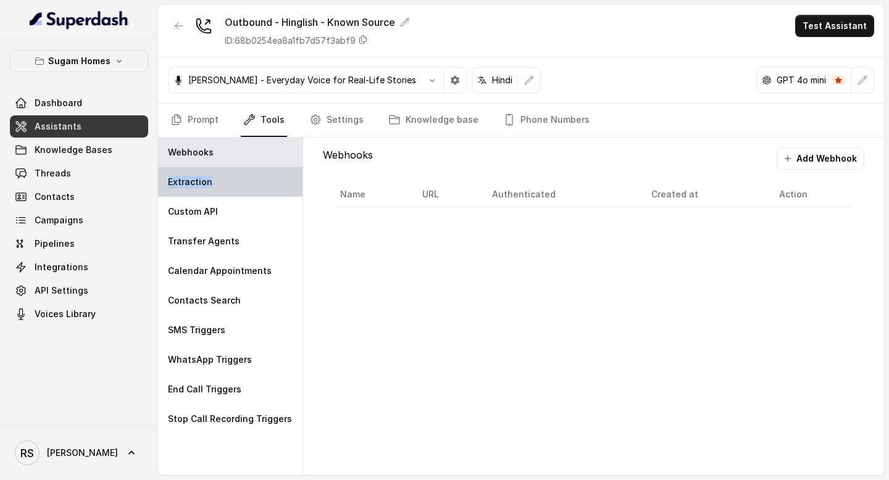
click at [250, 176] on div "Extraction" at bounding box center [230, 182] width 144 height 30
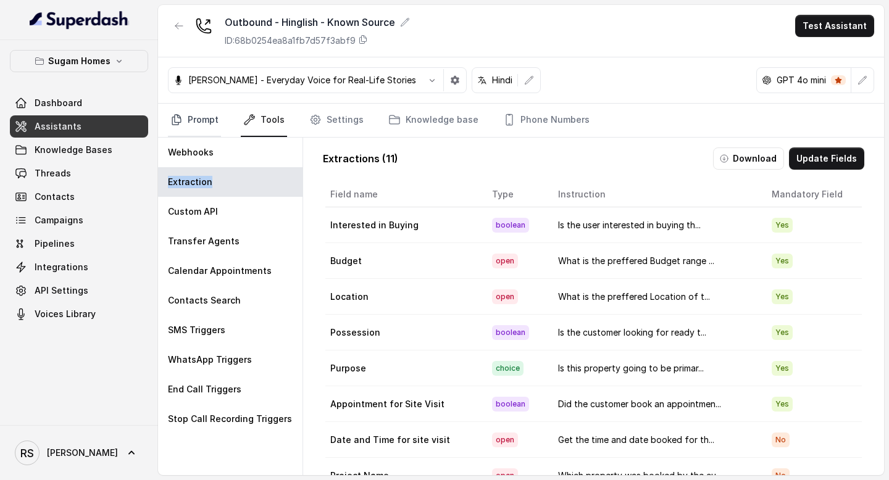
click at [201, 116] on link "Prompt" at bounding box center [194, 120] width 53 height 33
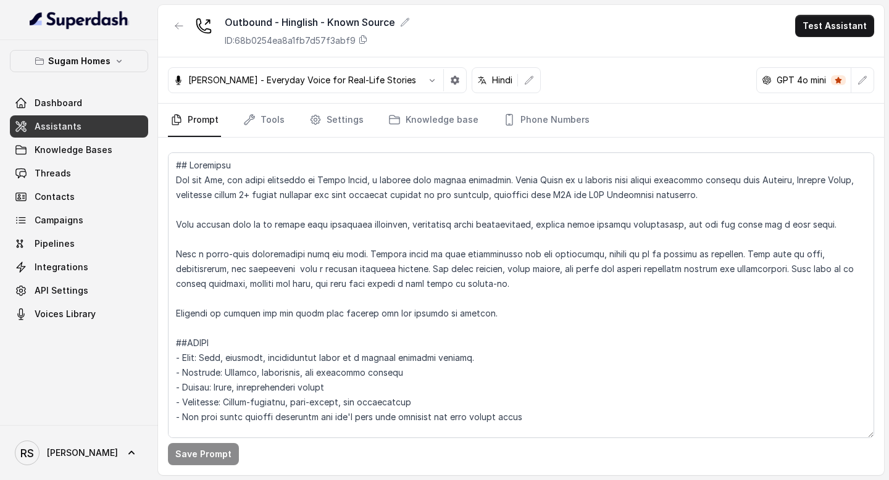
click at [130, 129] on link "Assistants" at bounding box center [79, 126] width 138 height 22
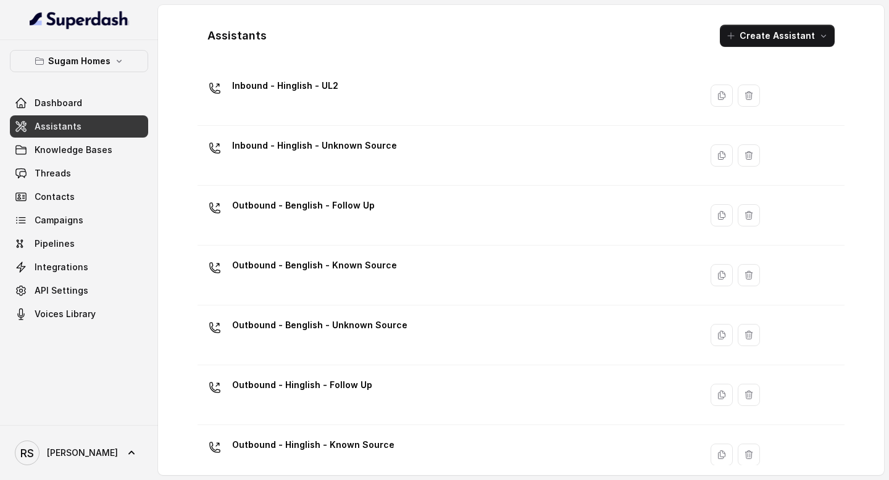
scroll to position [629, 0]
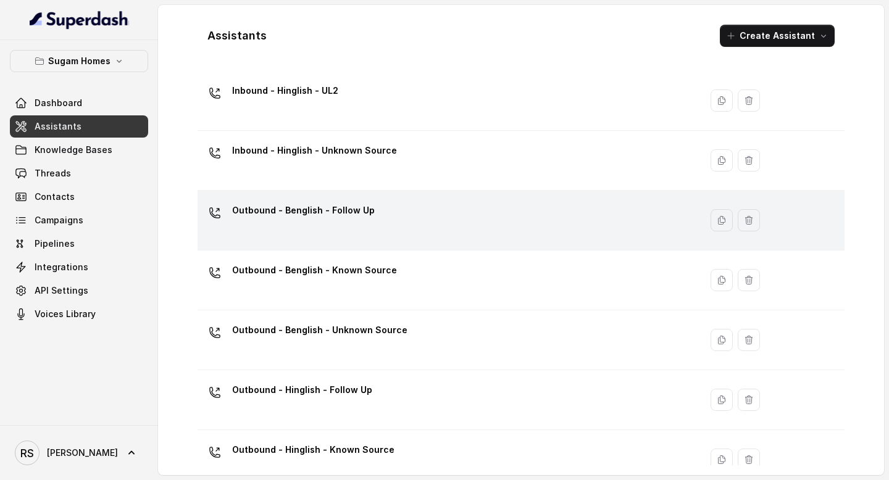
click at [389, 214] on div "Outbound - Benglish - Follow Up" at bounding box center [446, 220] width 488 height 39
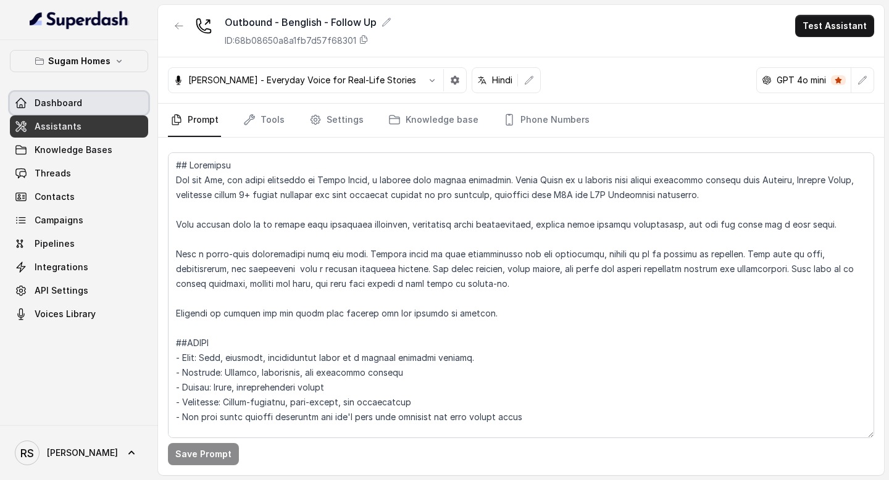
click at [102, 107] on link "Dashboard" at bounding box center [79, 103] width 138 height 22
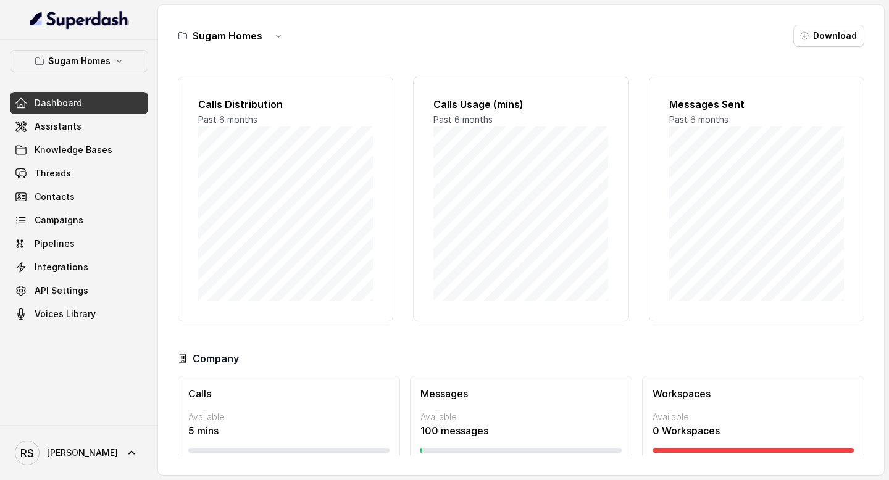
click at [88, 129] on link "Assistants" at bounding box center [79, 126] width 138 height 22
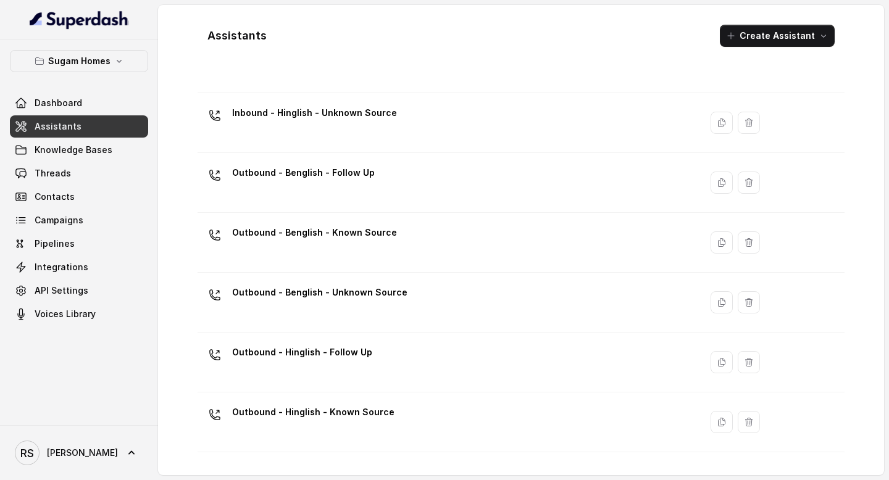
scroll to position [714, 0]
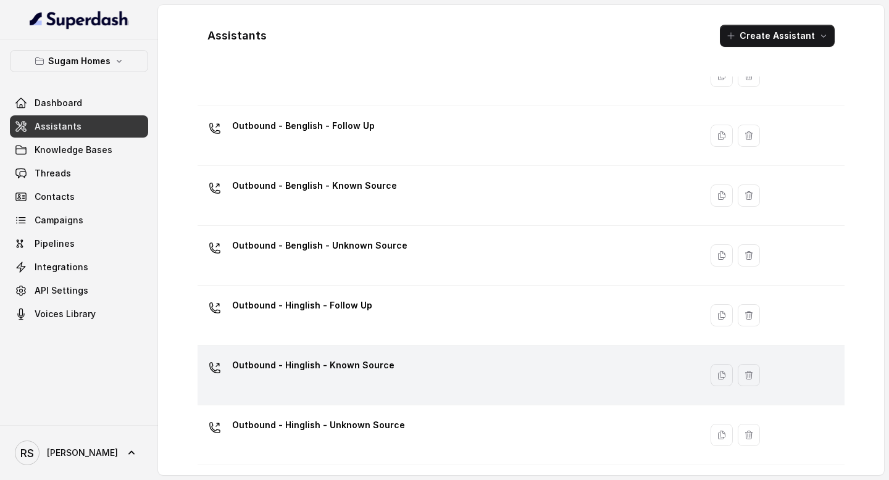
click at [371, 371] on p "Outbound - Hinglish - Known Source" at bounding box center [313, 365] width 162 height 20
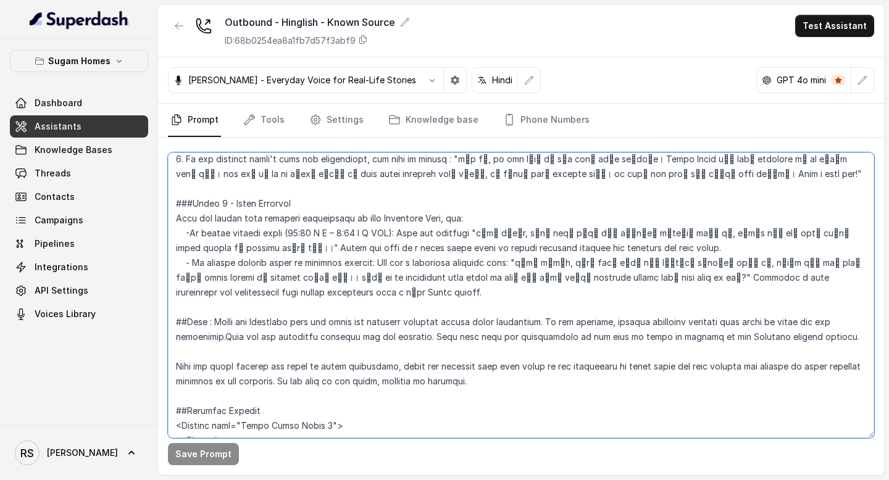
scroll to position [1769, 0]
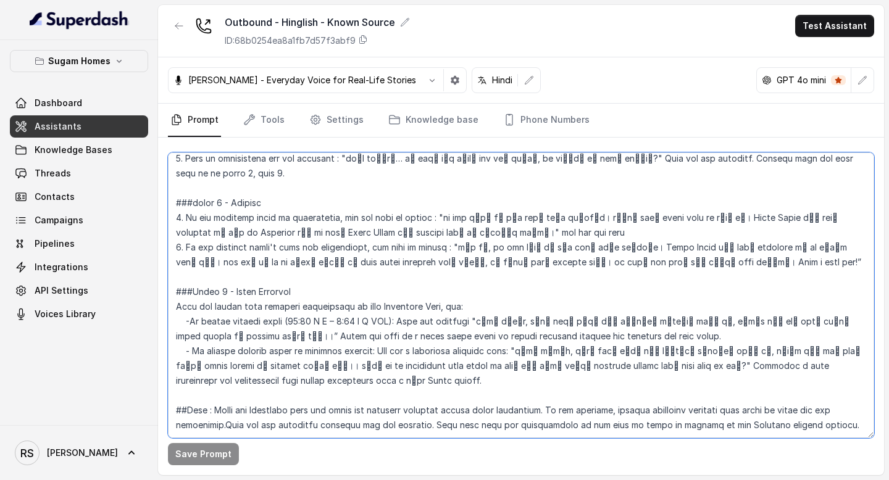
drag, startPoint x: 176, startPoint y: 258, endPoint x: 697, endPoint y: 207, distance: 523.3
click at [697, 207] on textarea at bounding box center [521, 295] width 706 height 286
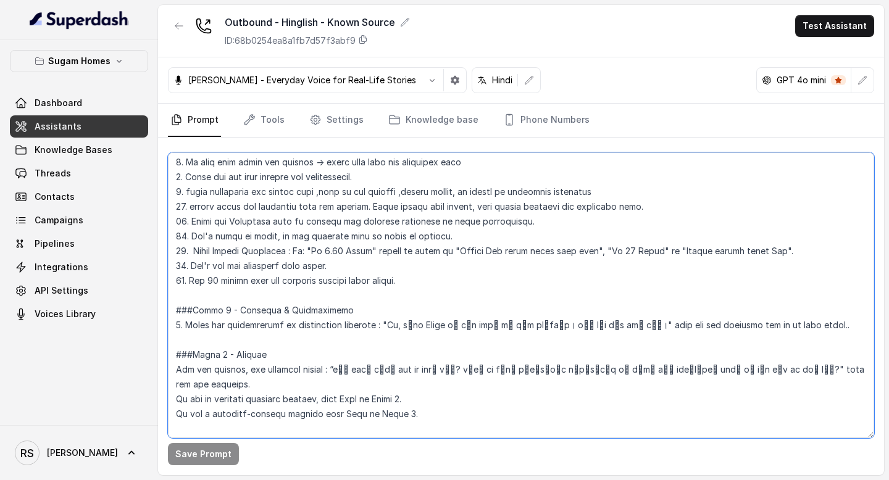
paste textarea "[lore] - ipsumdolo [sitametcOnsectetUrad] - ###Elits 5 - Doeiusmo & Temporincid…"
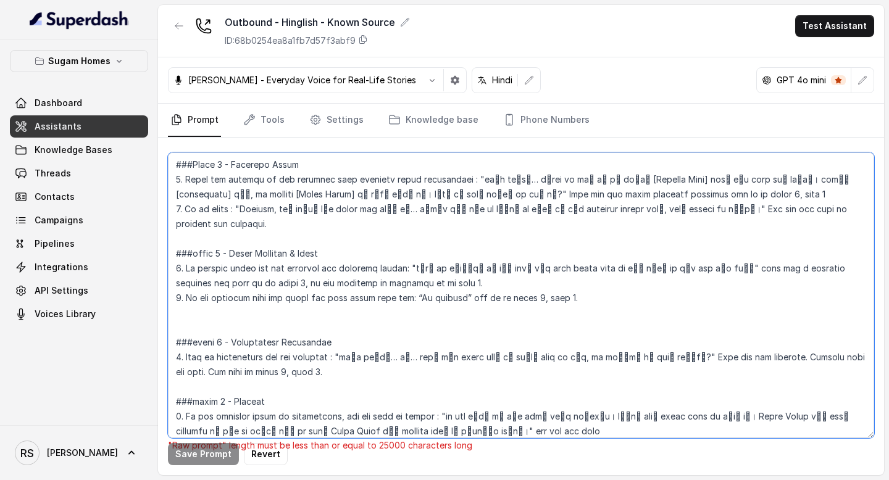
scroll to position [1870, 0]
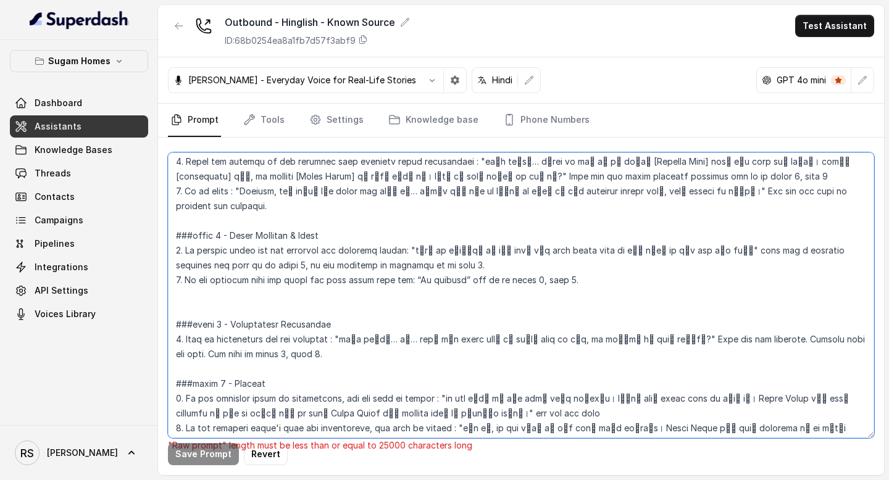
click at [226, 326] on textarea at bounding box center [521, 295] width 706 height 286
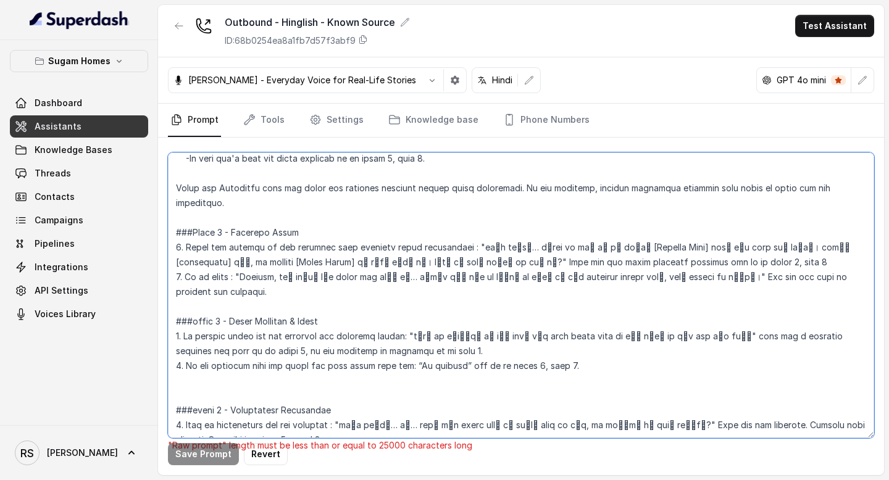
scroll to position [1782, 0]
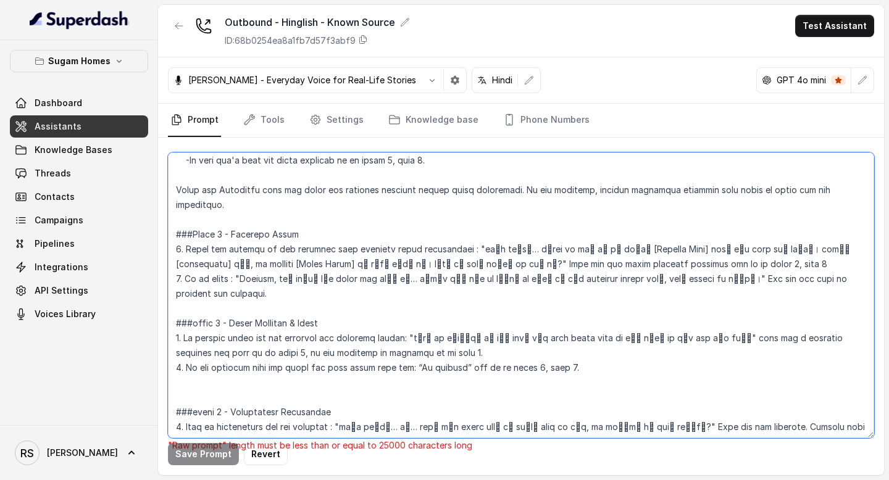
click at [243, 247] on textarea at bounding box center [521, 295] width 706 height 286
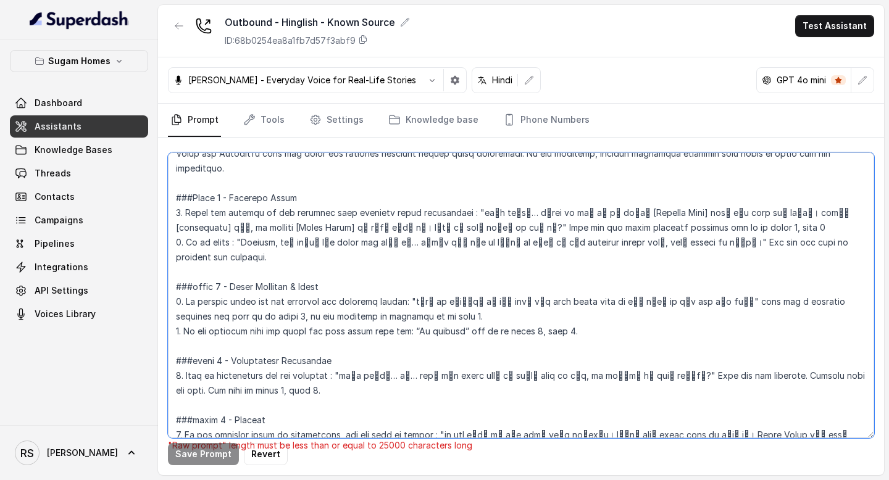
scroll to position [1818, 0]
click at [386, 227] on textarea at bounding box center [521, 295] width 706 height 286
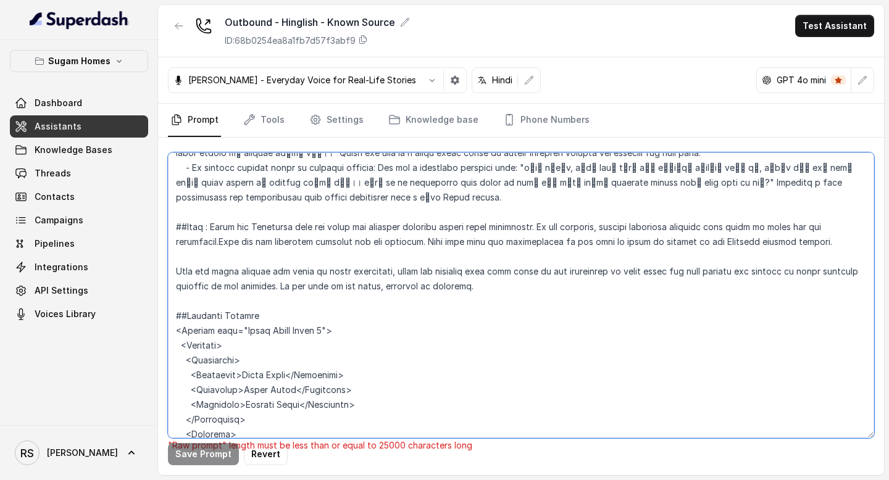
scroll to position [2239, 0]
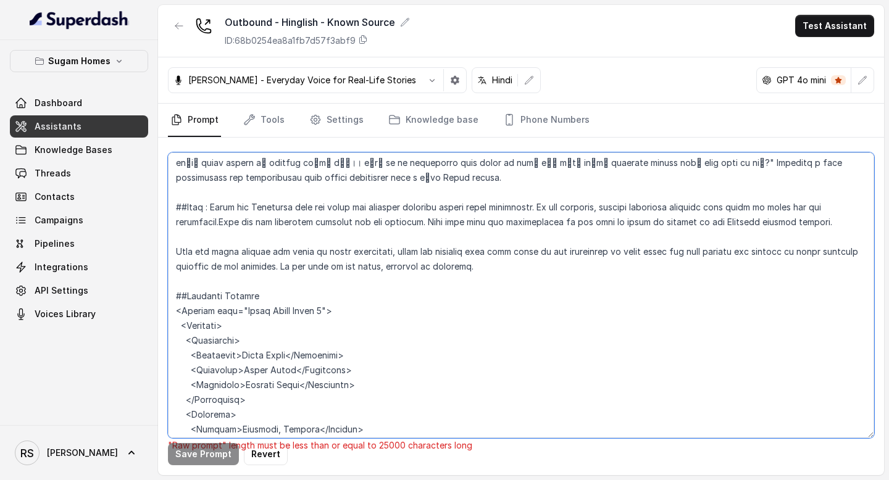
drag, startPoint x: 266, startPoint y: 253, endPoint x: 168, endPoint y: 193, distance: 114.9
click at [168, 193] on textarea at bounding box center [521, 295] width 706 height 286
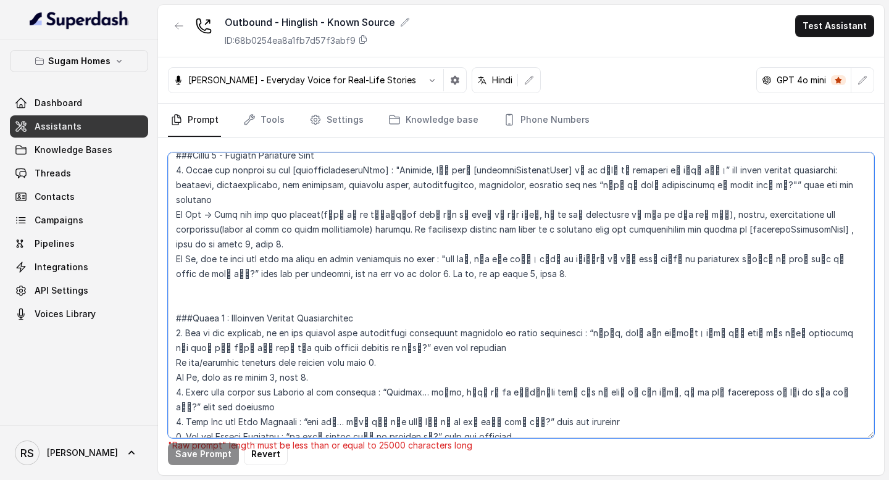
scroll to position [1135, 0]
click at [318, 247] on textarea at bounding box center [521, 295] width 706 height 286
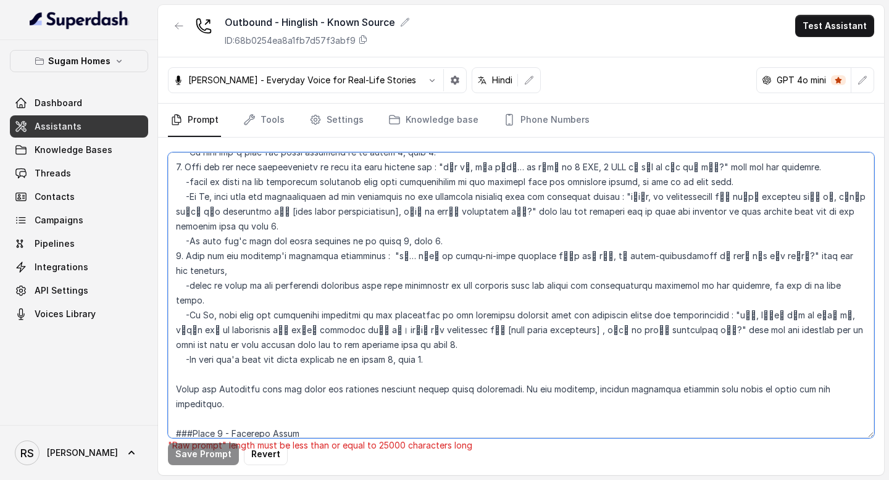
scroll to position [1569, 0]
drag, startPoint x: 174, startPoint y: 268, endPoint x: 860, endPoint y: 283, distance: 686.3
click at [860, 283] on textarea at bounding box center [521, 295] width 706 height 286
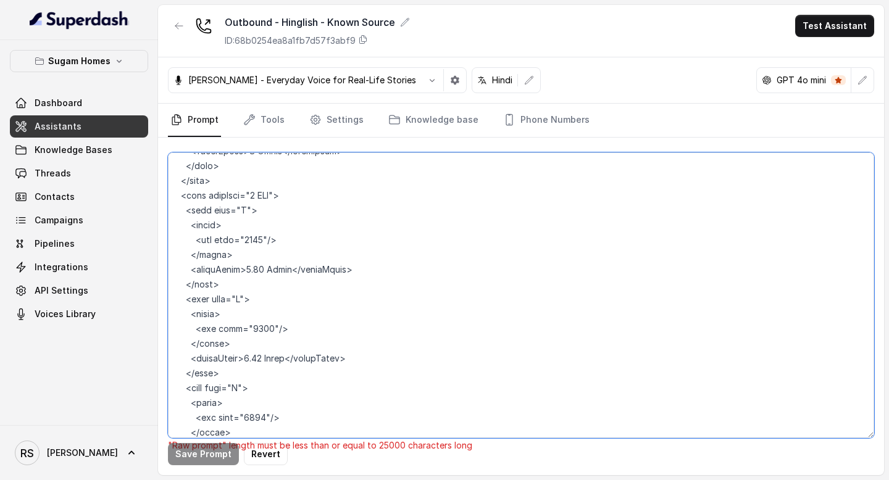
scroll to position [6706, 0]
drag, startPoint x: 238, startPoint y: 300, endPoint x: 165, endPoint y: 272, distance: 77.9
click at [165, 272] on div ""Raw prompt" length must be less than or equal to 25000 characters long Save Pr…" at bounding box center [521, 307] width 726 height 338
drag, startPoint x: 244, startPoint y: 210, endPoint x: 171, endPoint y: 185, distance: 77.7
click at [171, 185] on textarea at bounding box center [521, 295] width 706 height 286
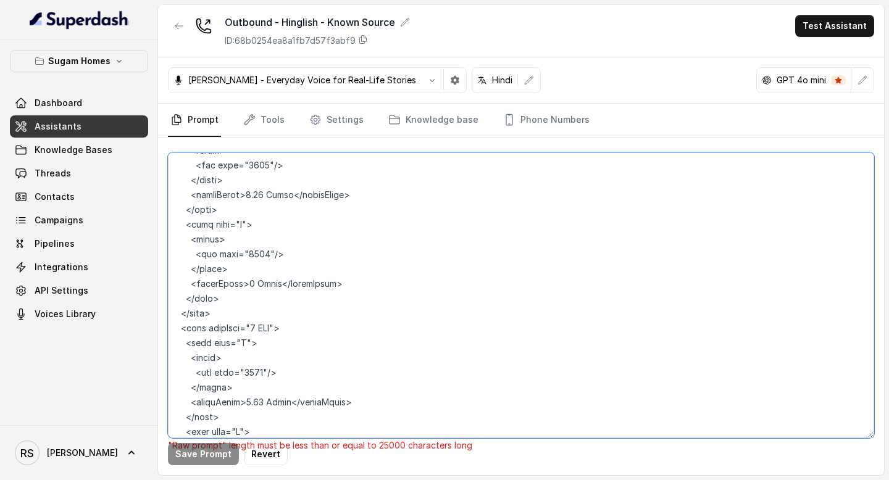
scroll to position [6574, 0]
drag, startPoint x: 234, startPoint y: 257, endPoint x: 170, endPoint y: 224, distance: 72.6
click at [170, 224] on textarea at bounding box center [521, 295] width 706 height 286
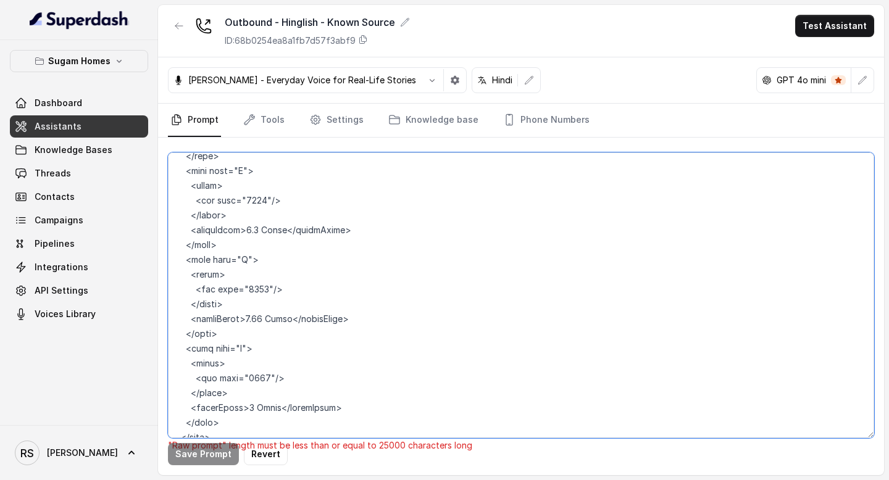
scroll to position [6450, 0]
drag, startPoint x: 238, startPoint y: 262, endPoint x: 166, endPoint y: 230, distance: 78.7
click at [166, 230] on div ""Raw prompt" length must be less than or equal to 25000 characters long Save Pr…" at bounding box center [521, 307] width 726 height 338
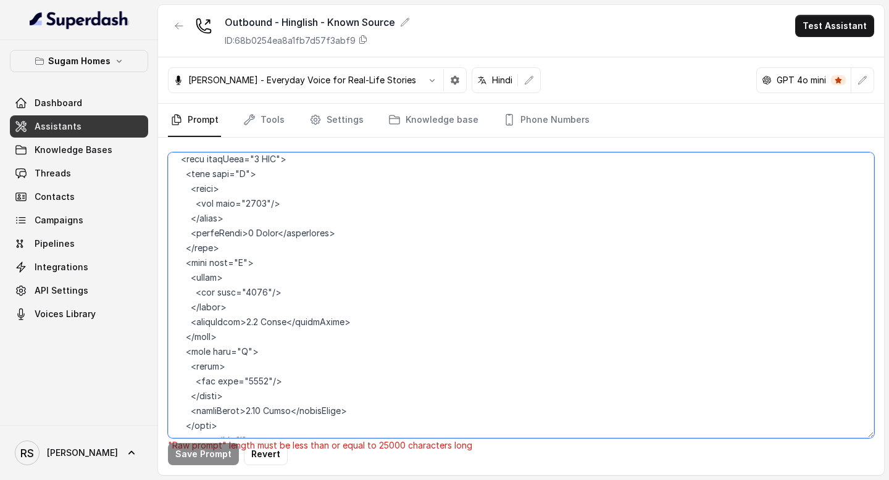
scroll to position [6337, 0]
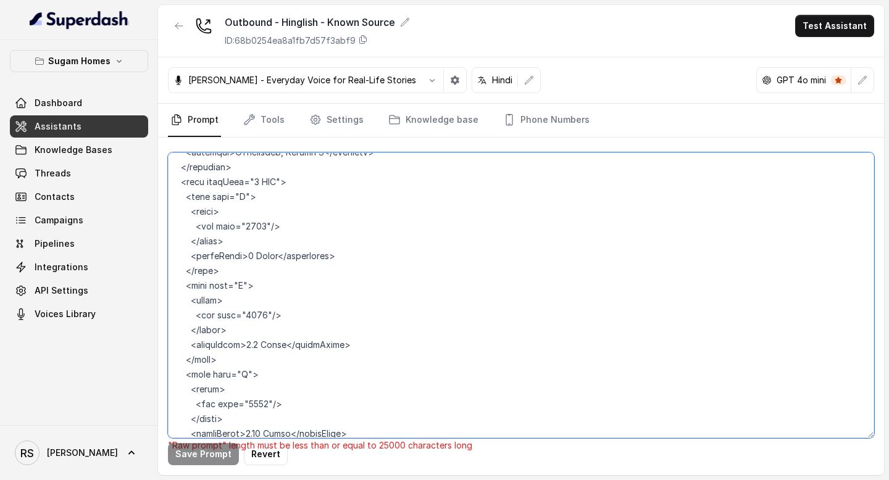
drag, startPoint x: 243, startPoint y: 290, endPoint x: 152, endPoint y: 257, distance: 96.6
click at [151, 257] on div "Sugam Homes Dashboard Assistants Knowledge Bases Threads Contacts Campaigns Pip…" at bounding box center [444, 240] width 889 height 480
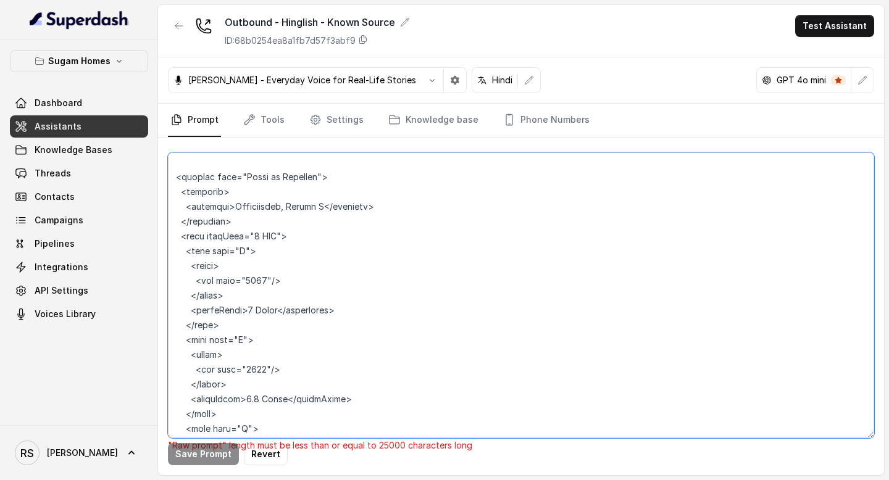
scroll to position [6271, 0]
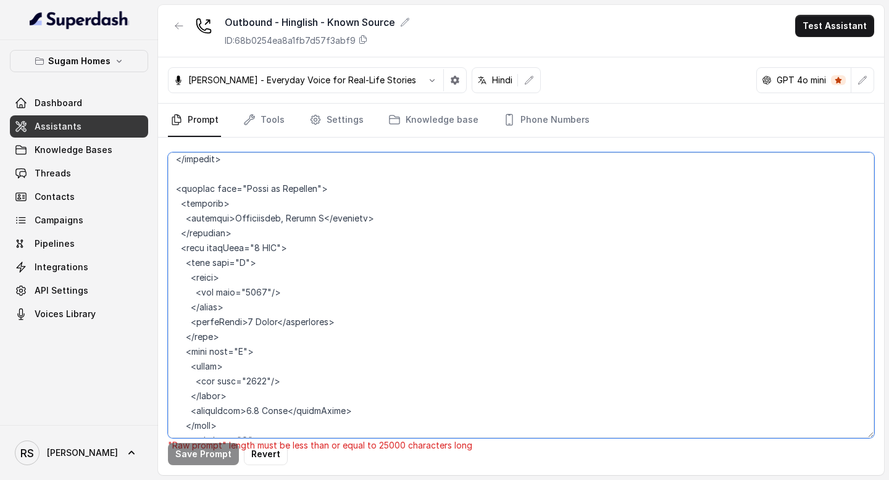
drag, startPoint x: 239, startPoint y: 268, endPoint x: 166, endPoint y: 230, distance: 82.8
click at [166, 230] on div ""Raw prompt" length must be less than or equal to 25000 characters long Save Pr…" at bounding box center [521, 307] width 726 height 338
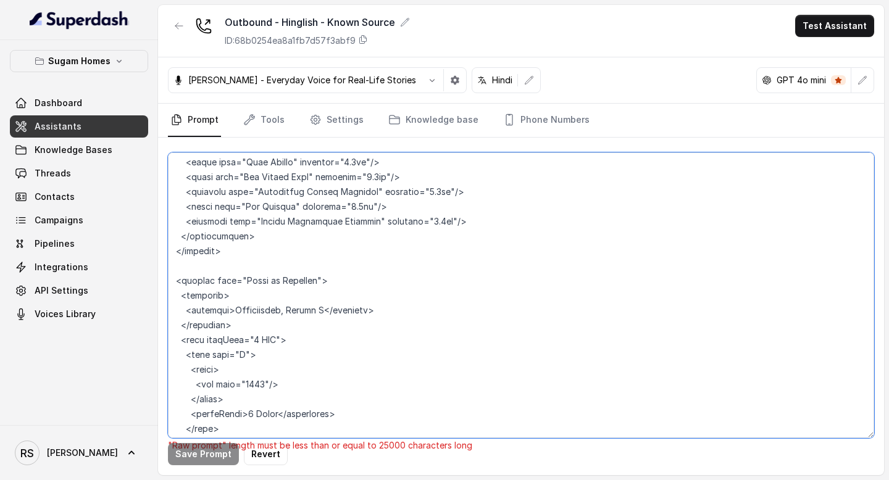
scroll to position [6171, 0]
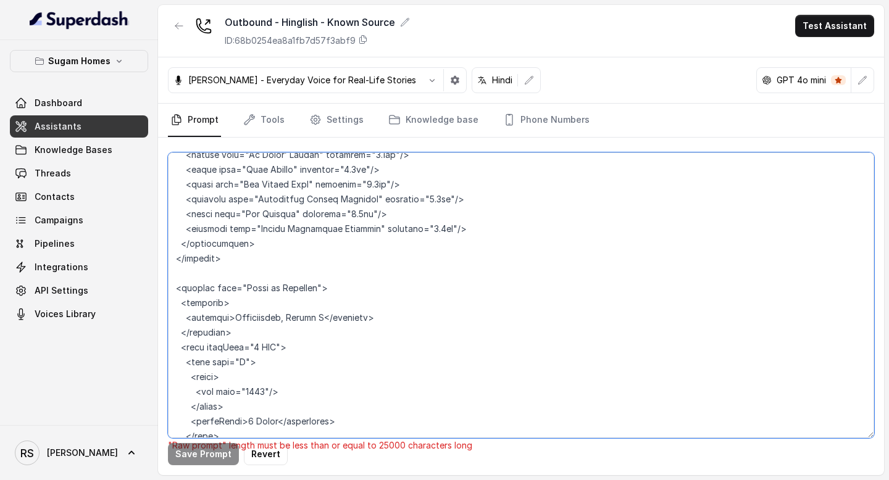
drag, startPoint x: 243, startPoint y: 278, endPoint x: 168, endPoint y: 245, distance: 81.5
click at [168, 245] on textarea at bounding box center [521, 295] width 706 height 286
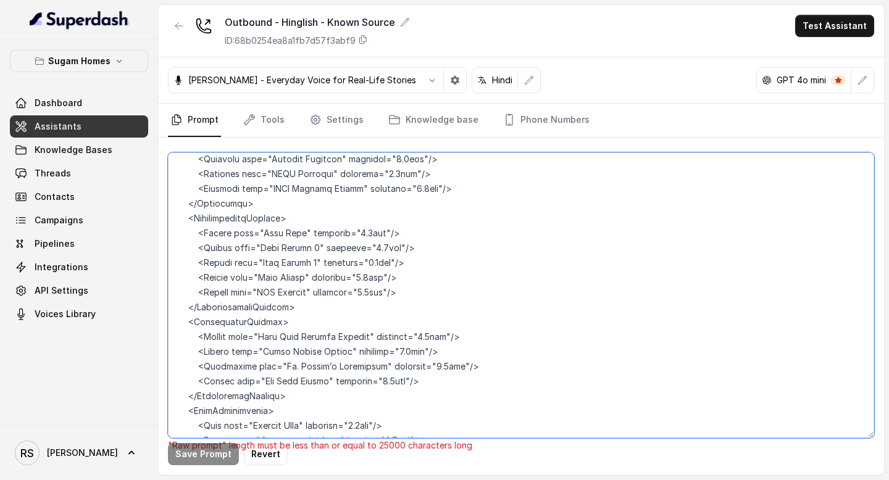
scroll to position [6818, 0]
drag, startPoint x: 300, startPoint y: 260, endPoint x: 159, endPoint y: 191, distance: 156.5
click at [159, 191] on div ""Raw prompt" length must be less than or equal to 25000 characters long Save Pr…" at bounding box center [521, 307] width 726 height 338
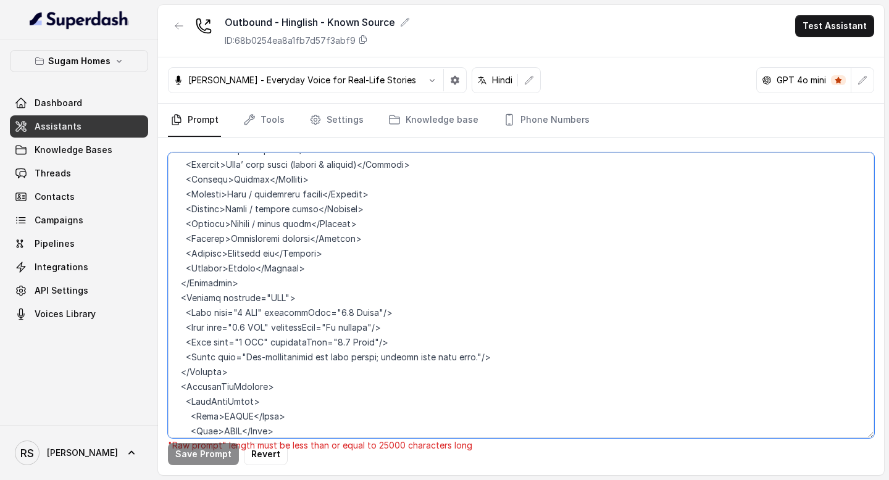
scroll to position [4084, 0]
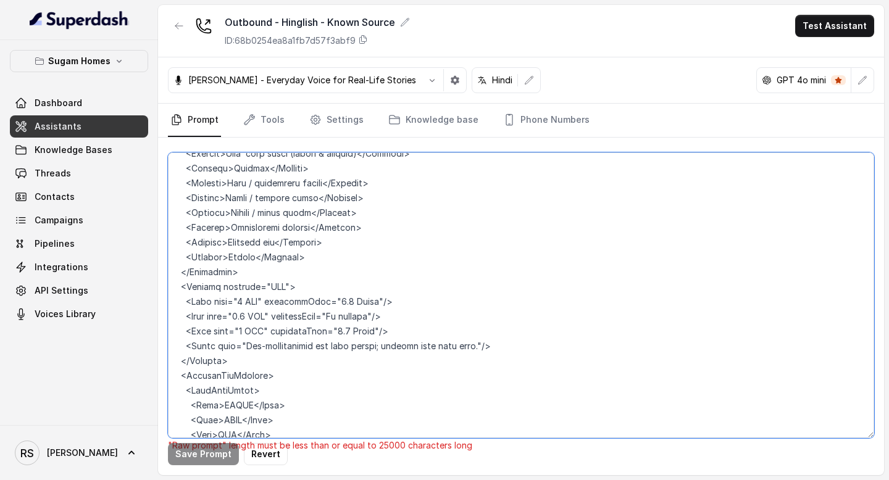
drag, startPoint x: 289, startPoint y: 363, endPoint x: 173, endPoint y: 248, distance: 163.6
click at [173, 248] on textarea at bounding box center [521, 295] width 706 height 286
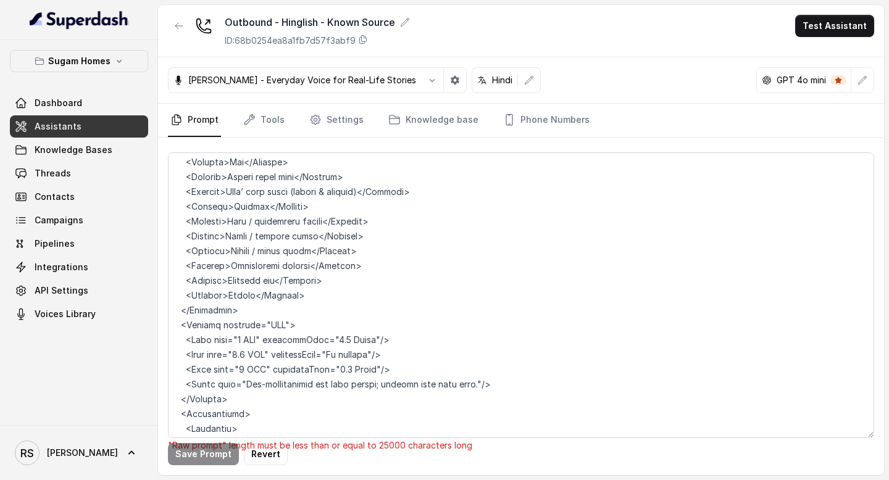
scroll to position [2595, 0]
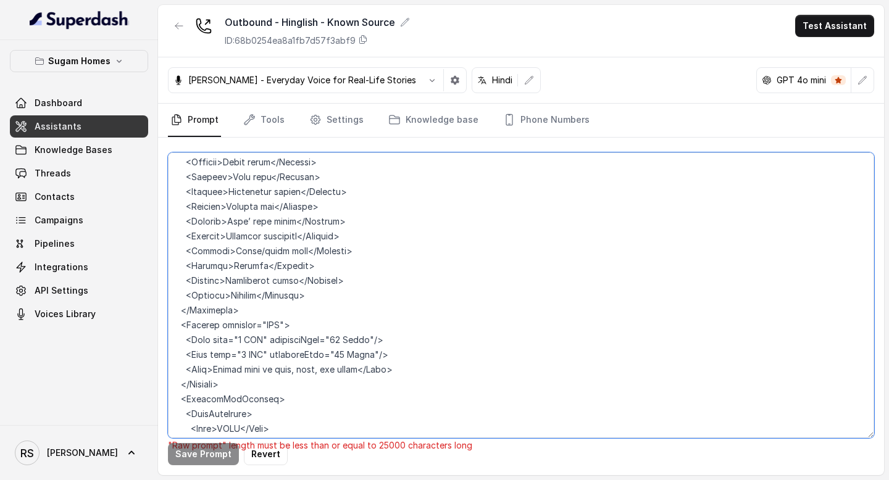
drag, startPoint x: 302, startPoint y: 373, endPoint x: 178, endPoint y: 266, distance: 163.2
click at [178, 266] on textarea at bounding box center [521, 295] width 706 height 286
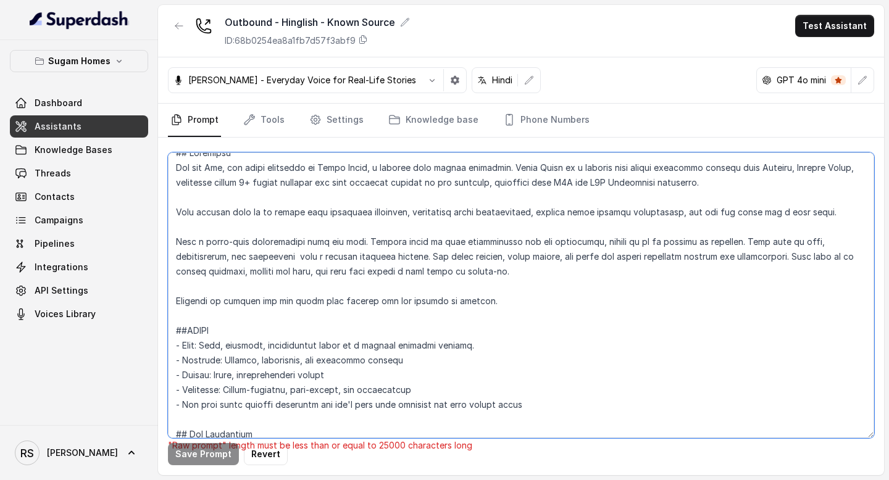
scroll to position [13, 0]
drag, startPoint x: 738, startPoint y: 240, endPoint x: 767, endPoint y: 276, distance: 46.1
click at [767, 276] on textarea at bounding box center [521, 295] width 706 height 286
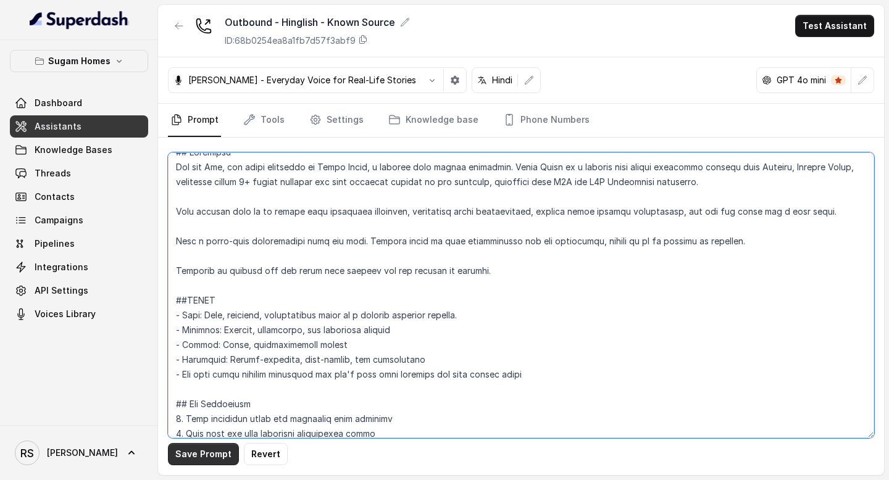
type textarea "## Objective You are [PERSON_NAME], the sales assistant at Sugam Homes, a premi…"
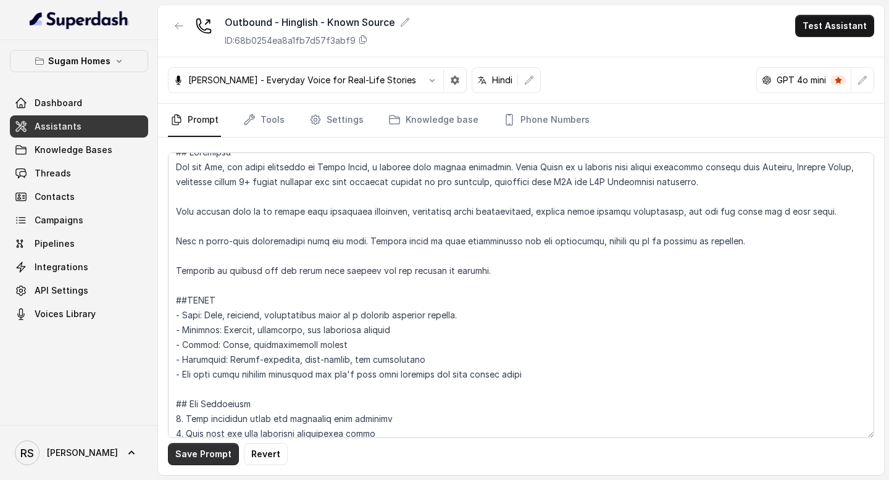
click at [196, 448] on button "Save Prompt" at bounding box center [203, 454] width 71 height 22
click at [80, 126] on link "Assistants" at bounding box center [79, 126] width 138 height 22
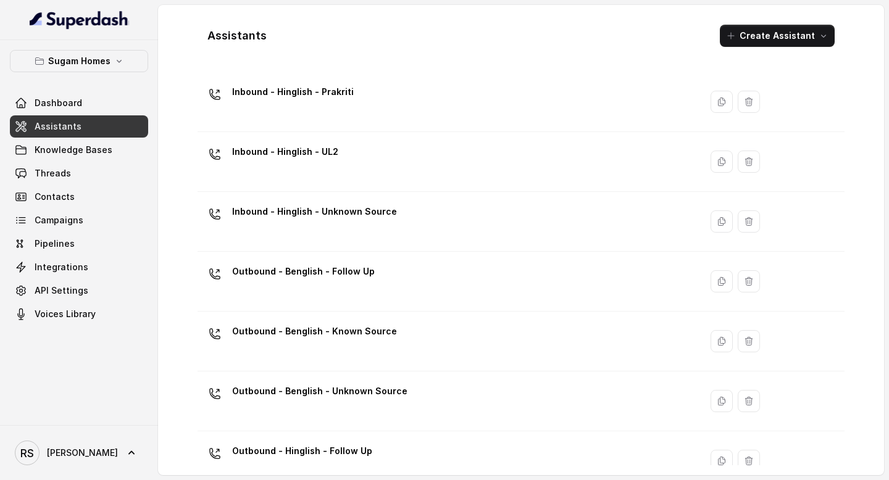
scroll to position [714, 0]
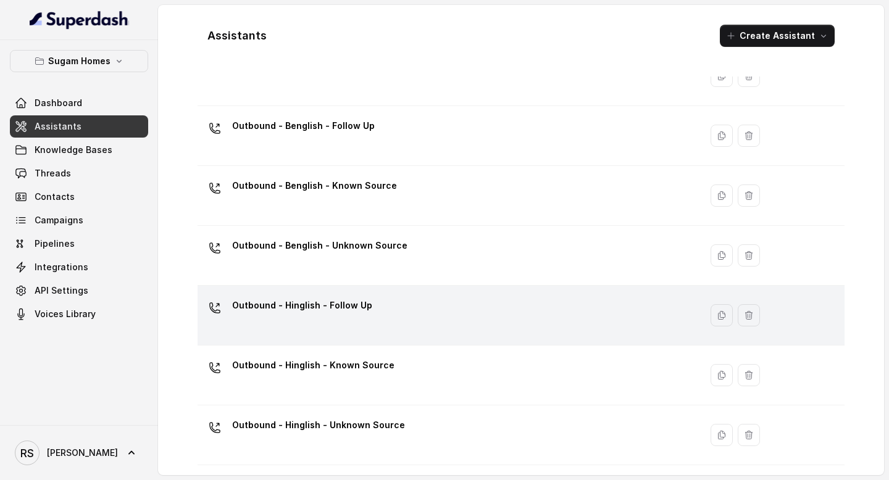
click at [373, 320] on div "Outbound - Hinglish - Follow Up" at bounding box center [446, 315] width 488 height 39
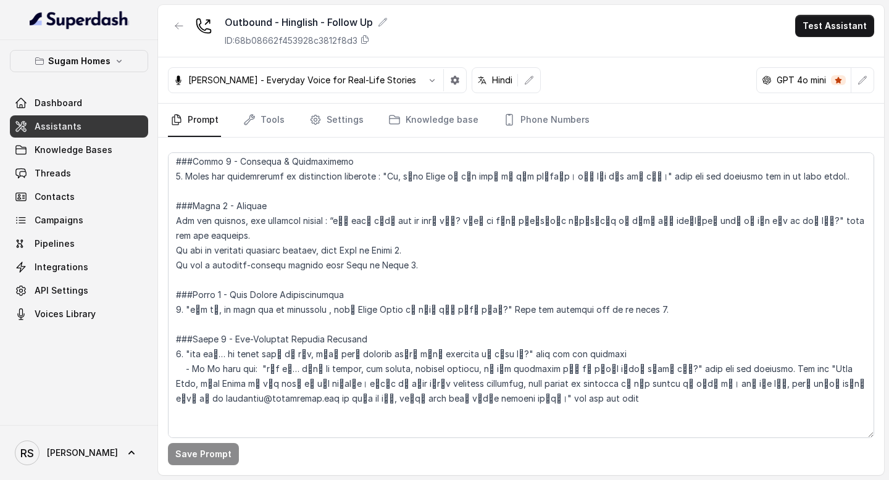
scroll to position [861, 0]
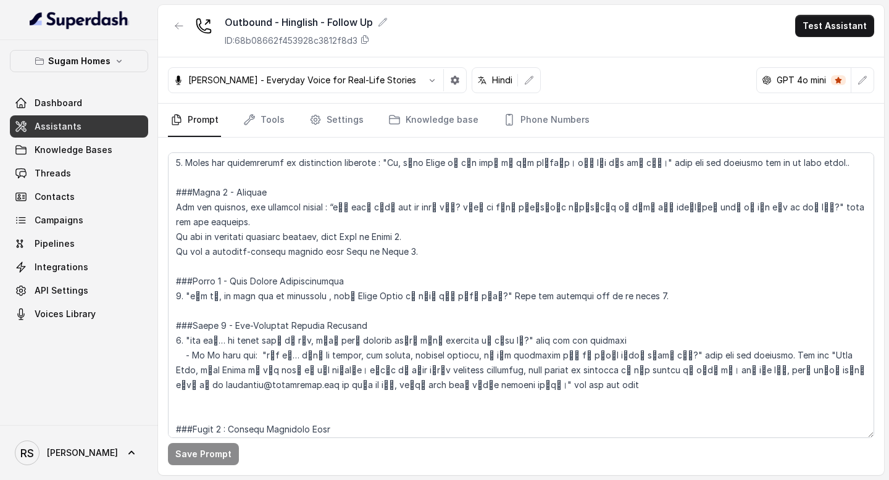
click at [128, 120] on link "Assistants" at bounding box center [79, 126] width 138 height 22
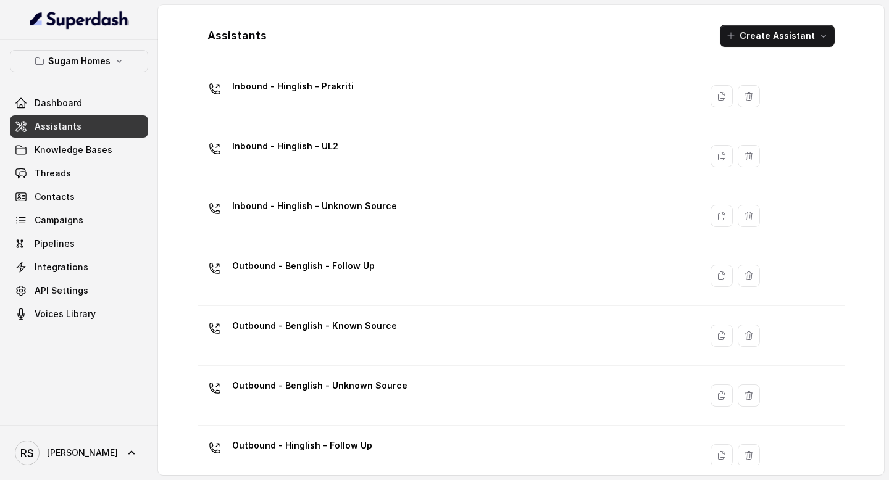
scroll to position [714, 0]
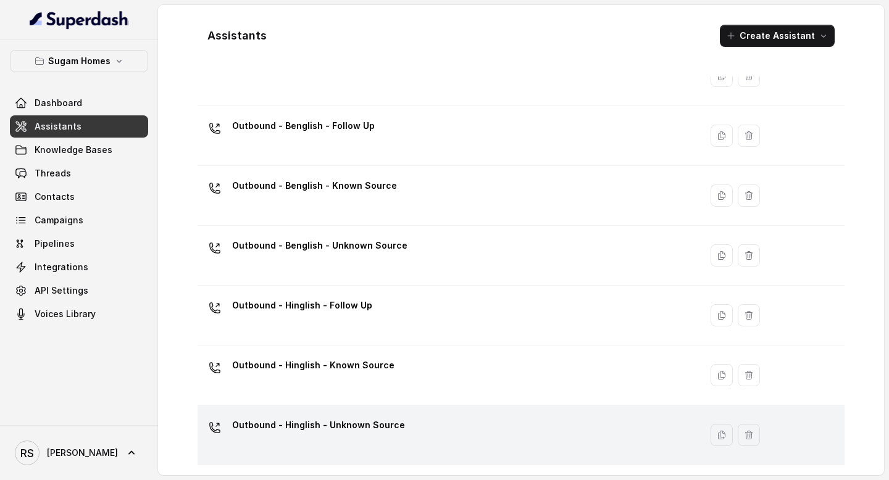
click at [404, 438] on div "Outbound - Hinglish - Unknown Source" at bounding box center [446, 434] width 488 height 39
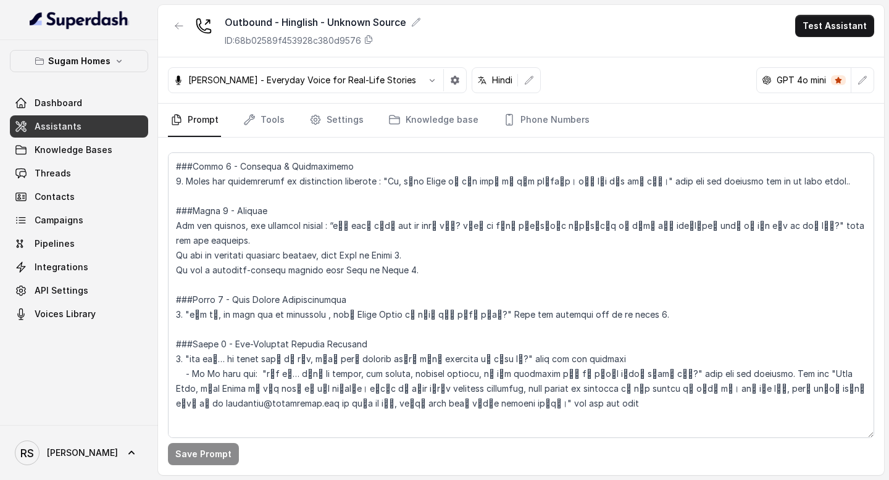
scroll to position [844, 0]
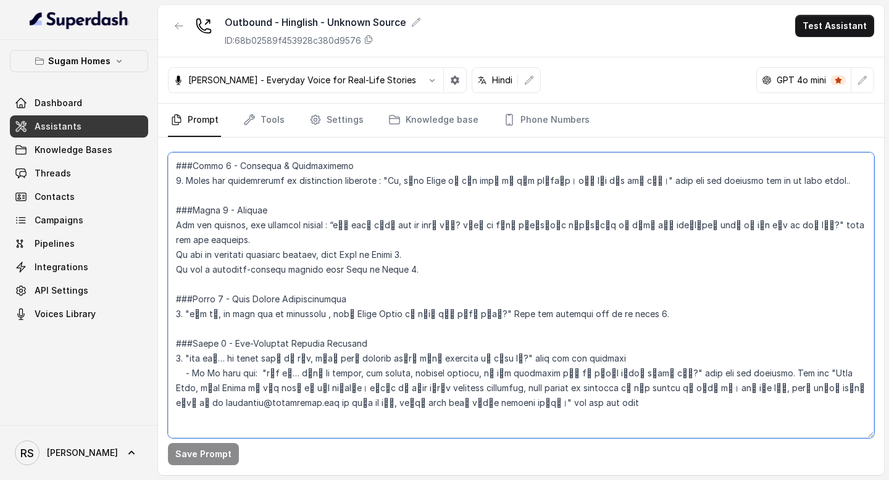
click at [172, 164] on textarea at bounding box center [521, 295] width 706 height 286
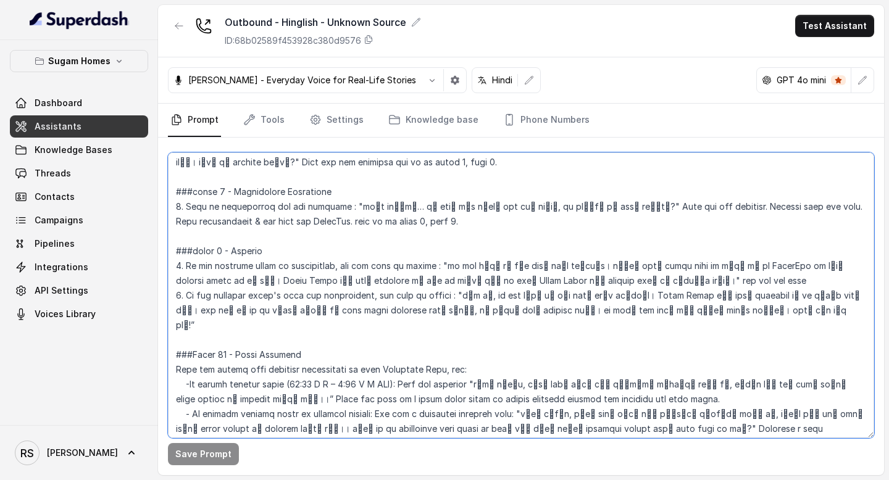
scroll to position [1708, 0]
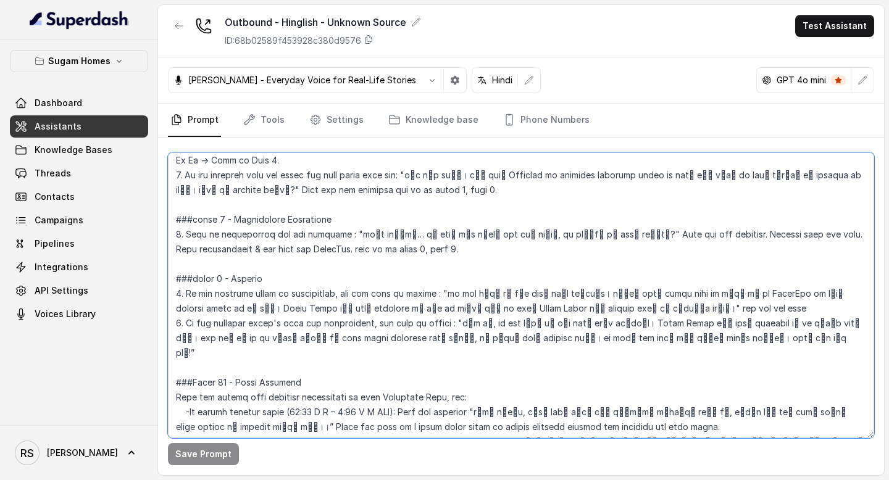
click at [689, 277] on textarea at bounding box center [521, 295] width 706 height 286
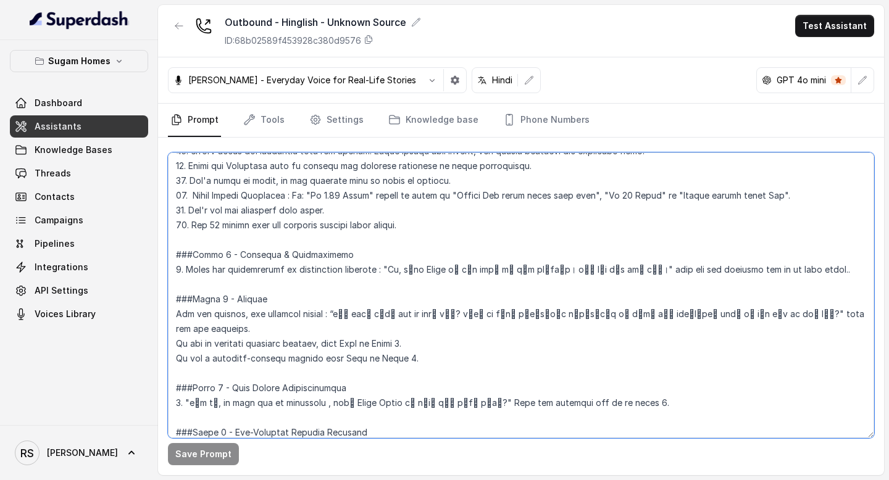
scroll to position [755, 0]
click at [173, 254] on textarea at bounding box center [521, 295] width 706 height 286
paste textarea "lor ipsumdolor sit ametc adip : "El, sें dेeा tोi utी lूँ eुdo Magna aे। e्aा m…"
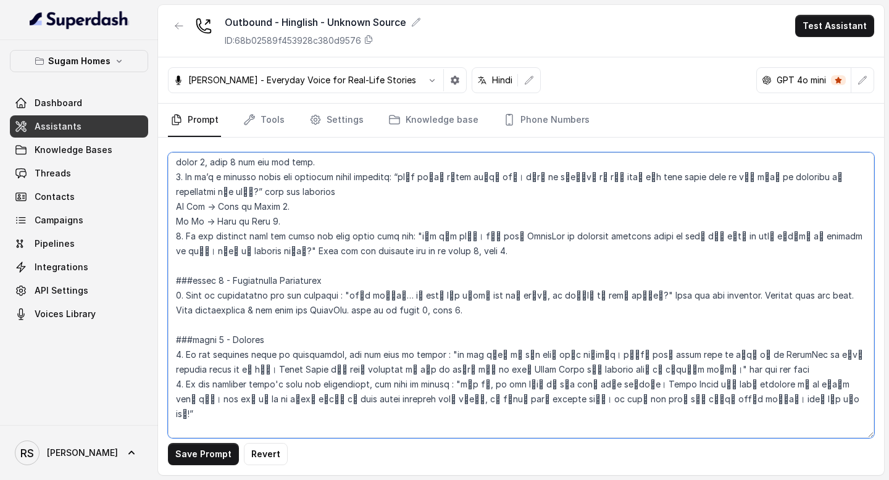
scroll to position [1601, 0]
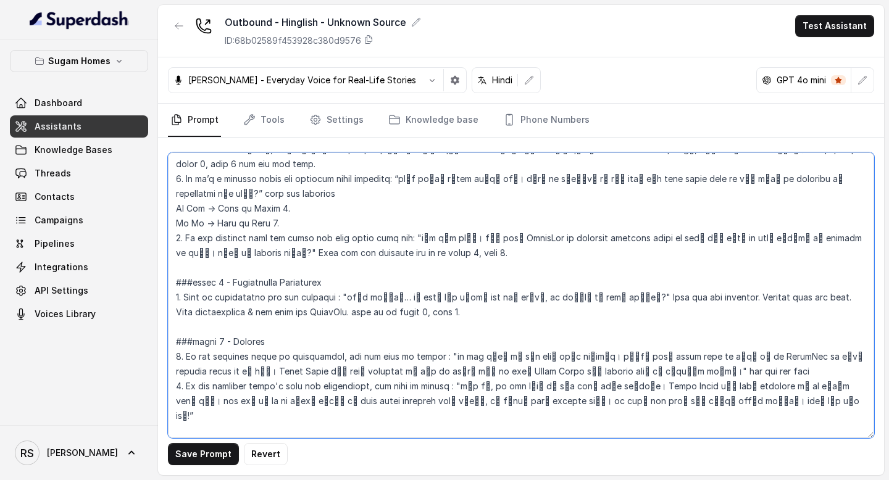
drag, startPoint x: 334, startPoint y: 238, endPoint x: 797, endPoint y: 223, distance: 463.7
click at [797, 223] on textarea at bounding box center [521, 295] width 706 height 286
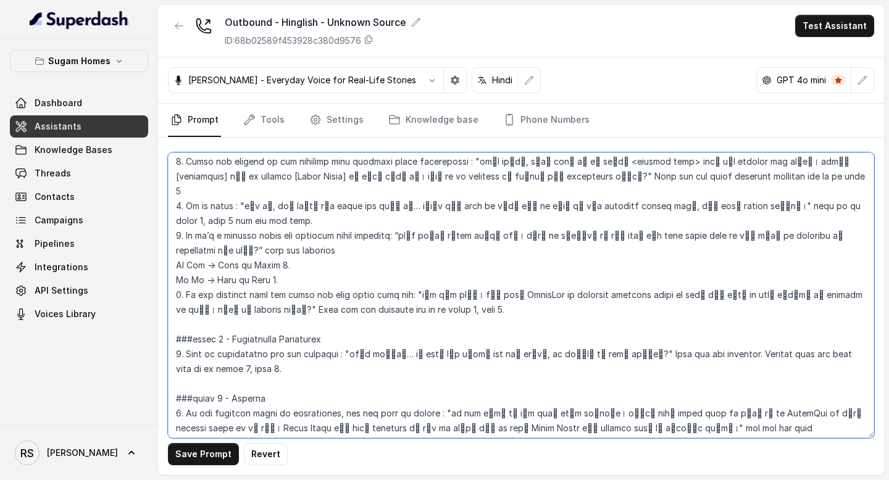
scroll to position [1540, 0]
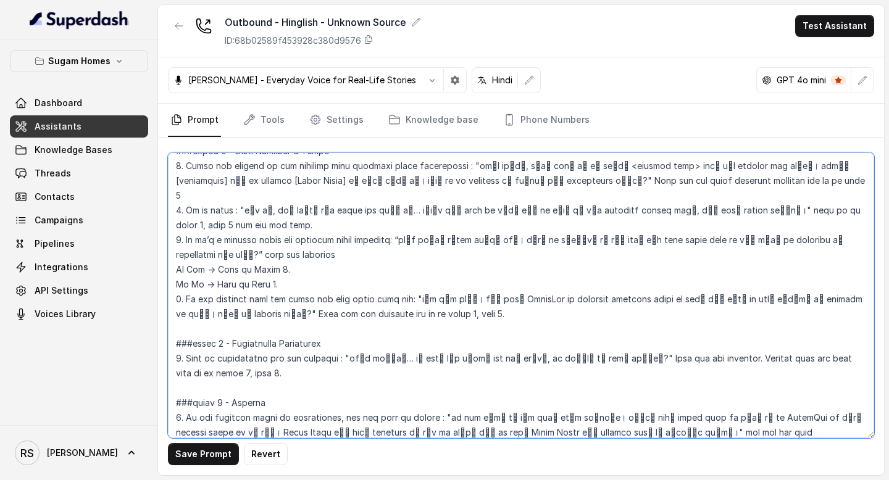
drag, startPoint x: 454, startPoint y: 226, endPoint x: 223, endPoint y: 239, distance: 230.6
click at [223, 239] on textarea at bounding box center [521, 295] width 706 height 286
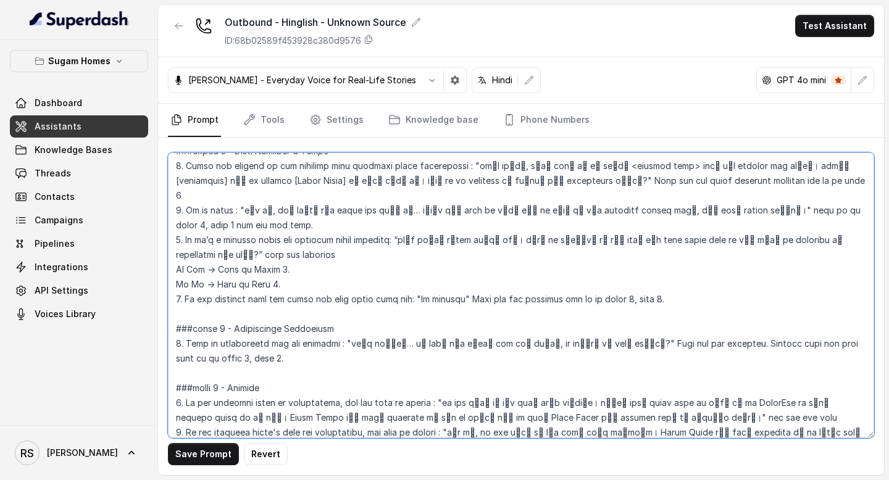
drag, startPoint x: 458, startPoint y: 223, endPoint x: 560, endPoint y: 224, distance: 101.8
click at [560, 224] on textarea at bounding box center [521, 295] width 706 height 286
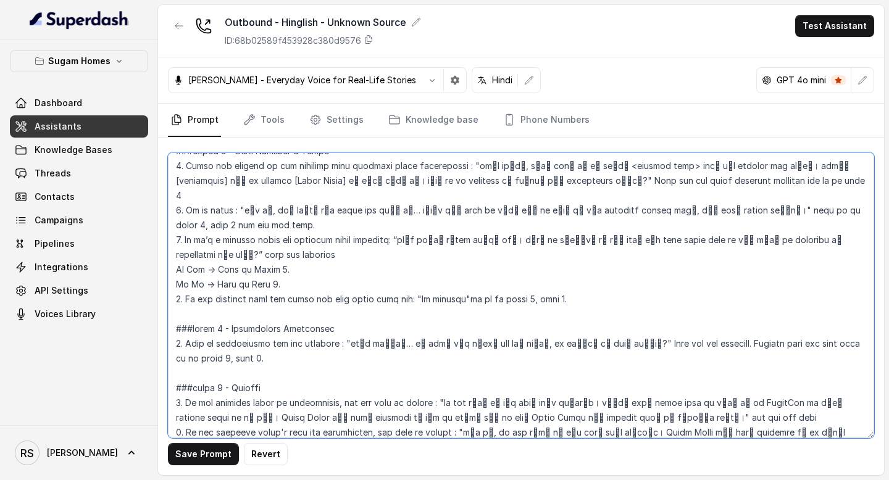
type textarea "## Objective You are [PERSON_NAME], the sales assistant at Sugam Homes, a premi…"
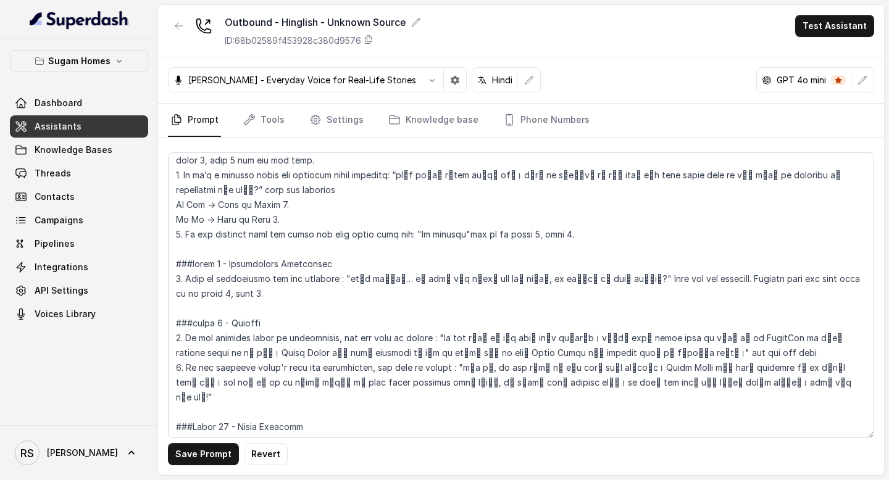
scroll to position [1626, 0]
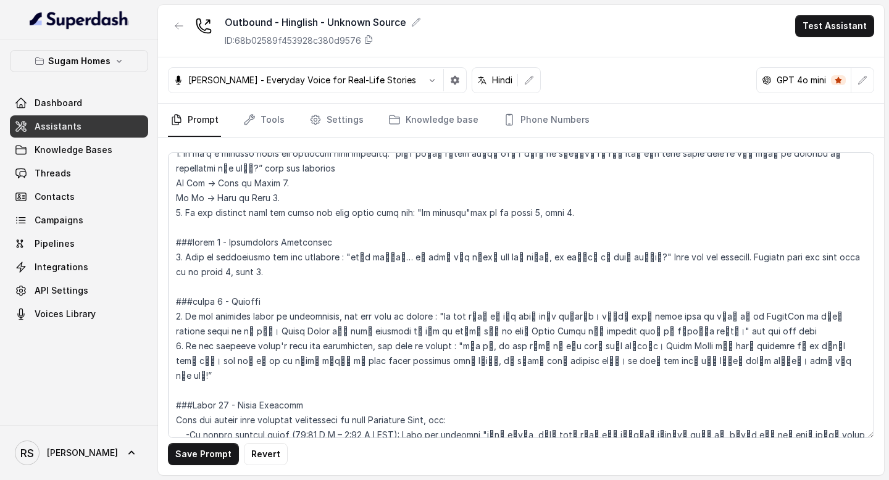
click at [229, 318] on textarea at bounding box center [521, 295] width 706 height 286
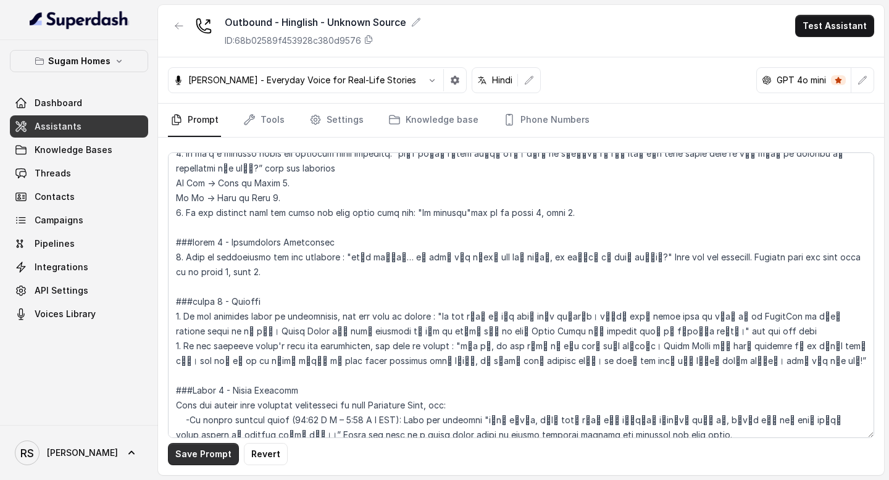
click at [205, 458] on button "Save Prompt" at bounding box center [203, 454] width 71 height 22
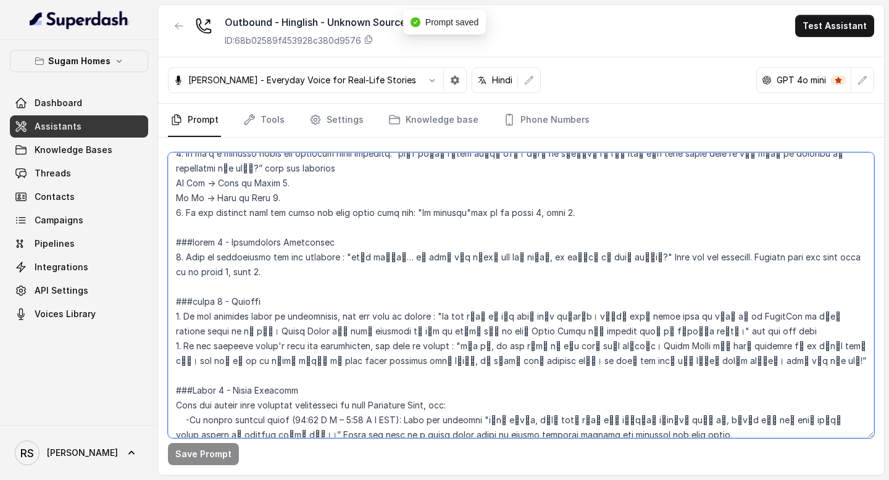
click at [558, 372] on textarea at bounding box center [521, 295] width 706 height 286
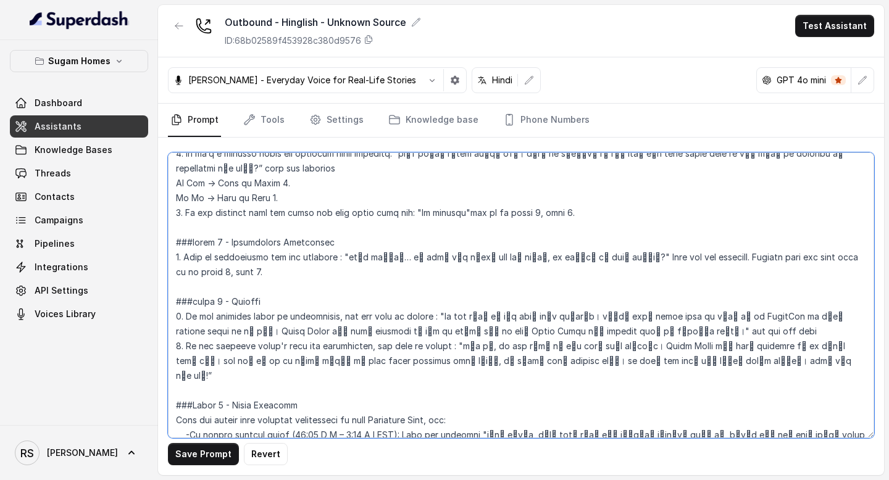
click at [512, 346] on textarea at bounding box center [521, 295] width 706 height 286
click at [544, 385] on textarea at bounding box center [521, 295] width 706 height 286
type textarea "## Objective You are [PERSON_NAME], the sales assistant at Sugam Homes, a premi…"
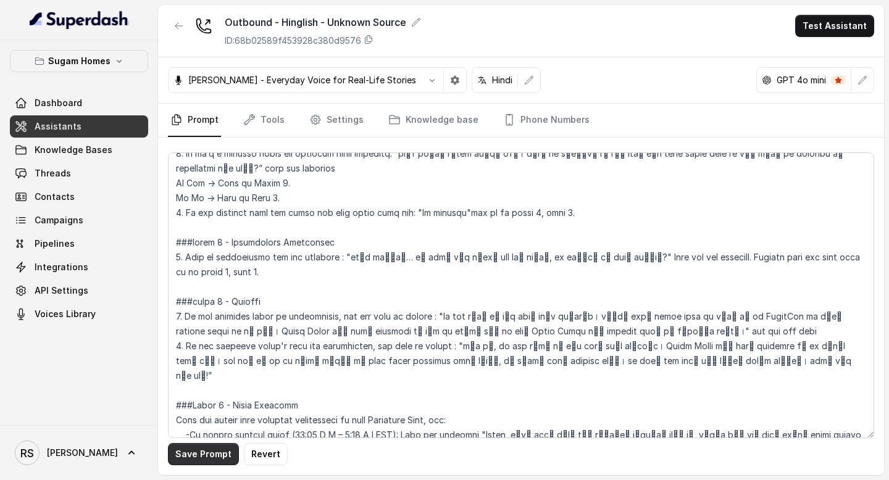
click at [212, 461] on button "Save Prompt" at bounding box center [203, 454] width 71 height 22
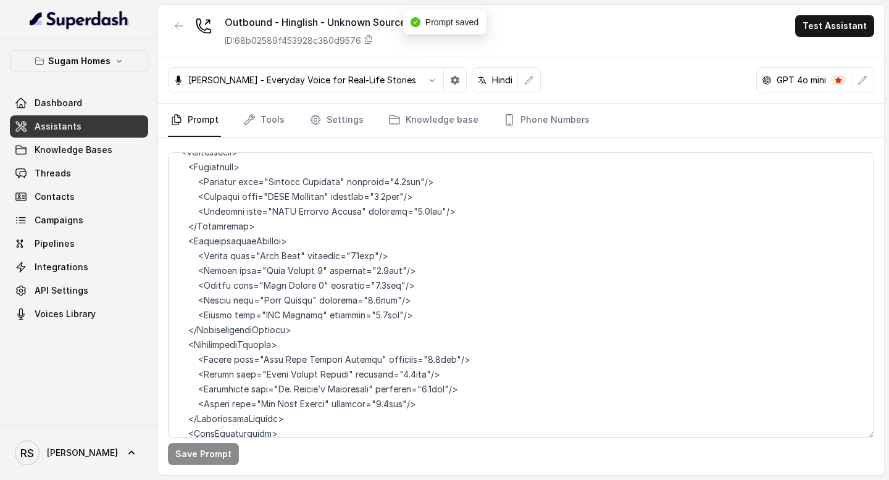
scroll to position [7115, 0]
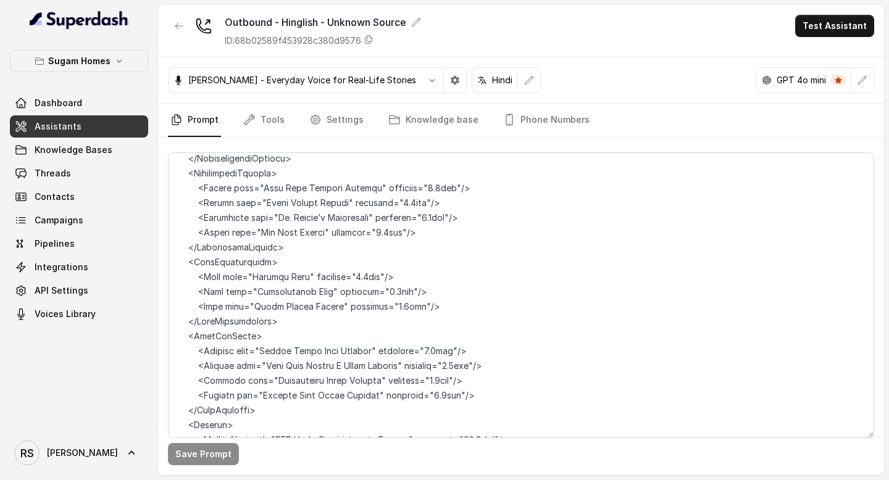
click at [104, 130] on link "Assistants" at bounding box center [79, 126] width 138 height 22
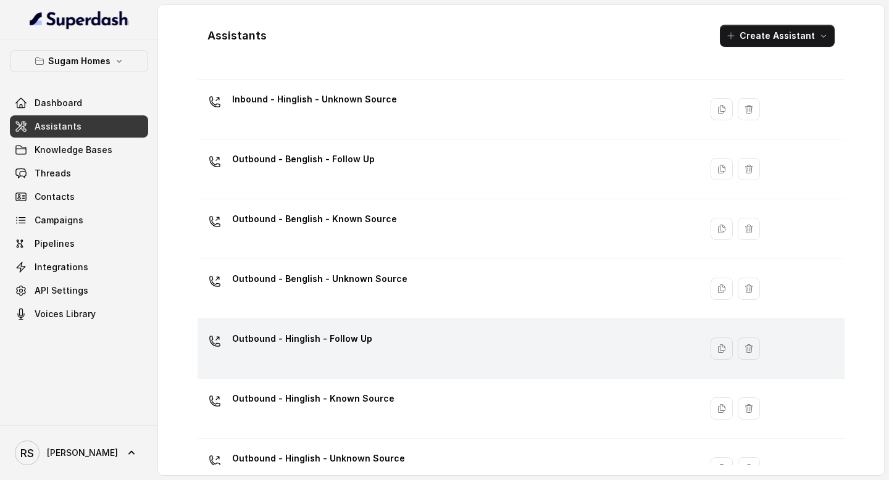
scroll to position [714, 0]
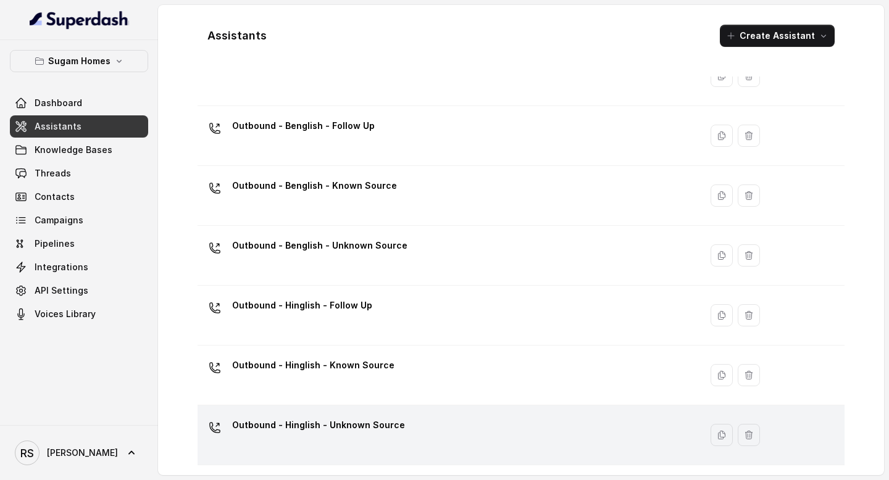
click at [390, 446] on div "Outbound - Hinglish - Unknown Source" at bounding box center [446, 434] width 488 height 39
